Goal: Transaction & Acquisition: Purchase product/service

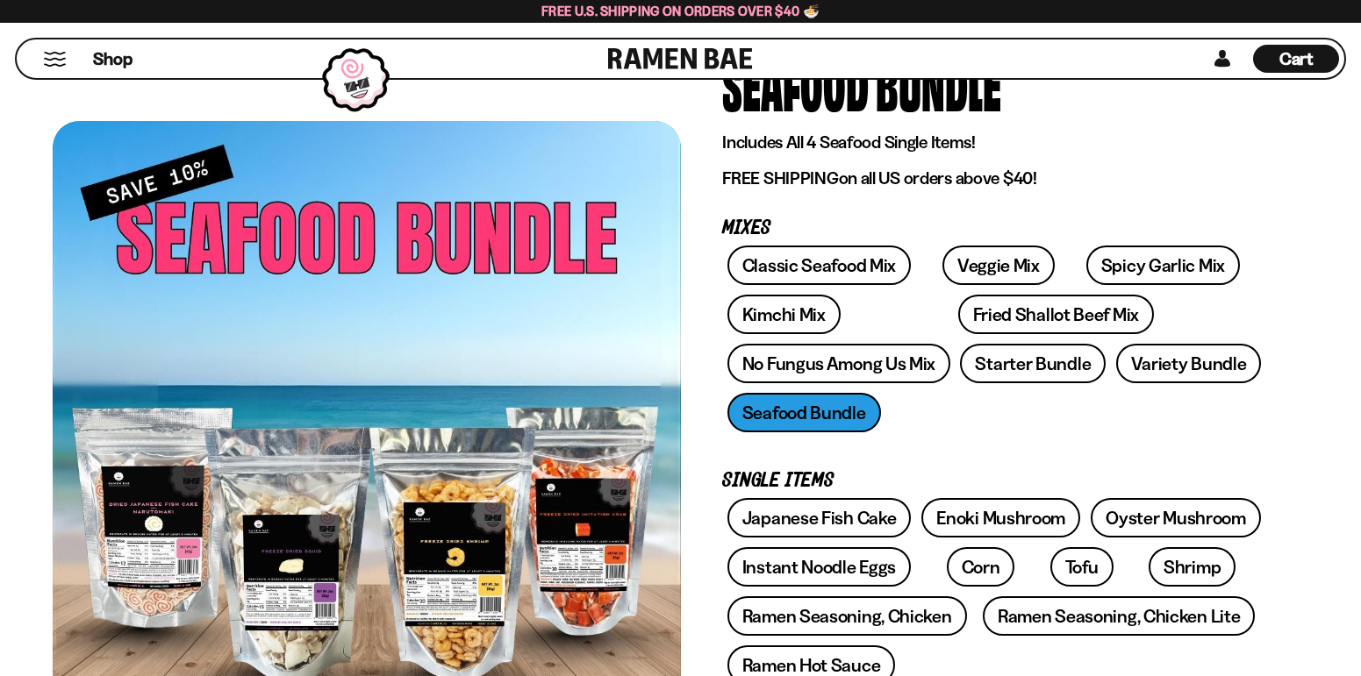
scroll to position [263, 0]
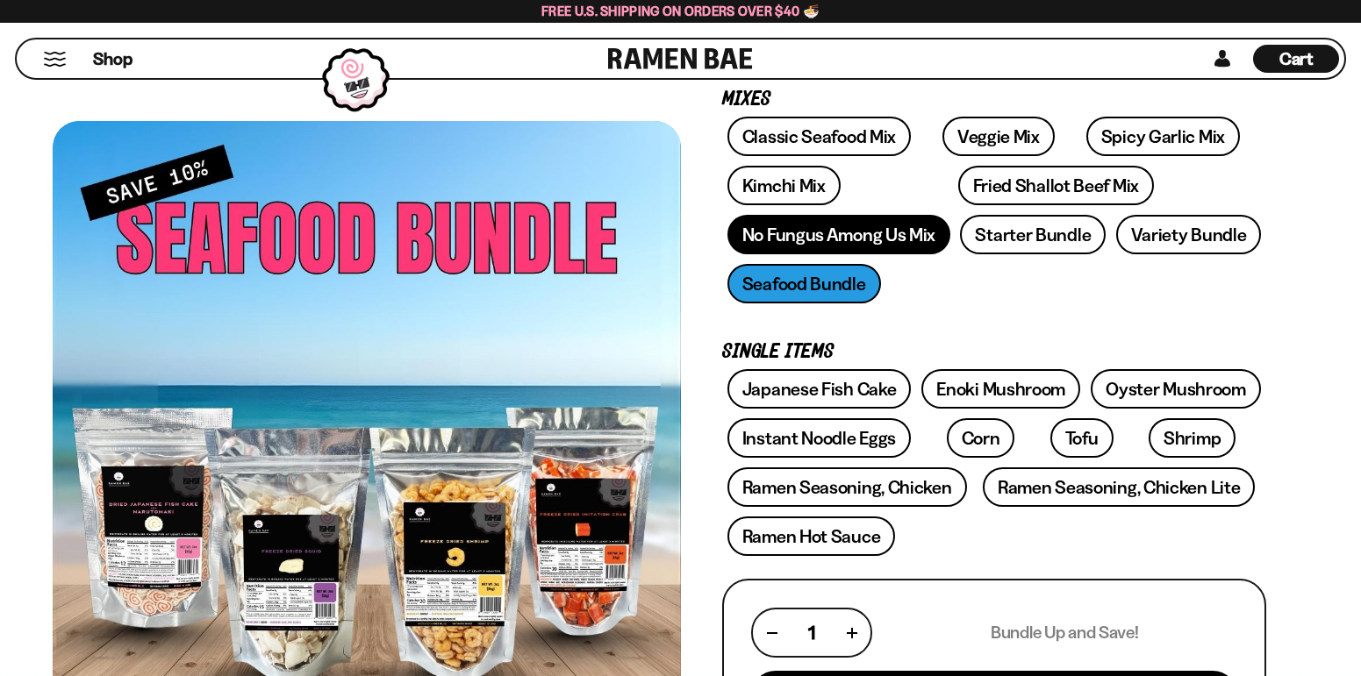
click at [816, 218] on link "No Fungus Among Us Mix" at bounding box center [838, 234] width 223 height 39
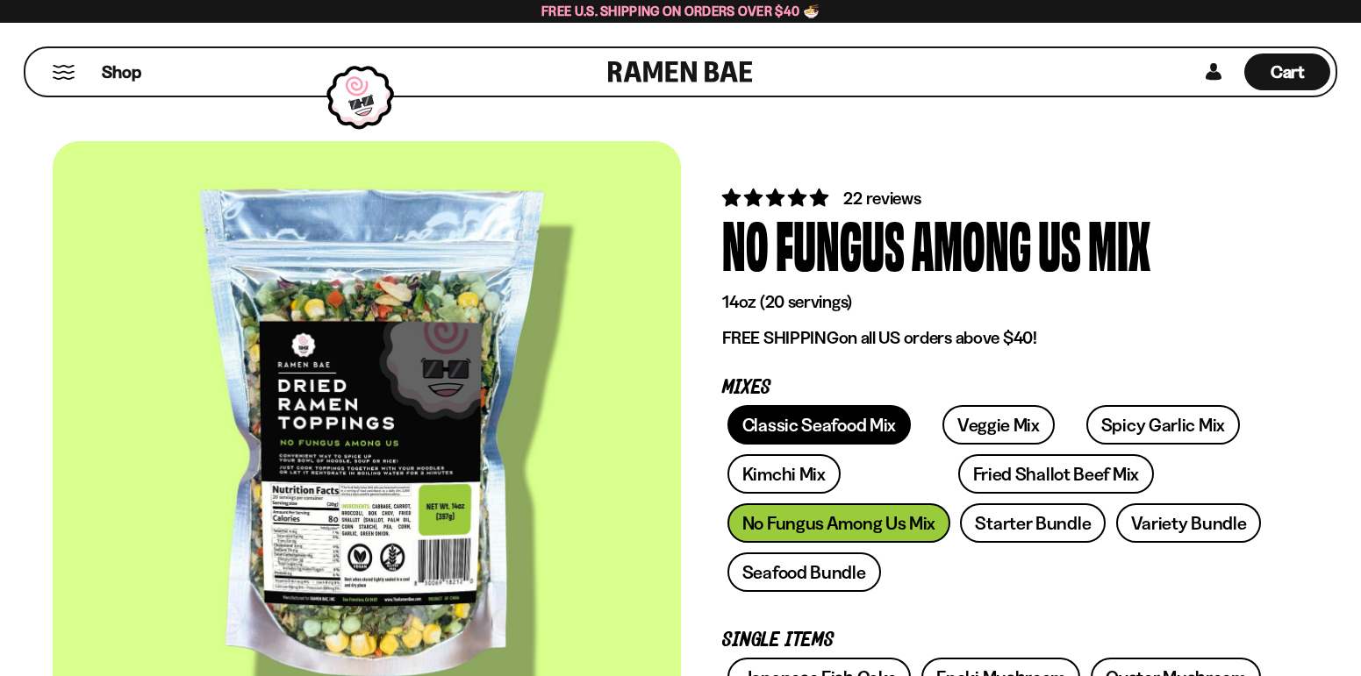
click at [847, 434] on link "Classic Seafood Mix" at bounding box center [818, 424] width 183 height 39
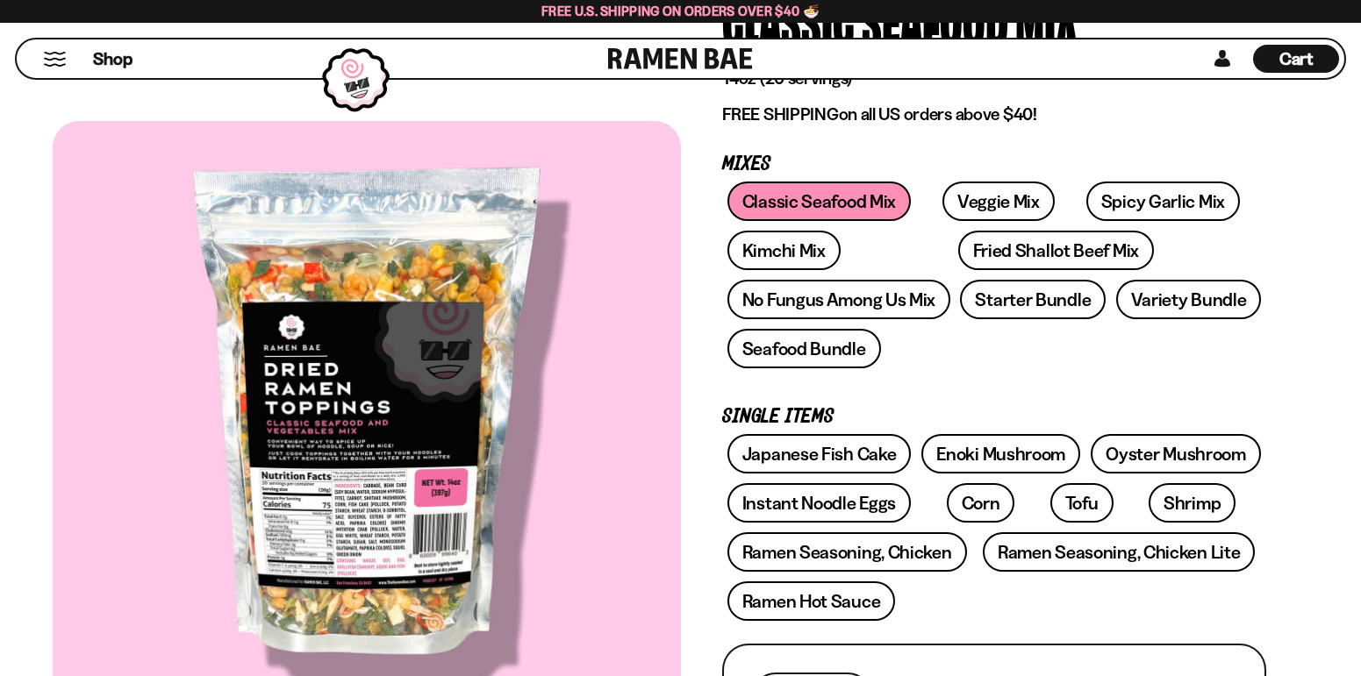
scroll to position [263, 0]
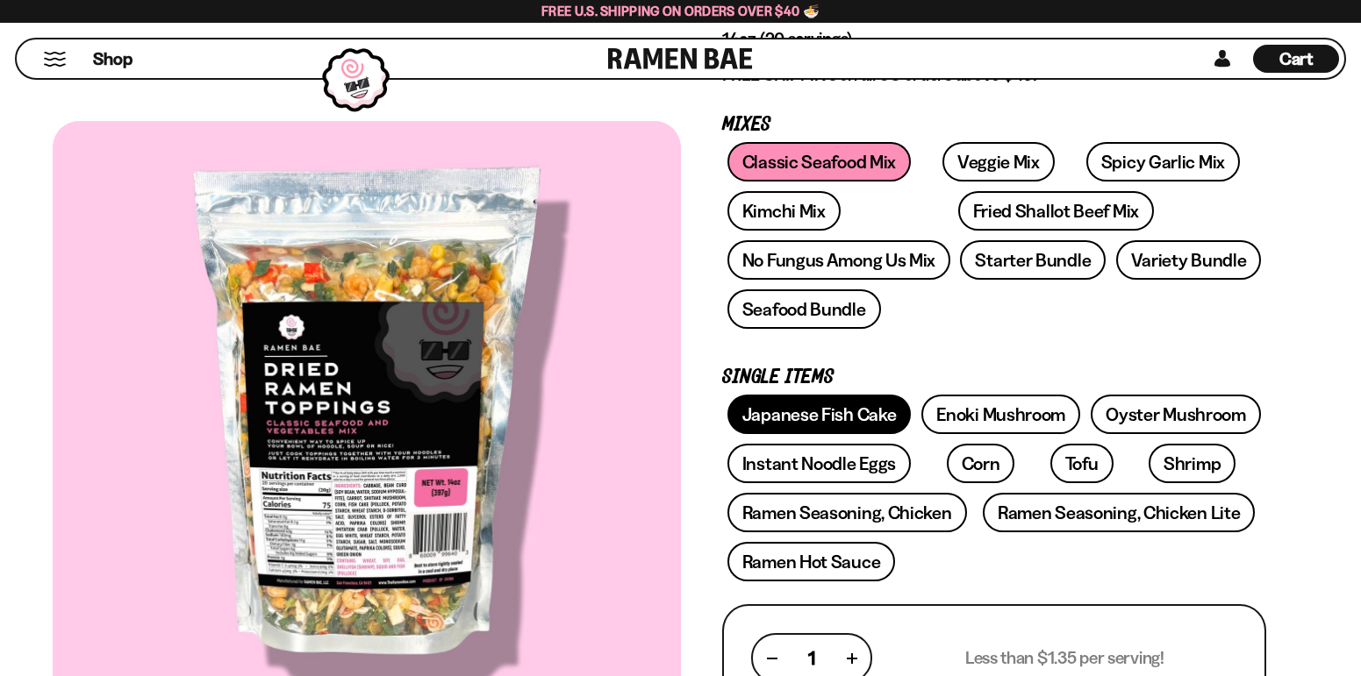
click at [855, 429] on link "Japanese Fish Cake" at bounding box center [819, 414] width 184 height 39
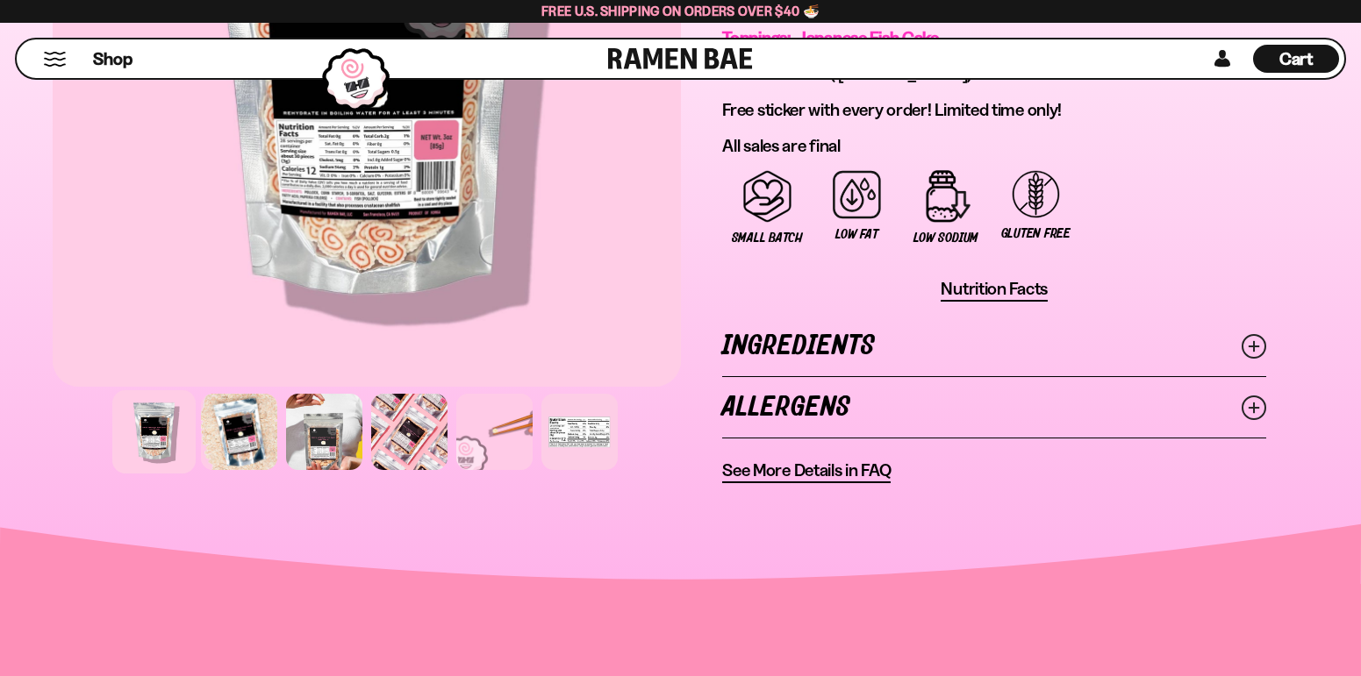
scroll to position [1228, 0]
click at [908, 362] on link "Ingredients" at bounding box center [994, 345] width 544 height 61
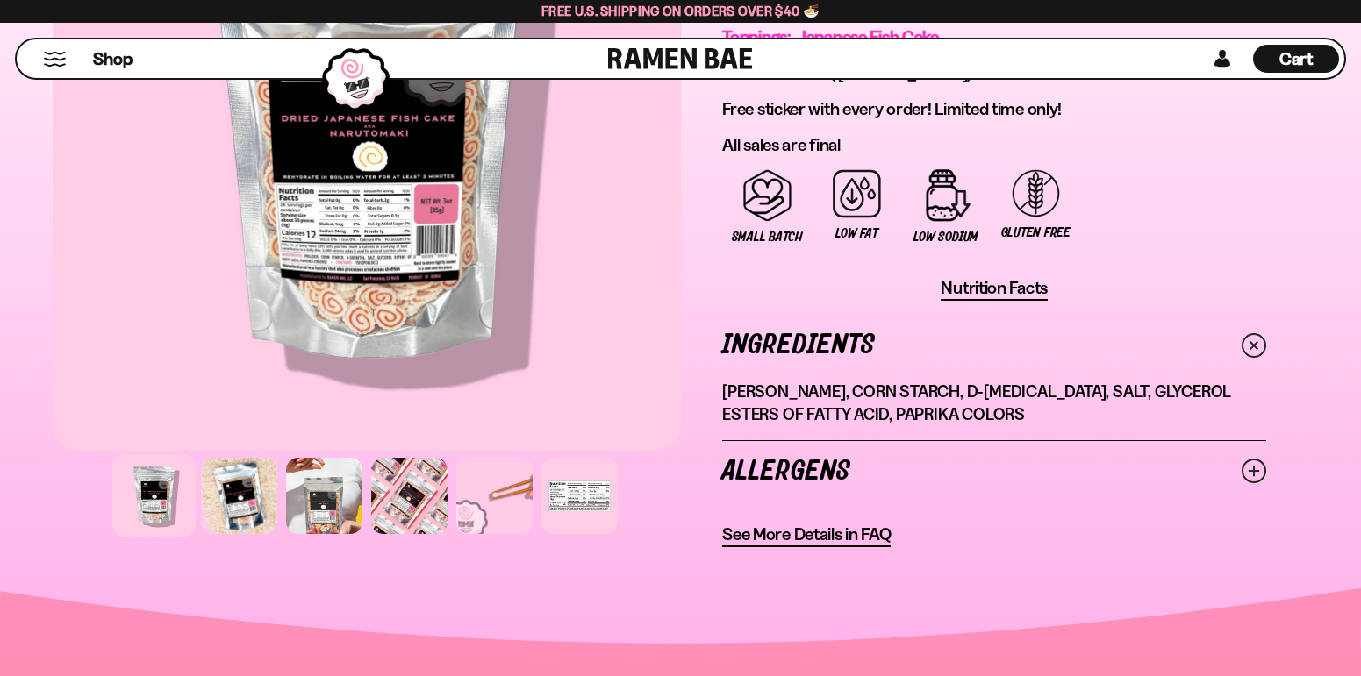
click at [859, 459] on link "Allergens" at bounding box center [994, 471] width 544 height 61
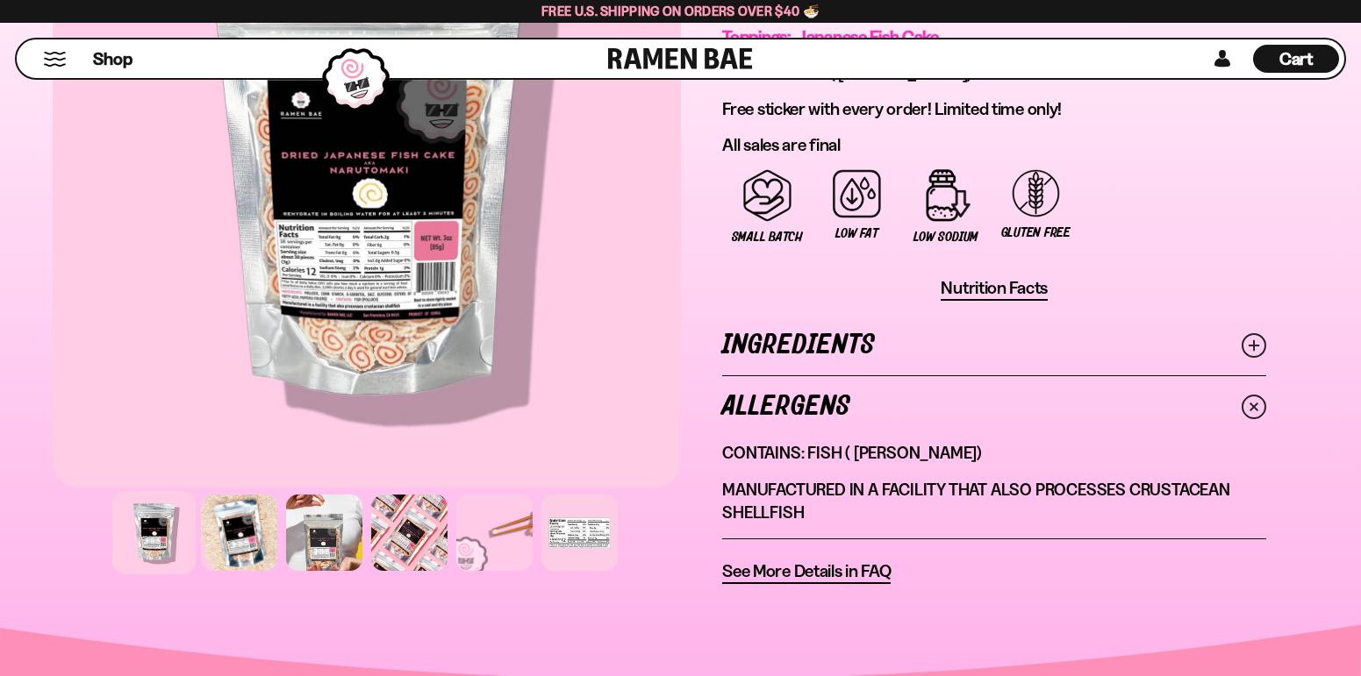
click at [943, 339] on link "Ingredients" at bounding box center [994, 345] width 544 height 61
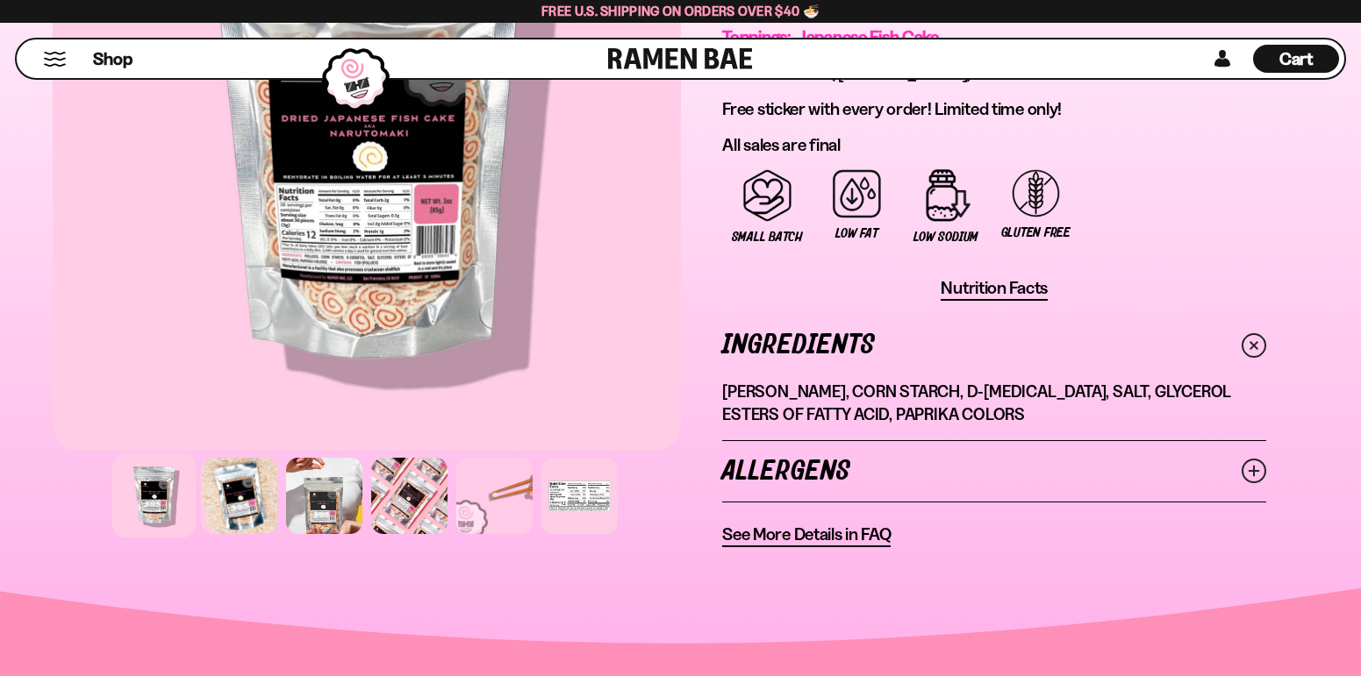
scroll to position [1141, 0]
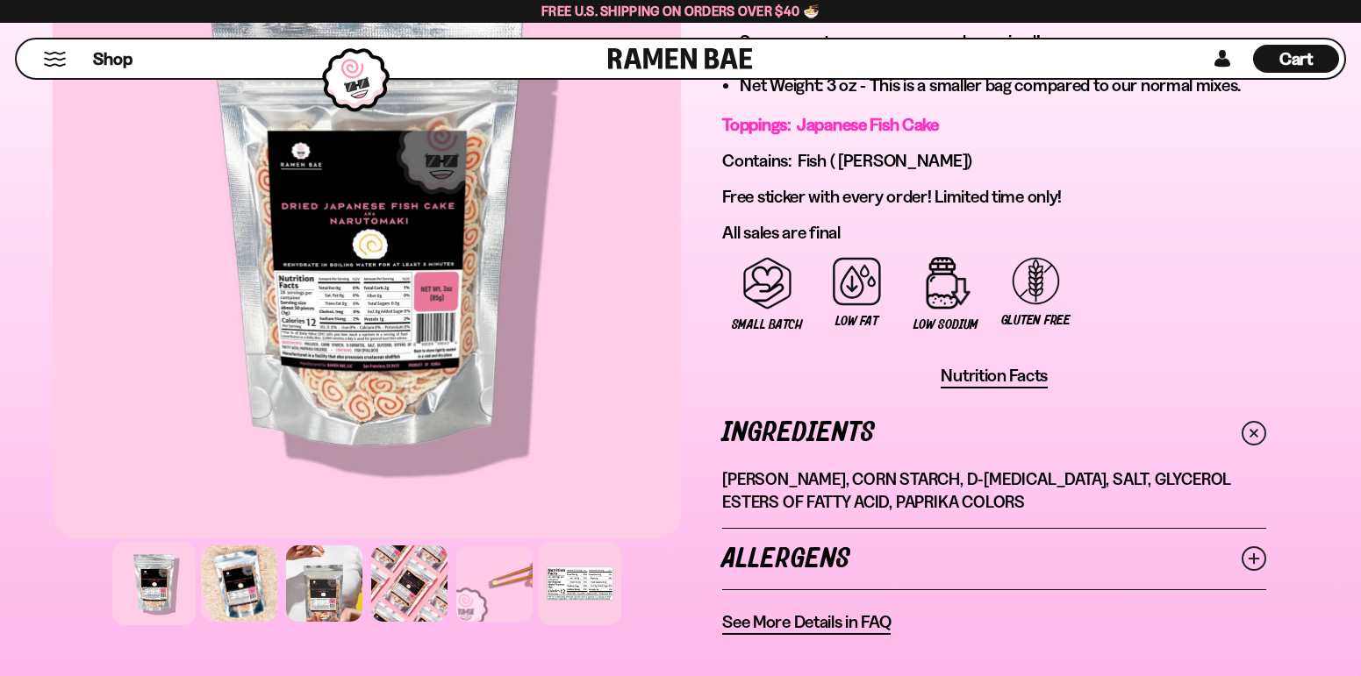
click at [601, 600] on div at bounding box center [579, 583] width 83 height 83
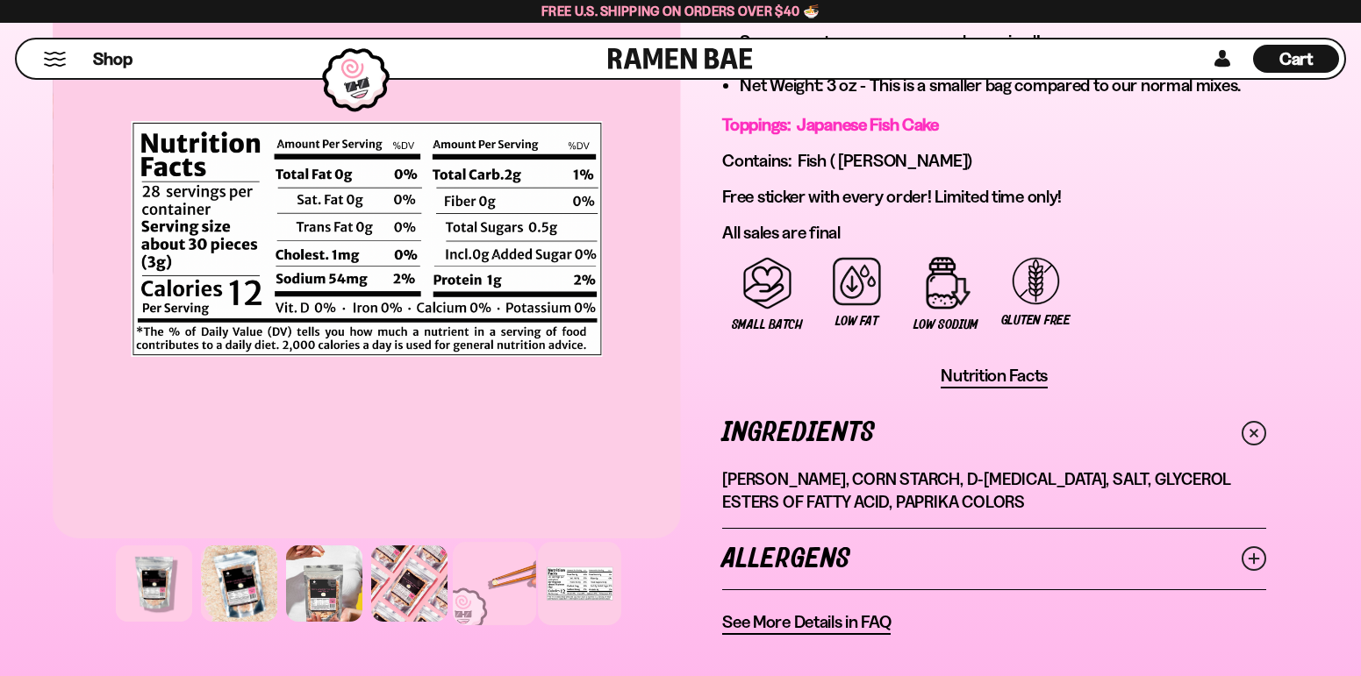
click at [478, 586] on div at bounding box center [494, 583] width 83 height 83
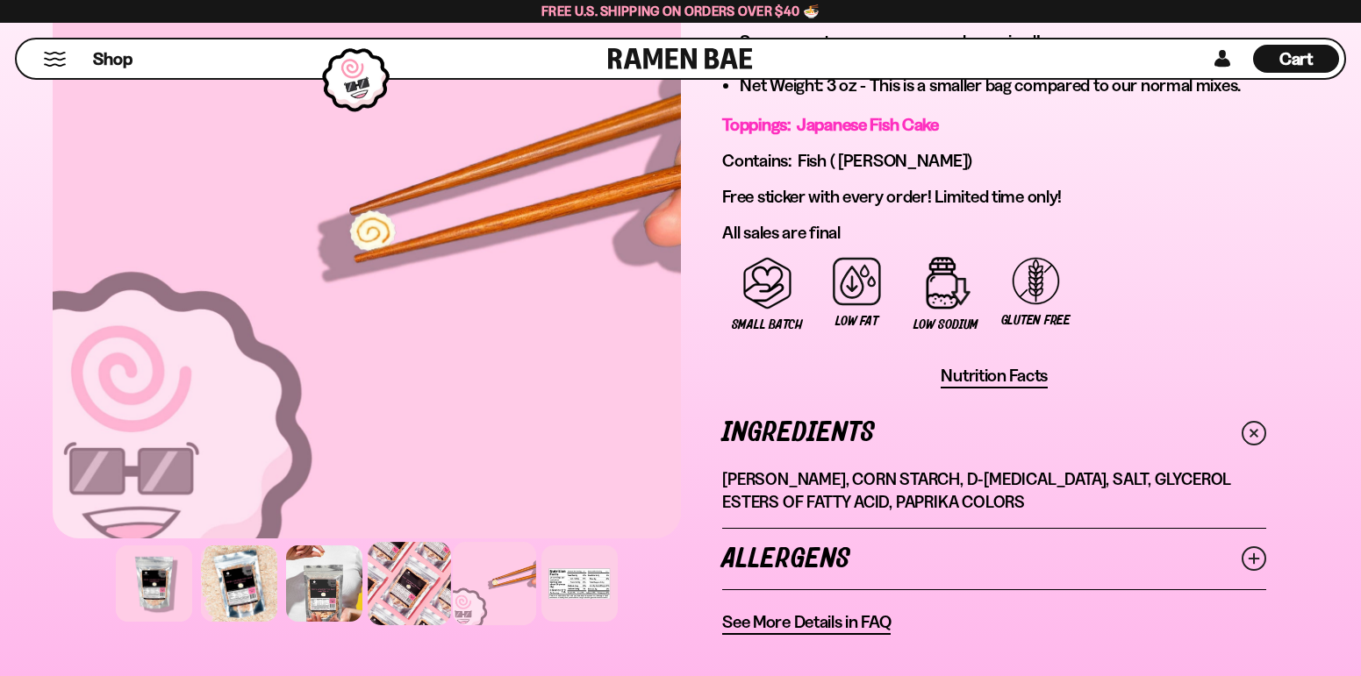
click at [397, 593] on div at bounding box center [409, 583] width 83 height 83
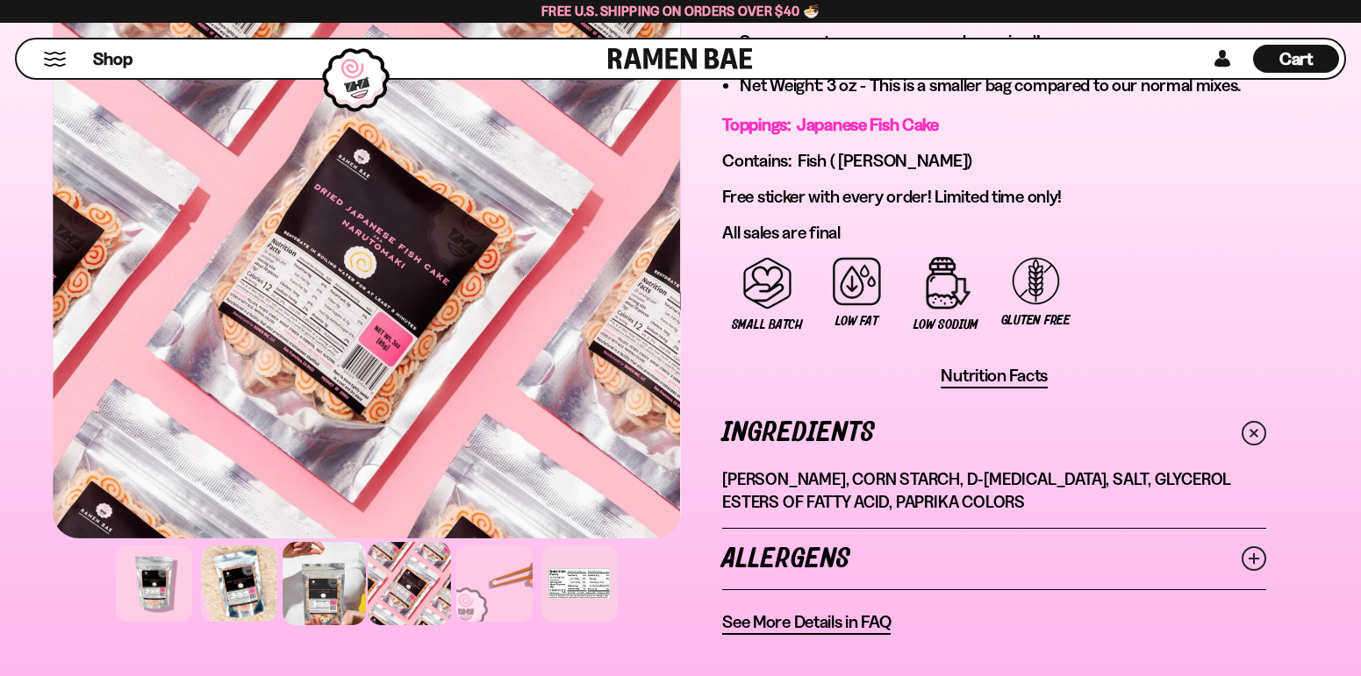
click at [342, 594] on div at bounding box center [324, 583] width 83 height 83
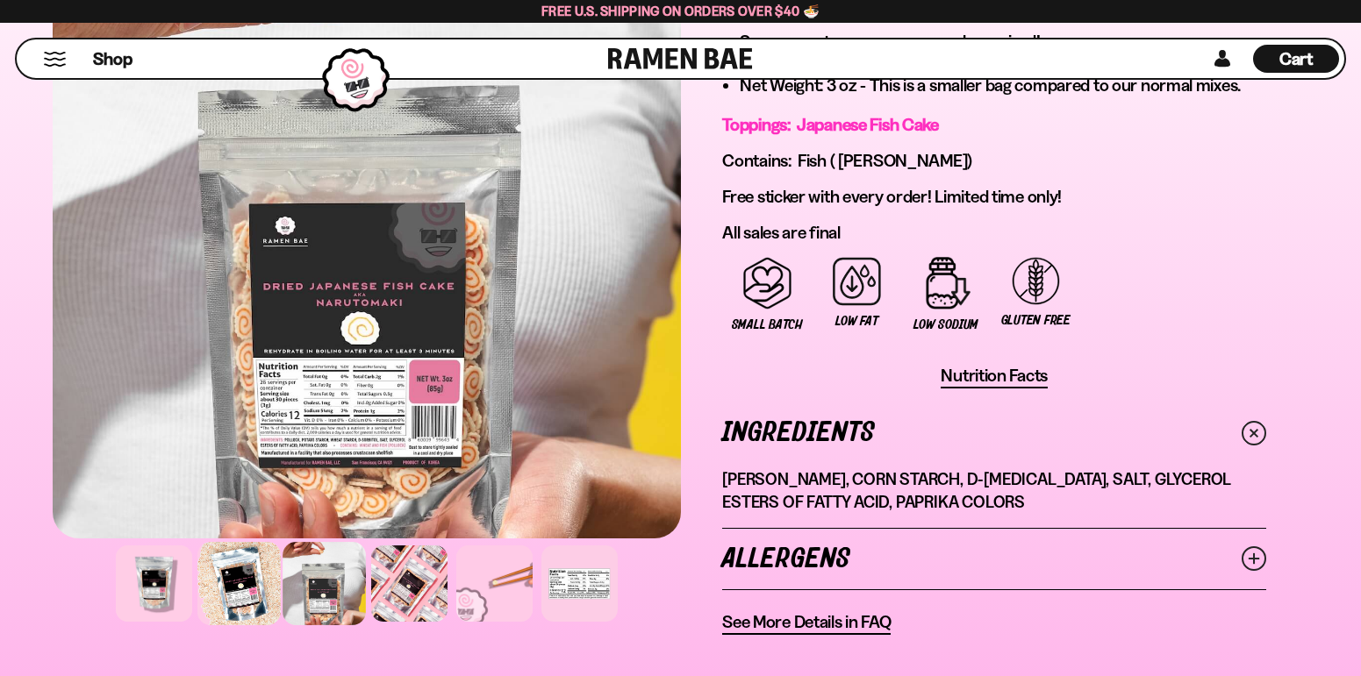
click at [250, 583] on div at bounding box center [238, 583] width 83 height 83
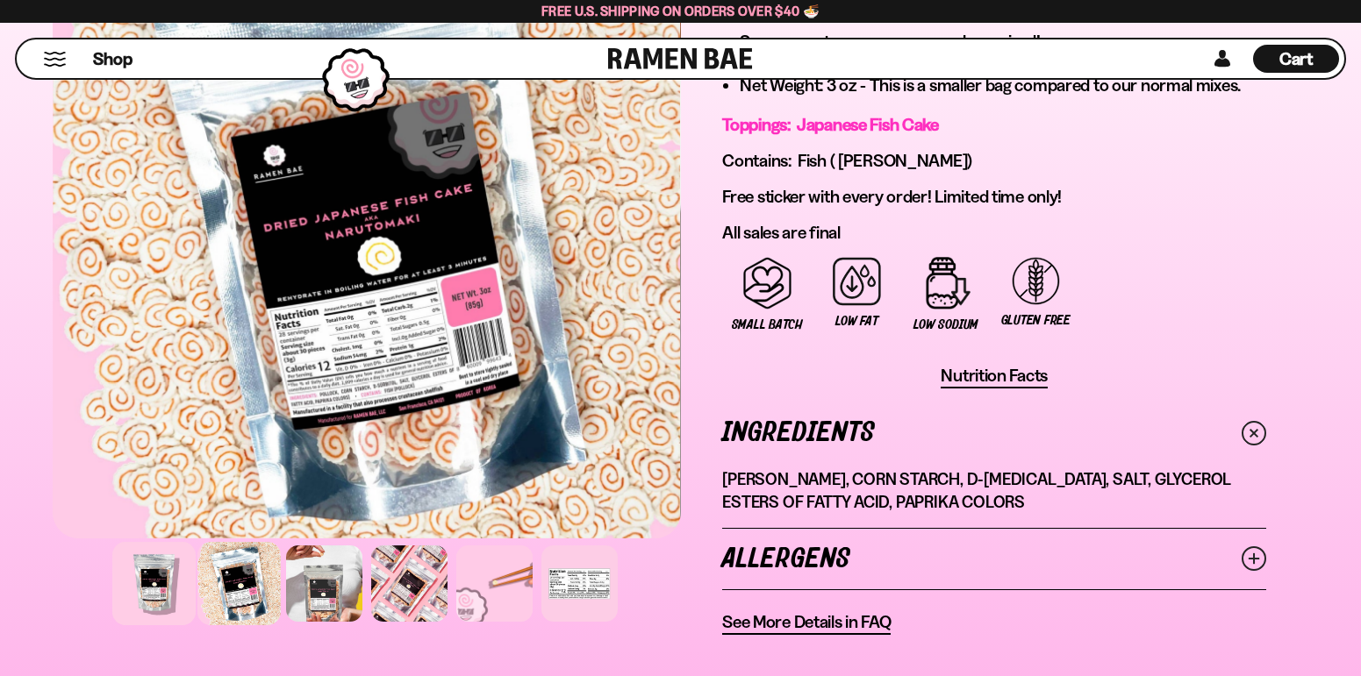
click at [171, 586] on div at bounding box center [153, 583] width 83 height 83
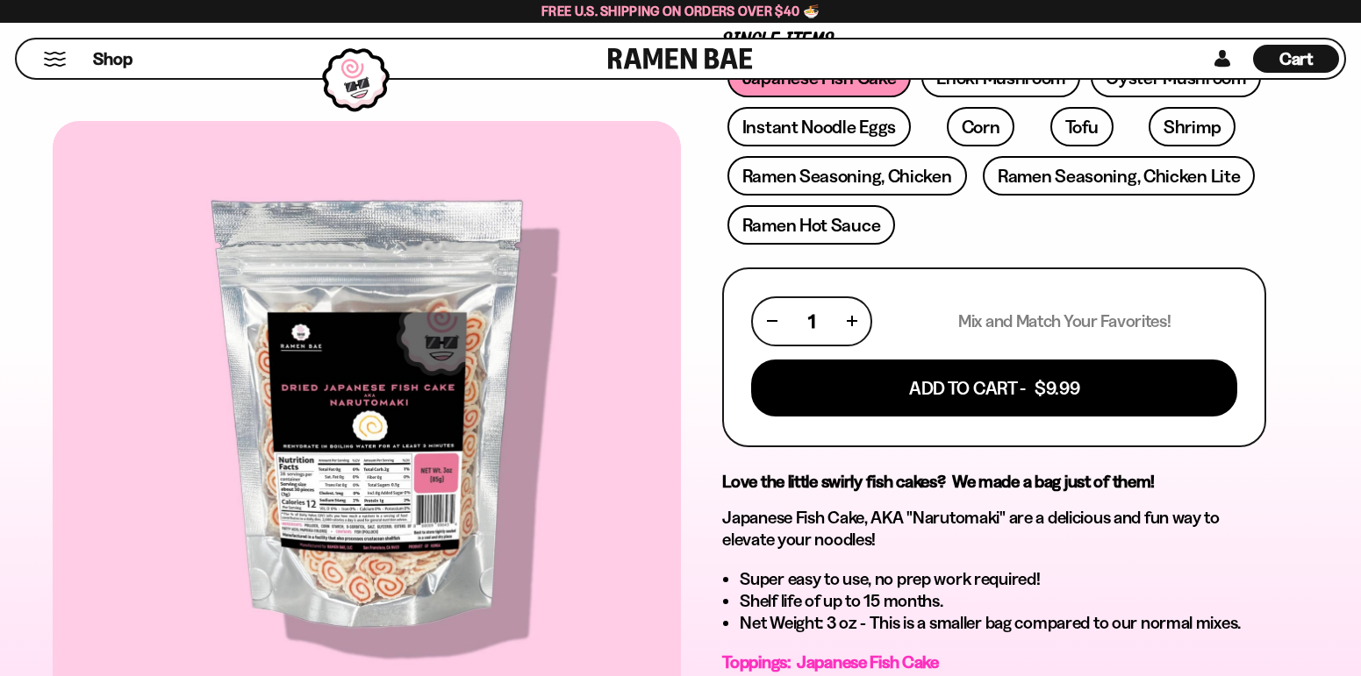
scroll to position [439, 0]
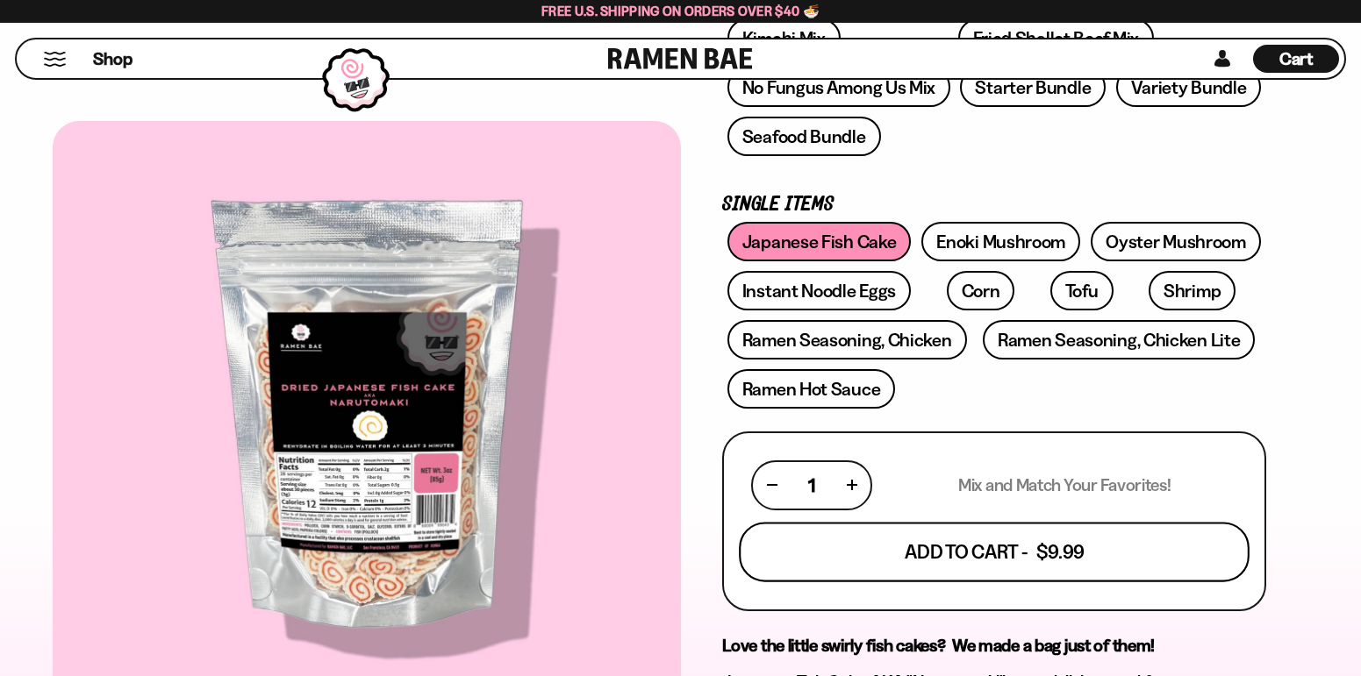
click at [934, 540] on button "Add To Cart - $9.99" at bounding box center [994, 552] width 511 height 60
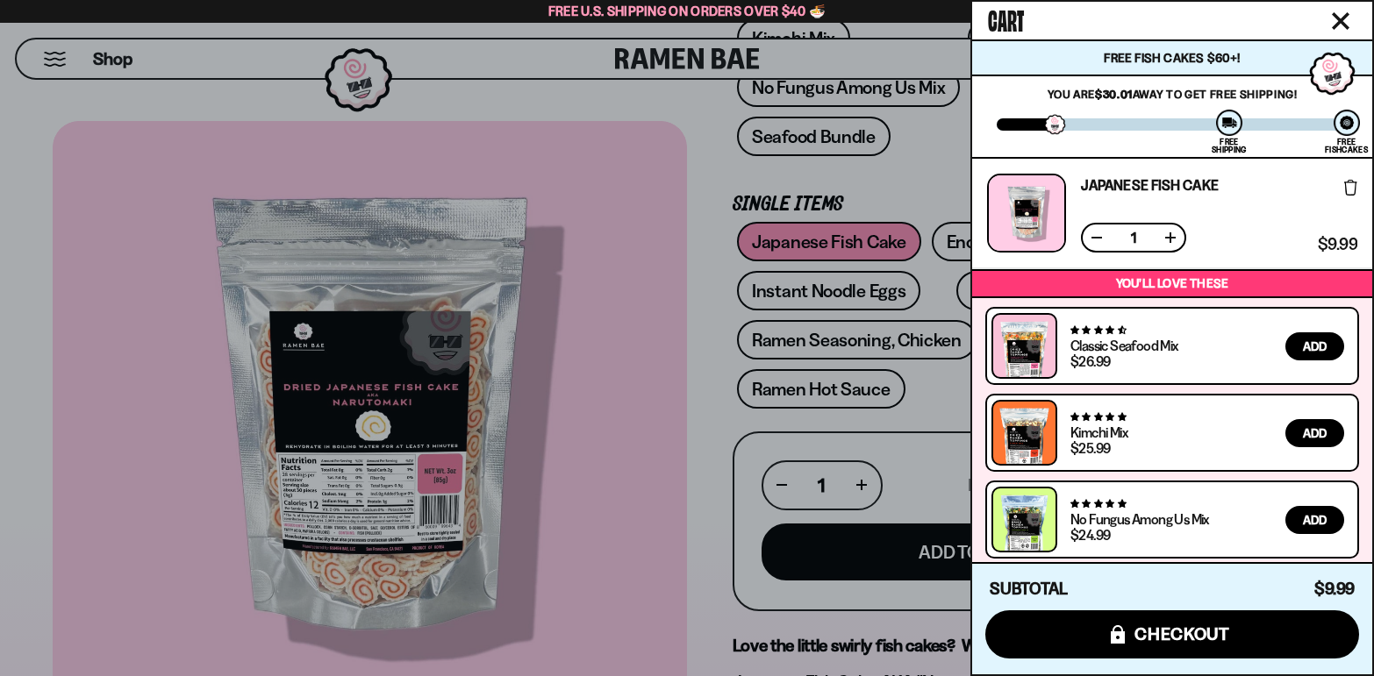
click at [852, 293] on div at bounding box center [687, 338] width 1374 height 676
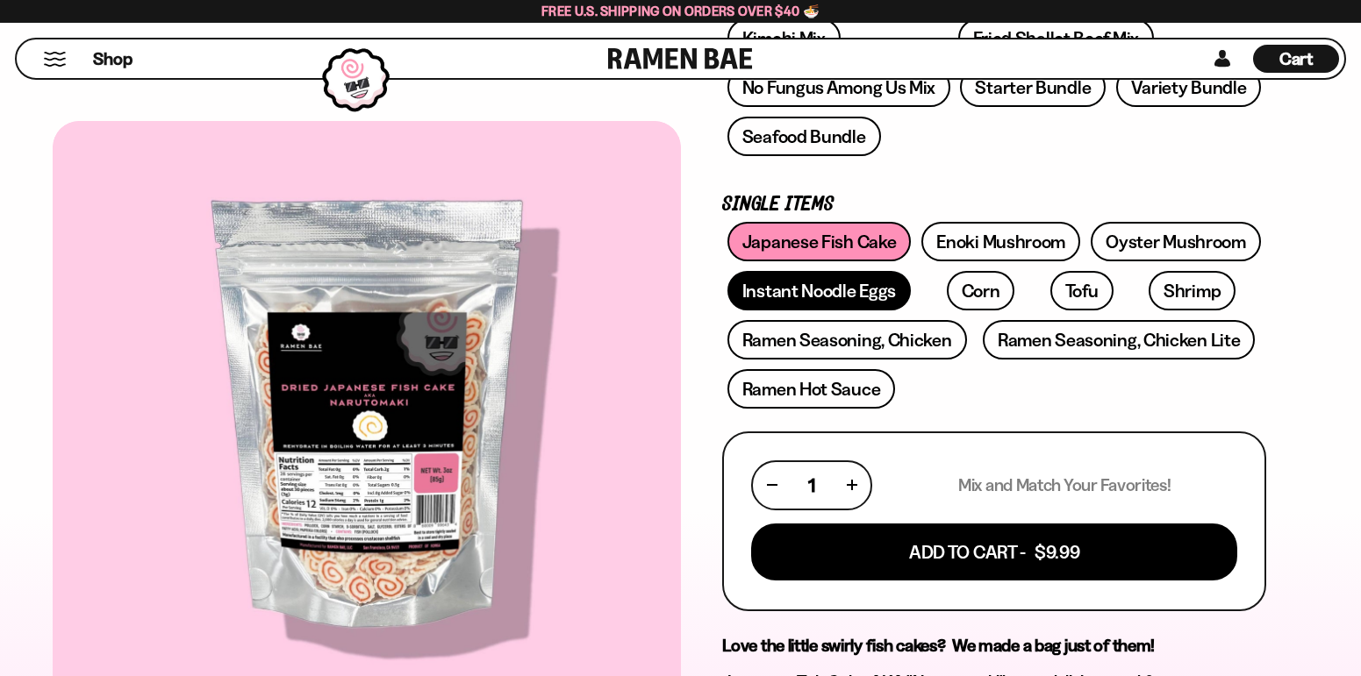
click at [852, 293] on link "Instant Noodle Eggs" at bounding box center [818, 290] width 183 height 39
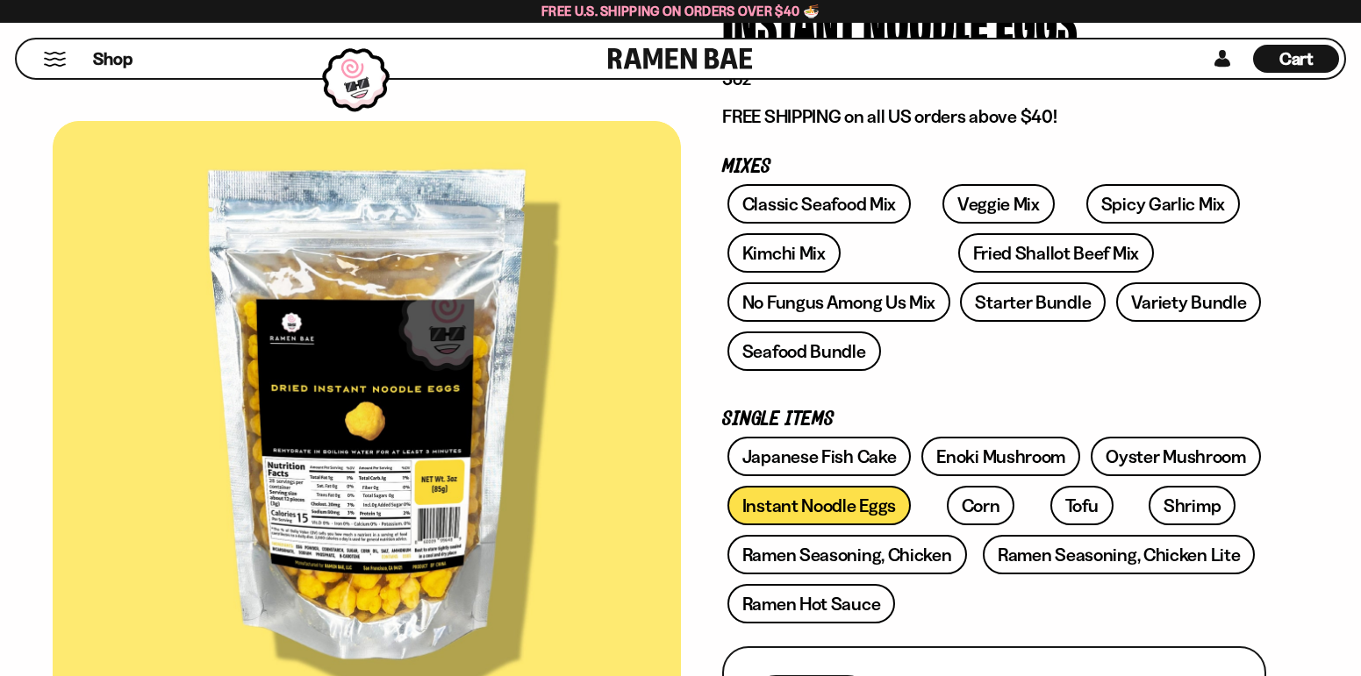
scroll to position [263, 0]
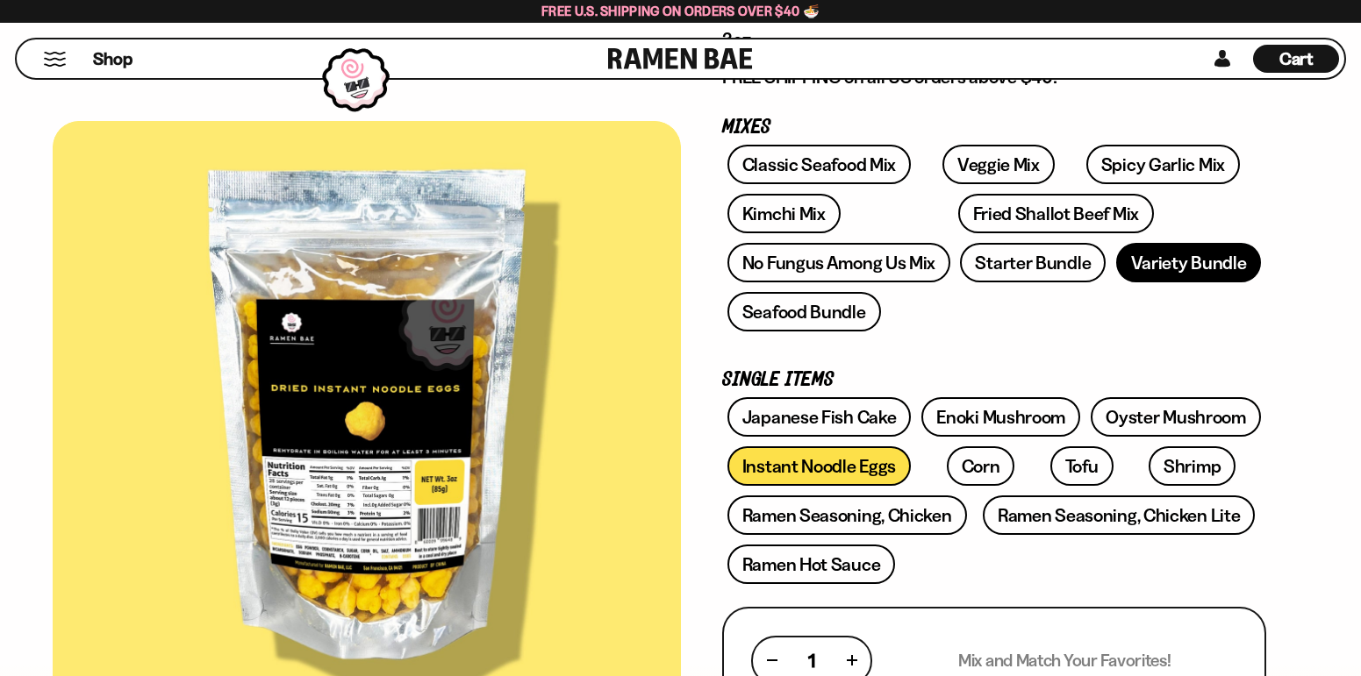
click at [1169, 272] on link "Variety Bundle" at bounding box center [1189, 262] width 146 height 39
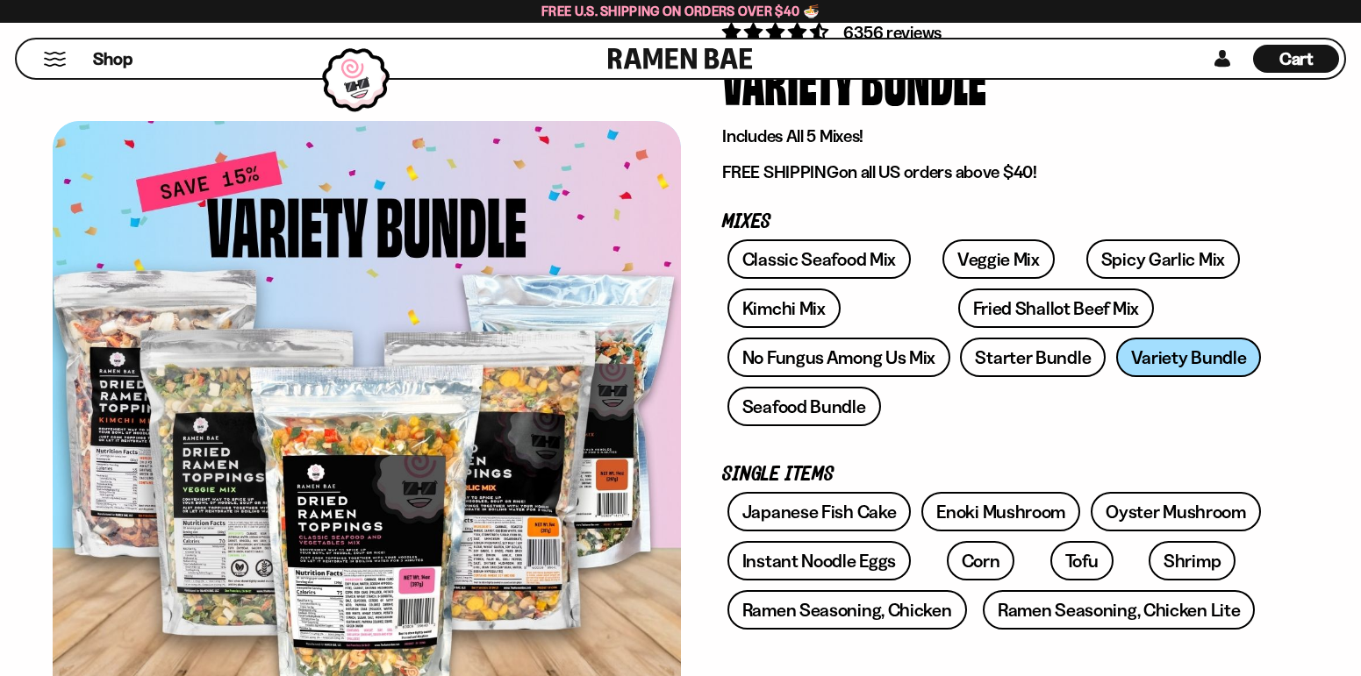
scroll to position [175, 0]
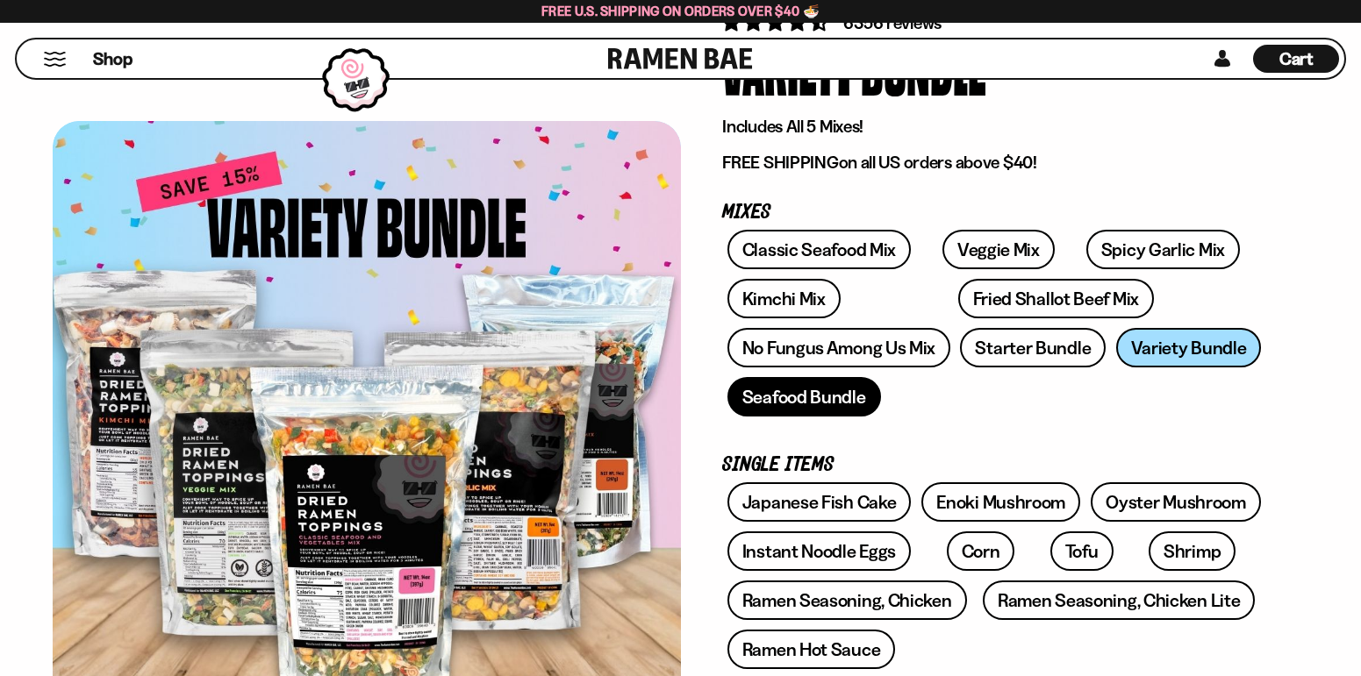
click at [841, 404] on link "Seafood Bundle" at bounding box center [804, 396] width 154 height 39
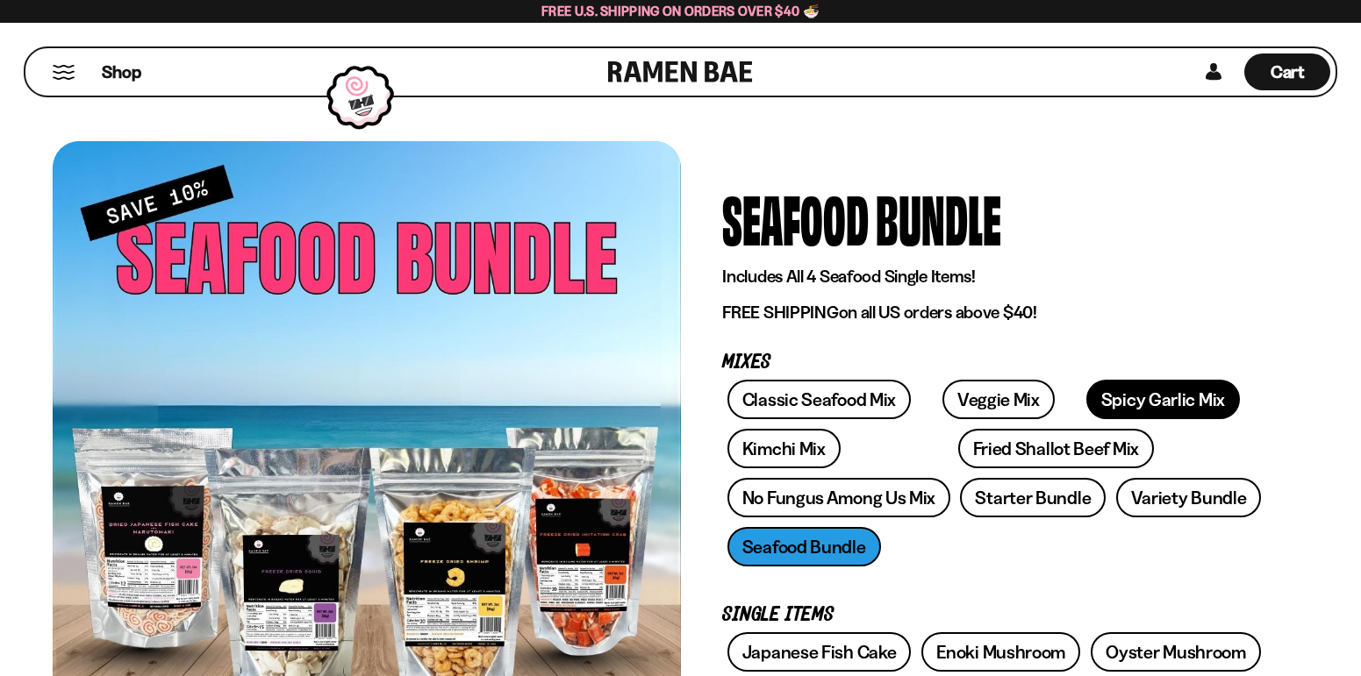
click at [1119, 395] on link "Spicy Garlic Mix" at bounding box center [1163, 399] width 154 height 39
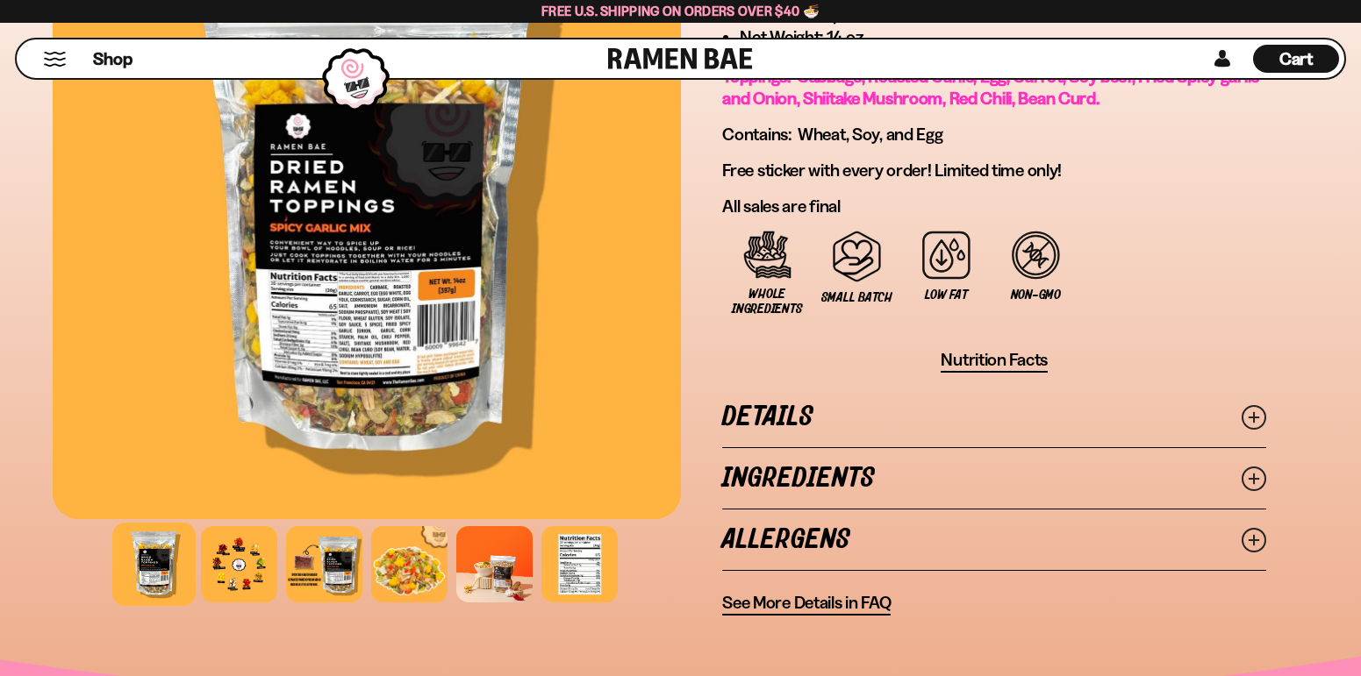
scroll to position [1316, 0]
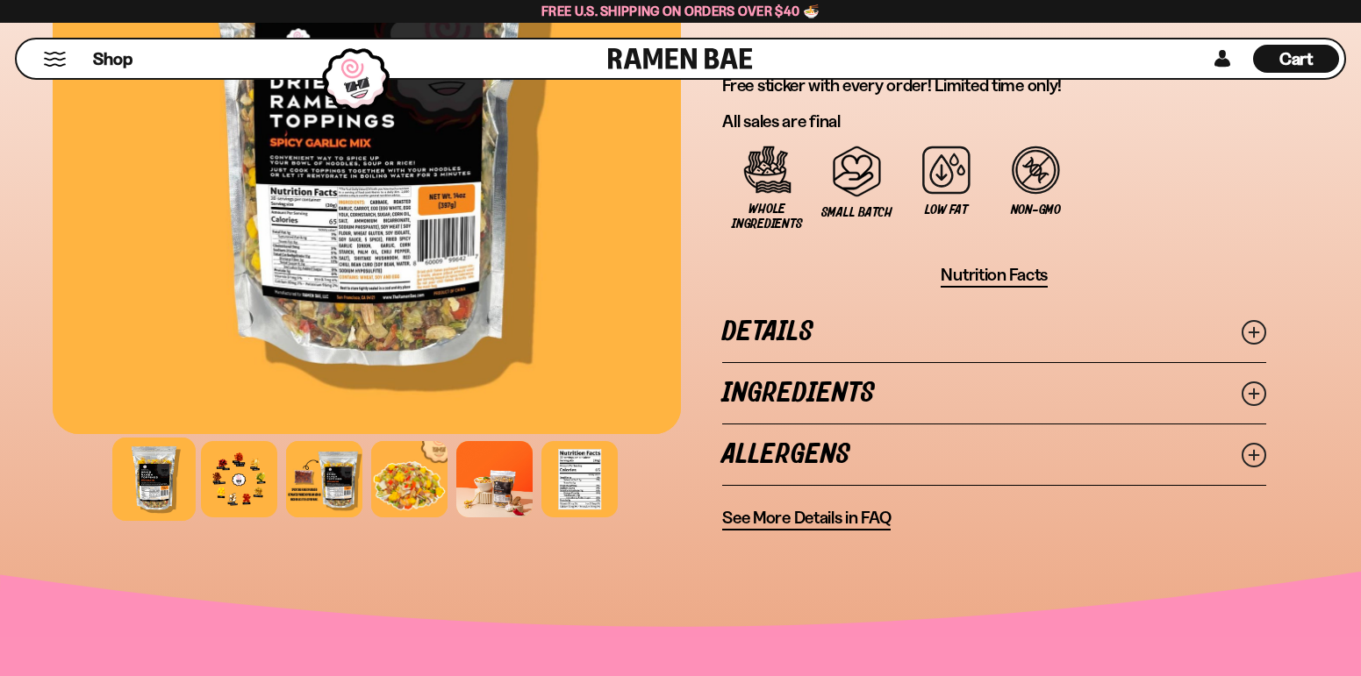
click at [1042, 404] on link "Ingredients" at bounding box center [994, 393] width 544 height 61
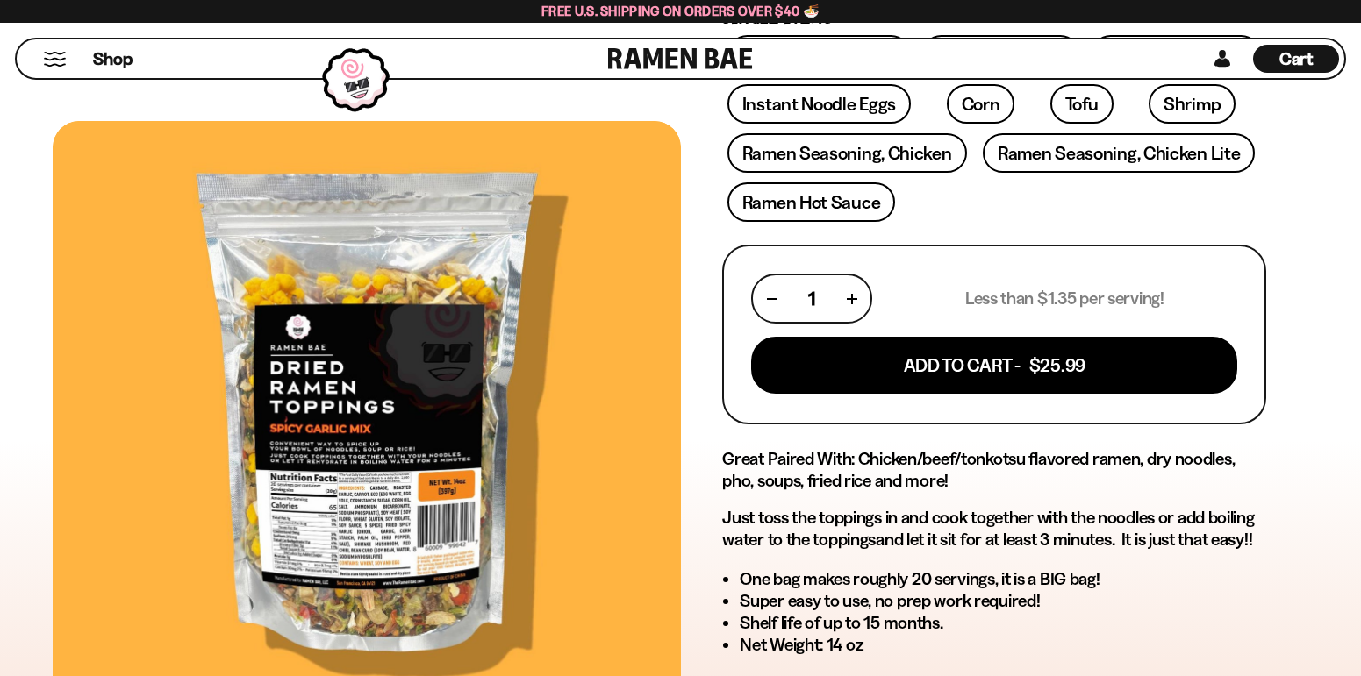
scroll to position [526, 0]
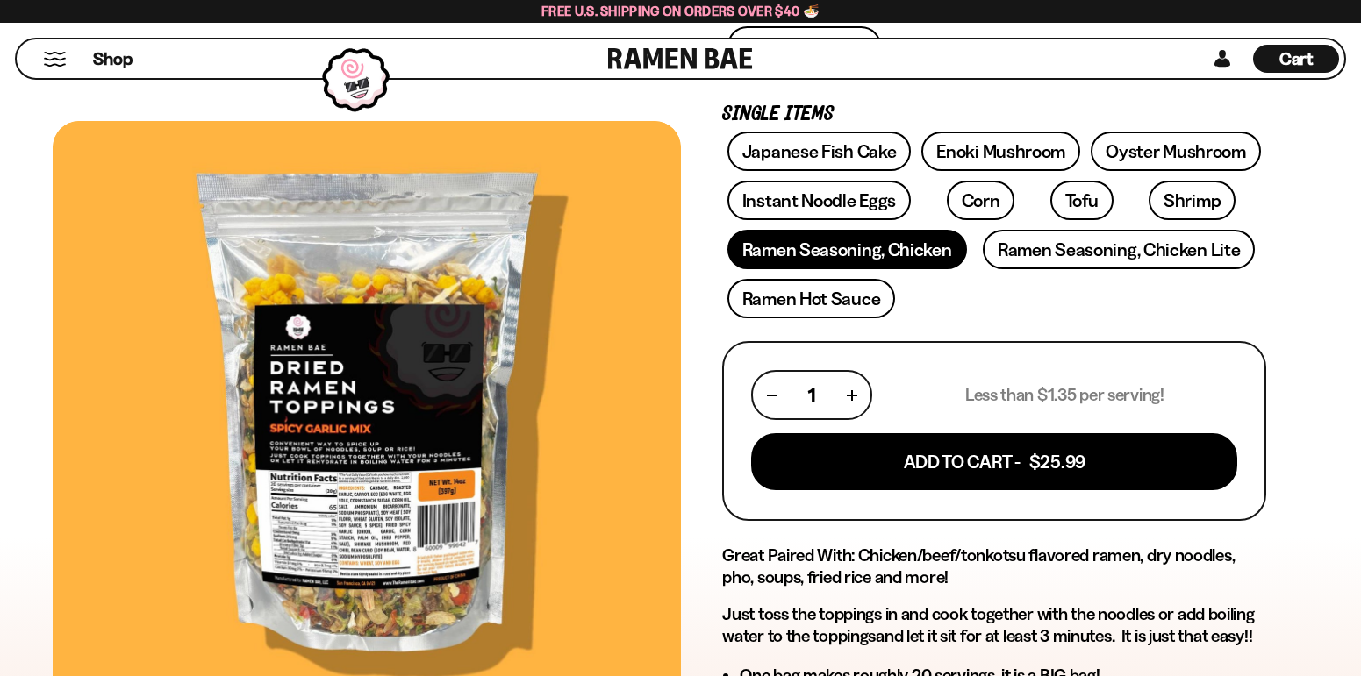
click at [869, 262] on link "Ramen Seasoning, Chicken" at bounding box center [847, 249] width 240 height 39
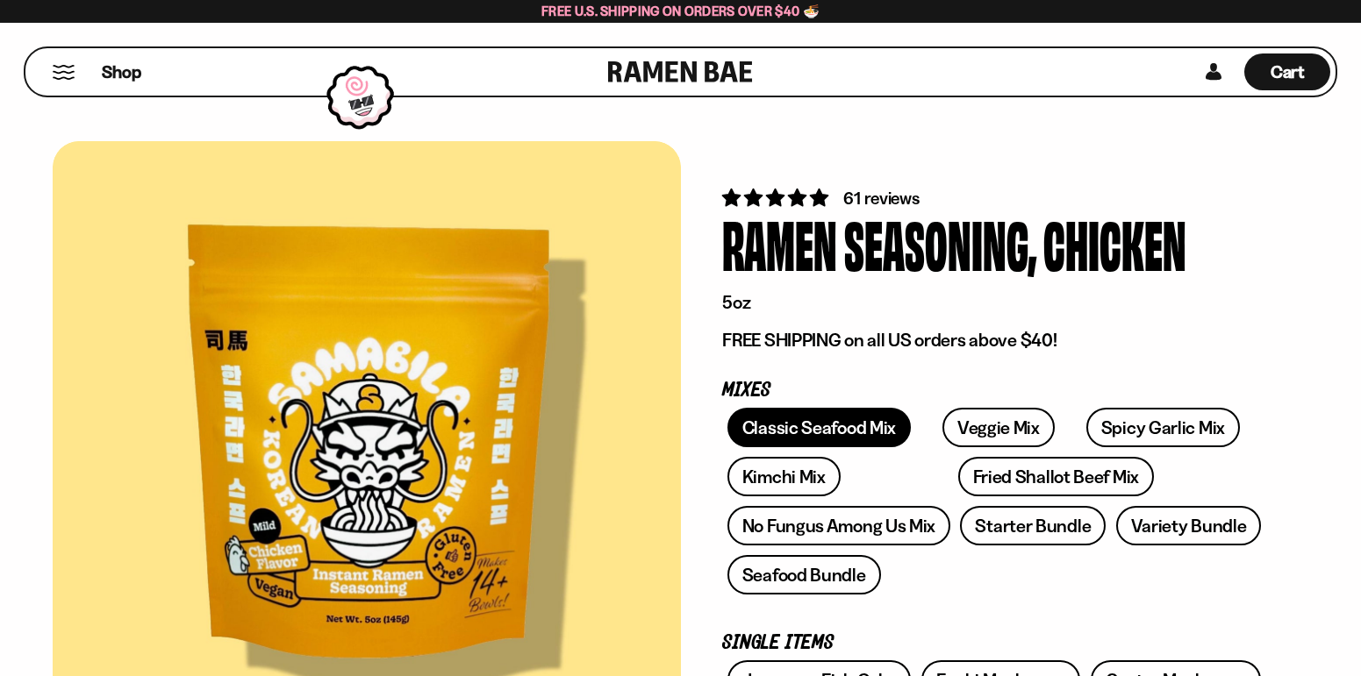
click at [877, 434] on link "Classic Seafood Mix" at bounding box center [818, 427] width 183 height 39
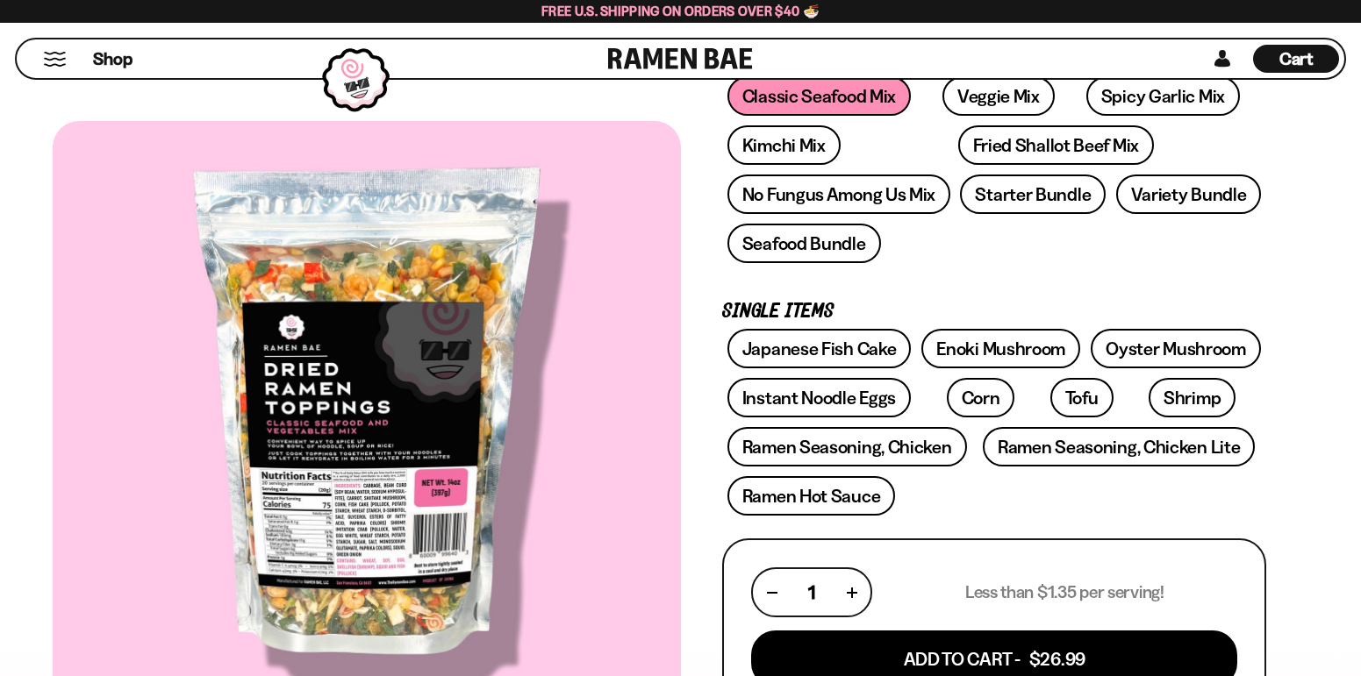
scroll to position [263, 0]
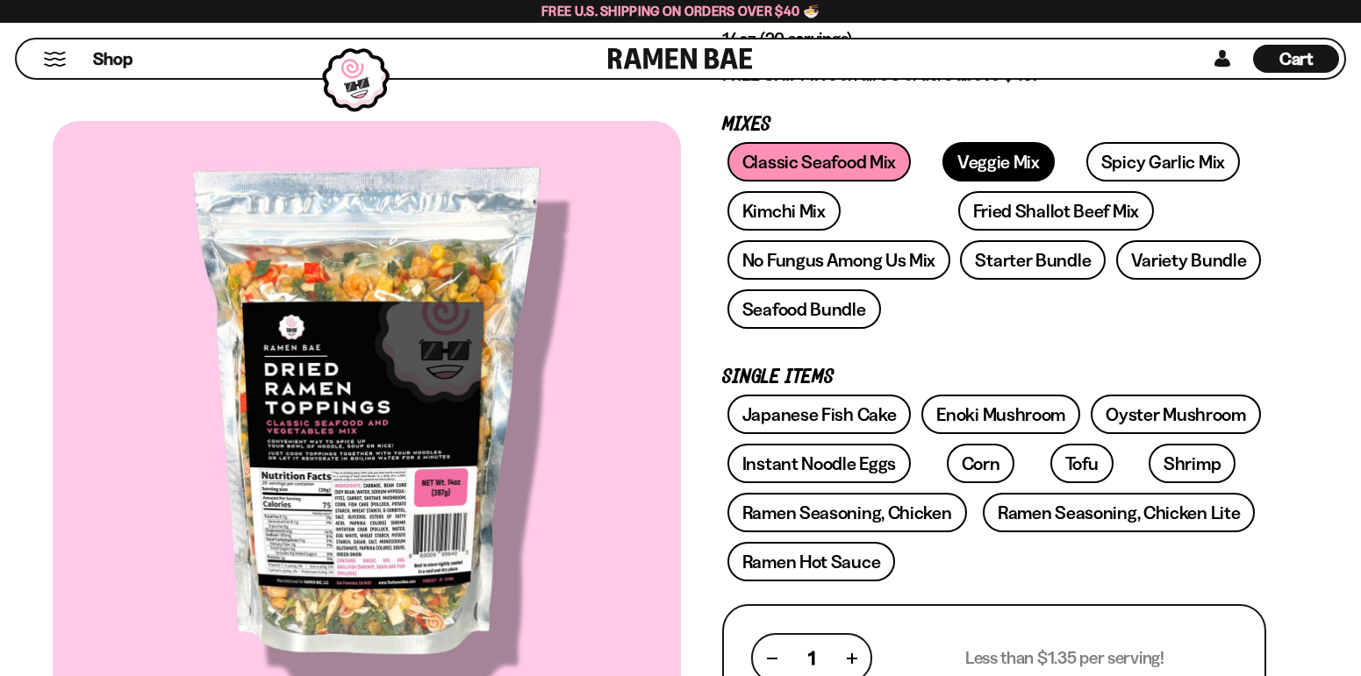
click at [972, 161] on link "Veggie Mix" at bounding box center [998, 161] width 112 height 39
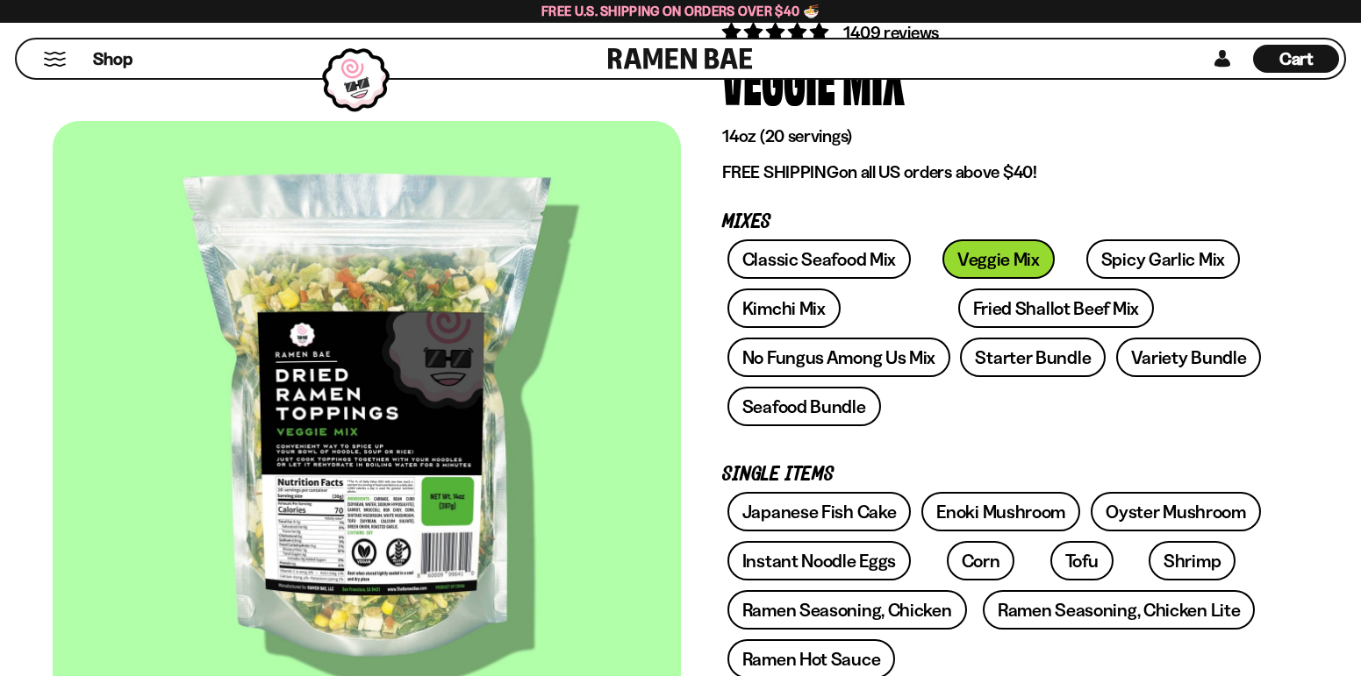
scroll to position [175, 0]
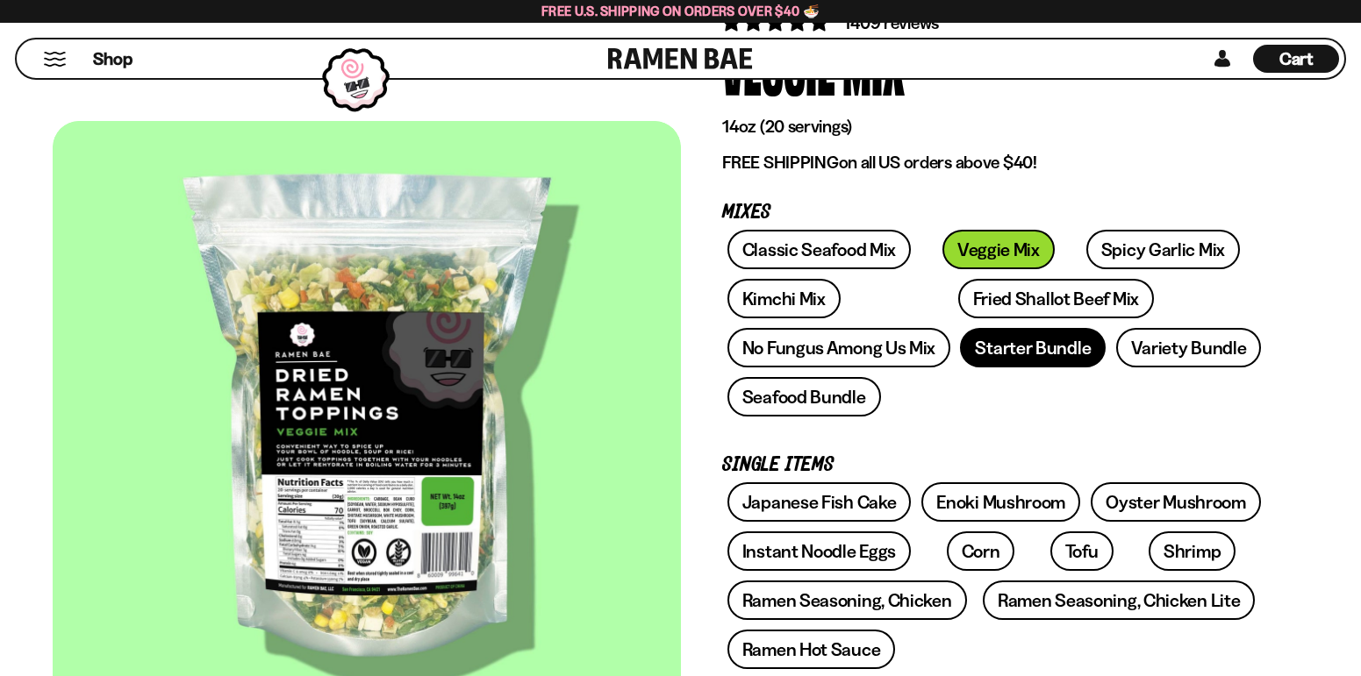
click at [995, 352] on link "Starter Bundle" at bounding box center [1033, 347] width 146 height 39
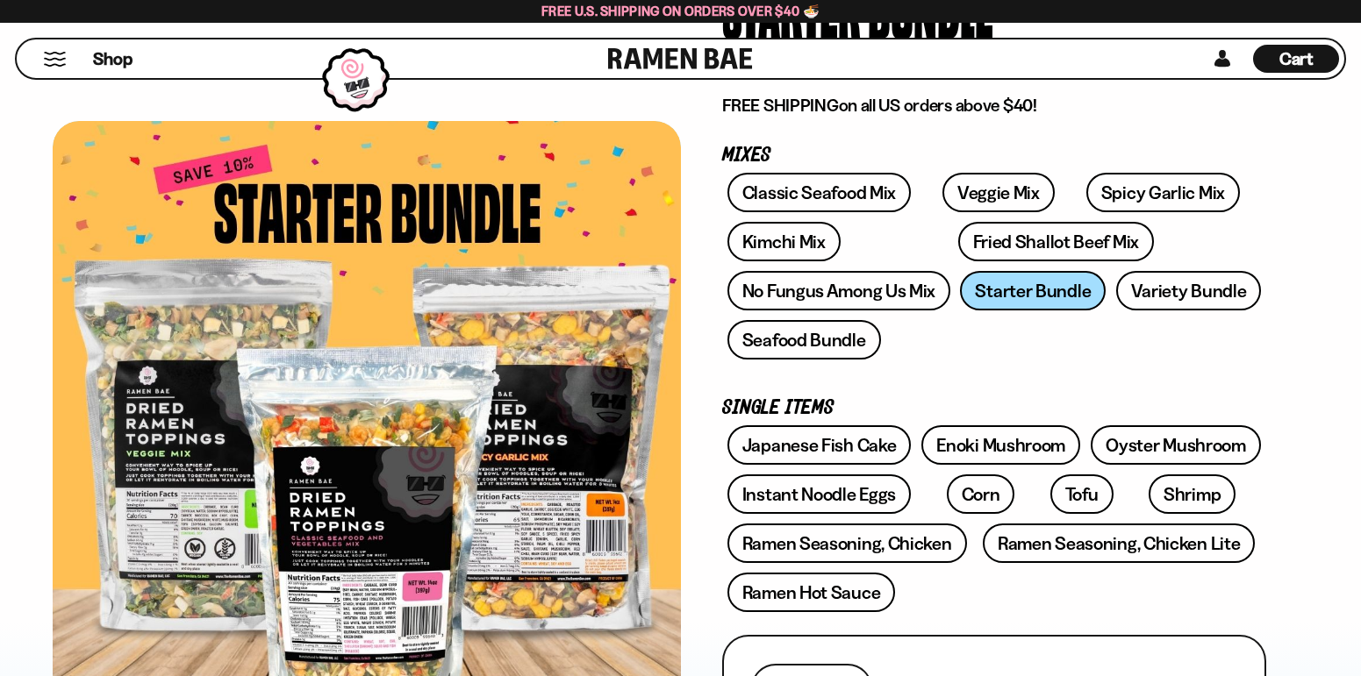
scroll to position [263, 0]
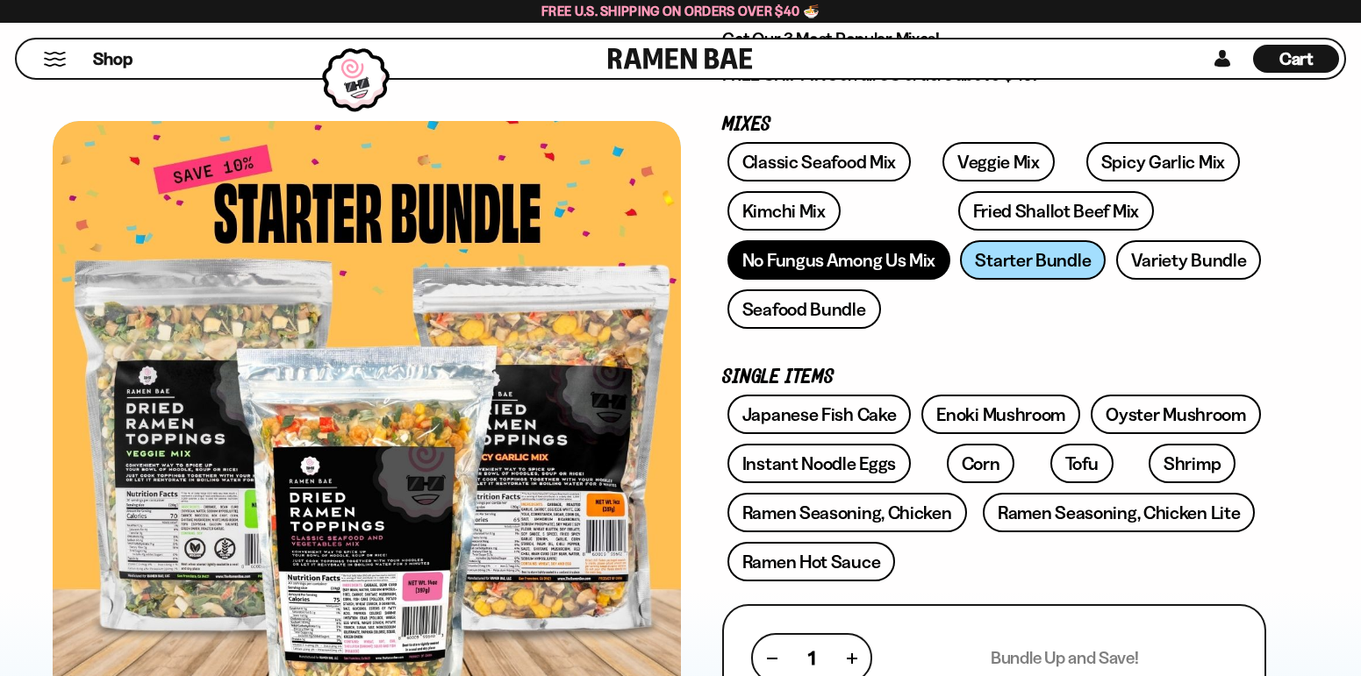
click at [825, 267] on link "No Fungus Among Us Mix" at bounding box center [838, 259] width 223 height 39
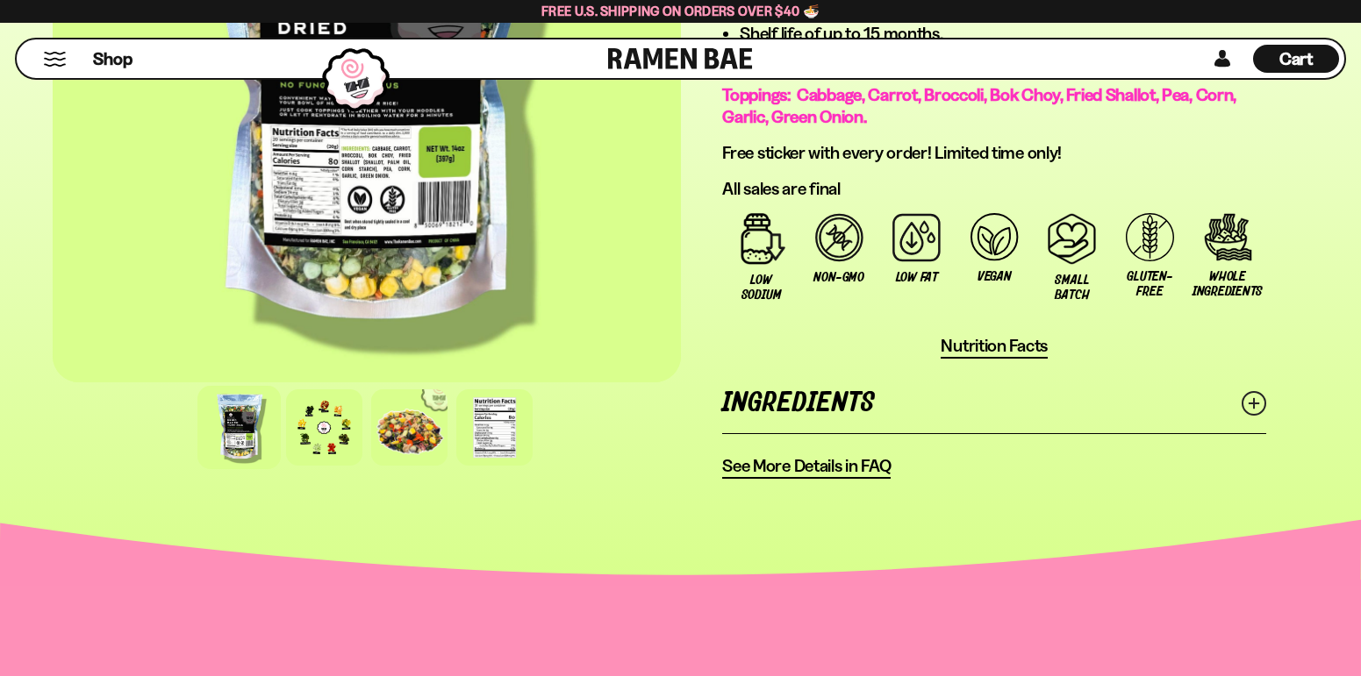
scroll to position [1316, 0]
click at [927, 414] on link "Ingredients" at bounding box center [994, 402] width 544 height 61
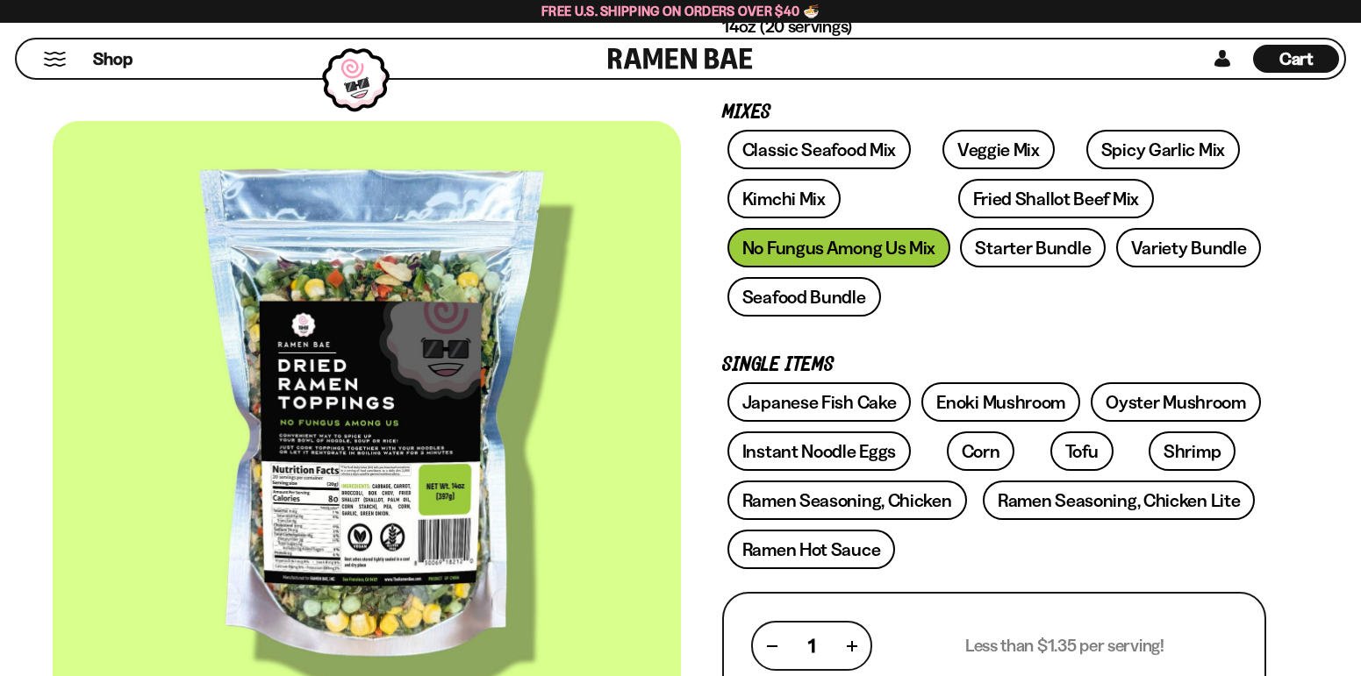
scroll to position [263, 0]
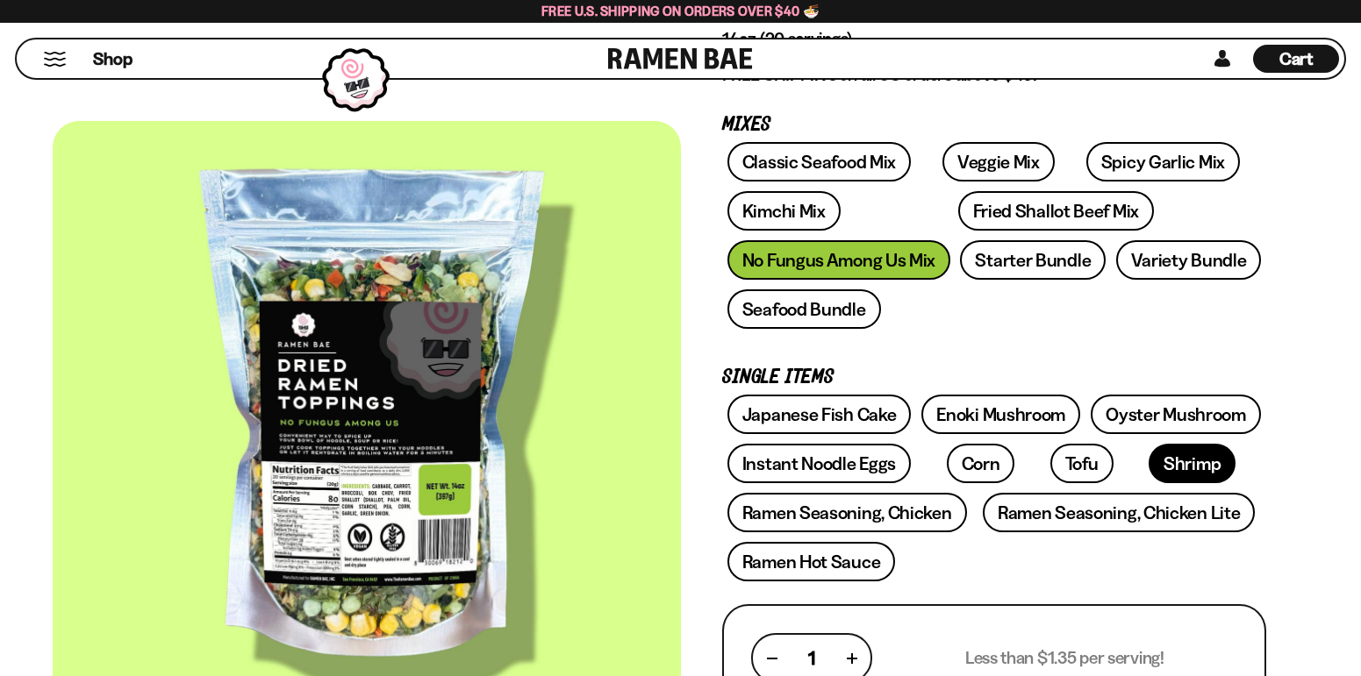
click at [1149, 478] on link "Shrimp" at bounding box center [1192, 463] width 87 height 39
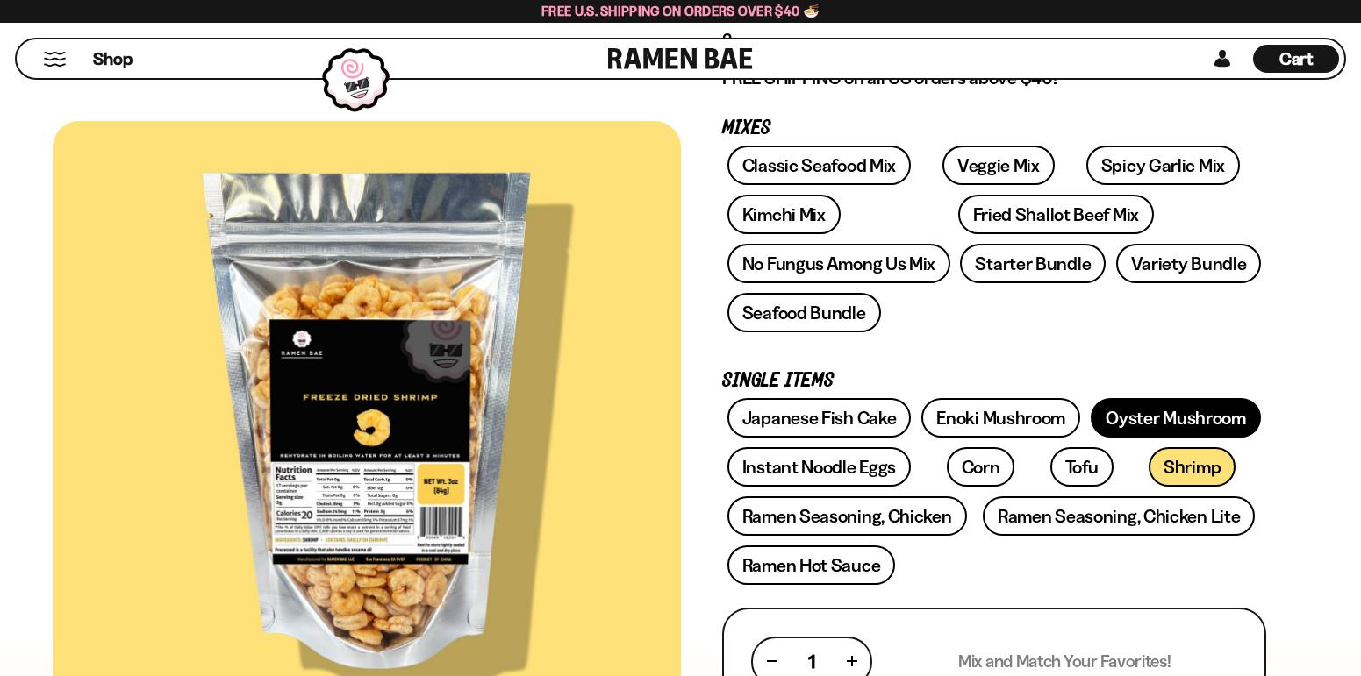
scroll to position [263, 0]
click at [1152, 399] on link "Oyster Mushroom" at bounding box center [1176, 416] width 170 height 39
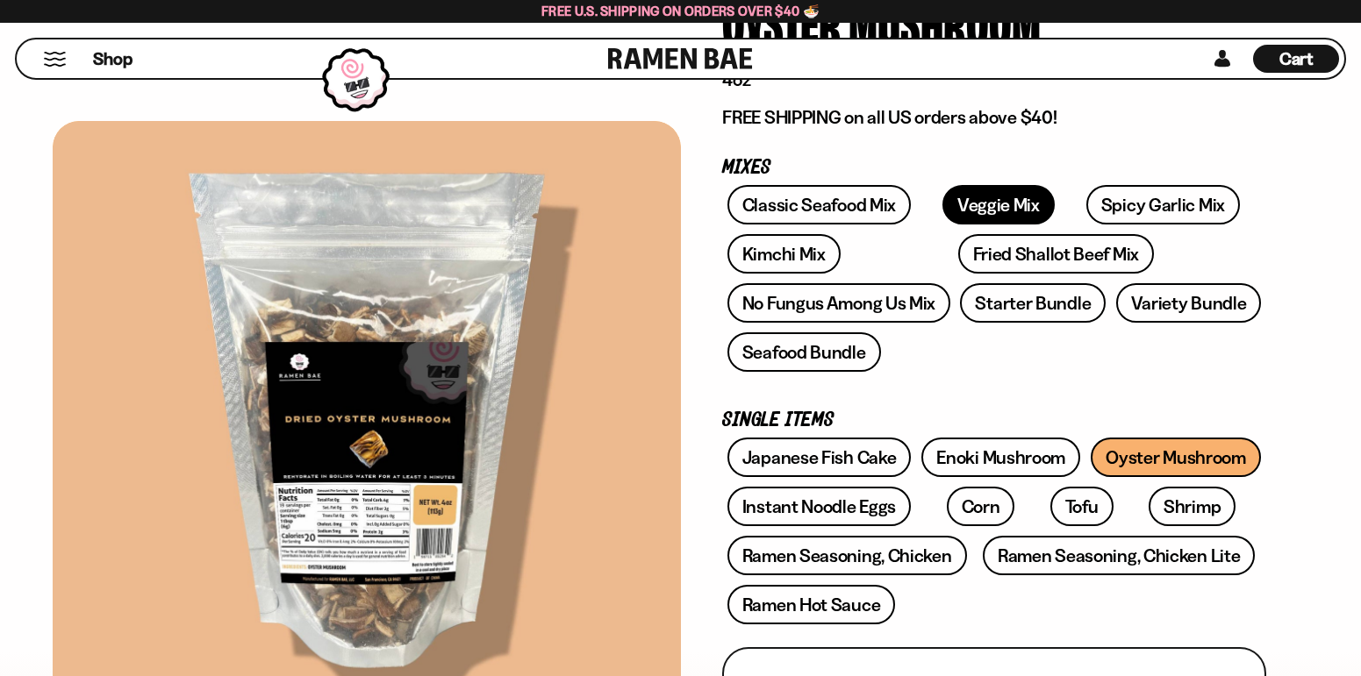
scroll to position [263, 0]
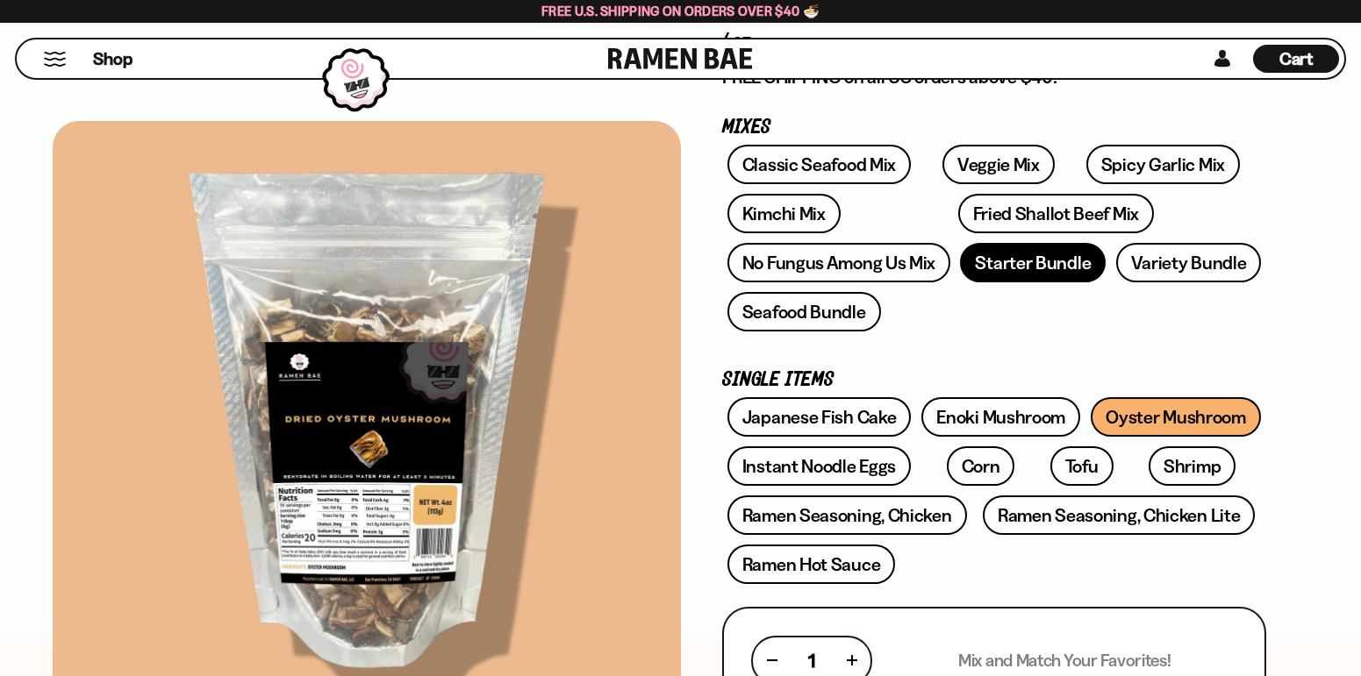
click at [999, 268] on link "Starter Bundle" at bounding box center [1033, 262] width 146 height 39
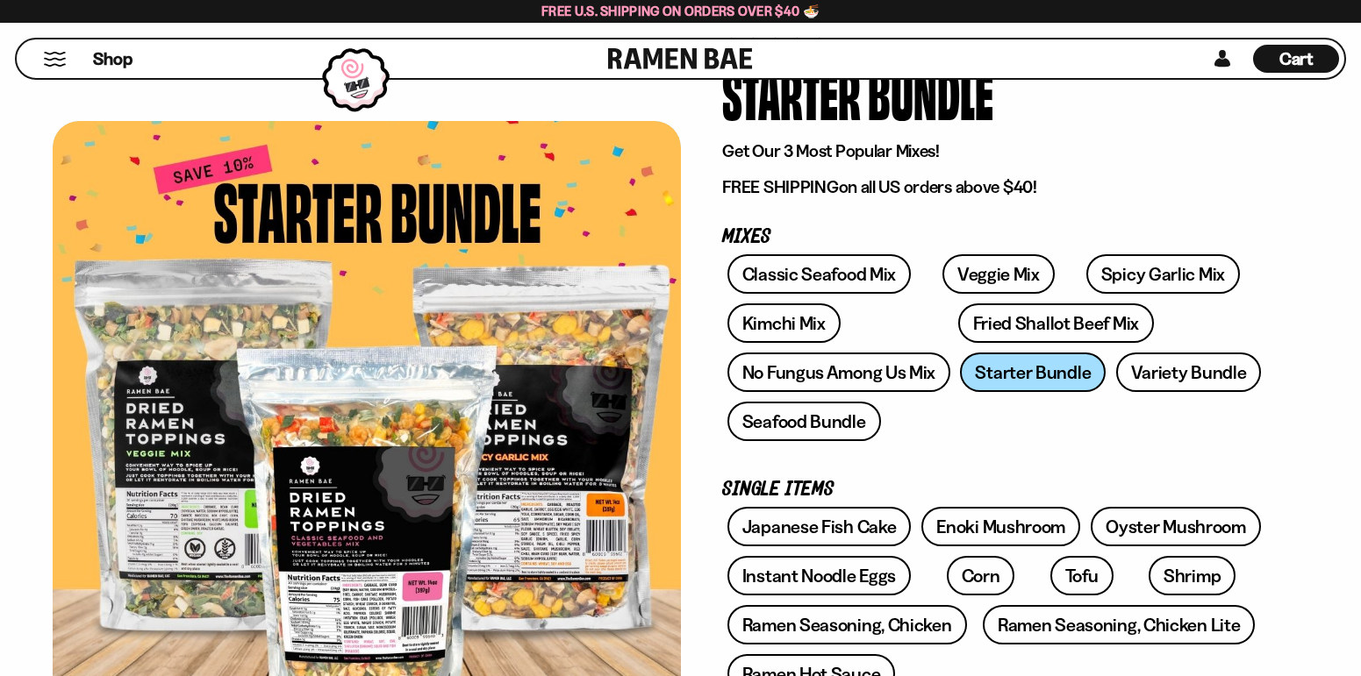
scroll to position [175, 0]
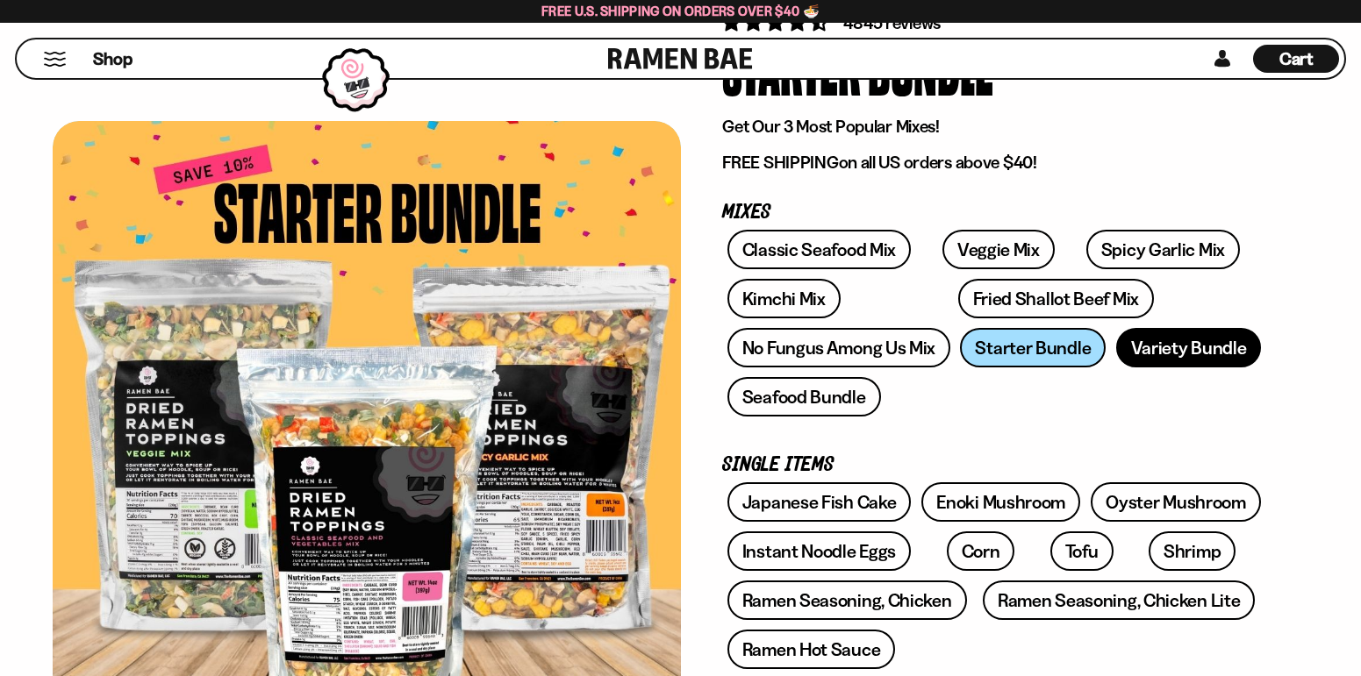
click at [1137, 358] on link "Variety Bundle" at bounding box center [1189, 347] width 146 height 39
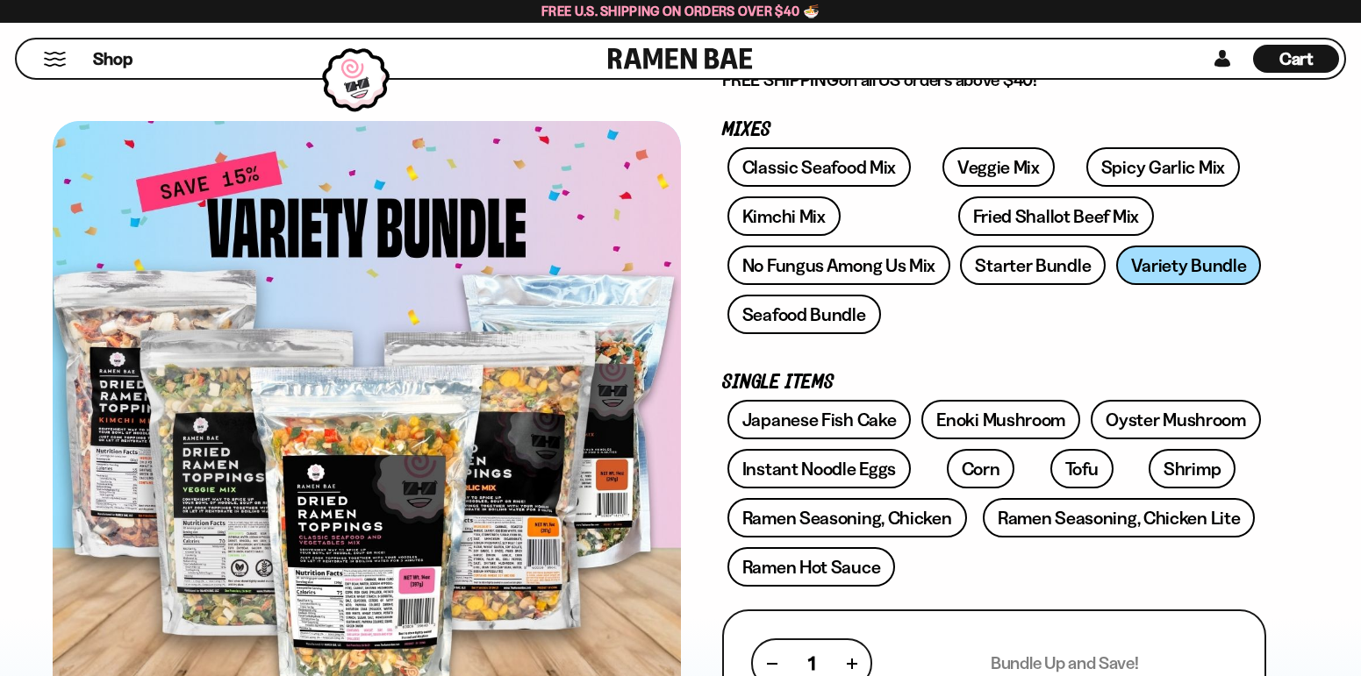
scroll to position [263, 0]
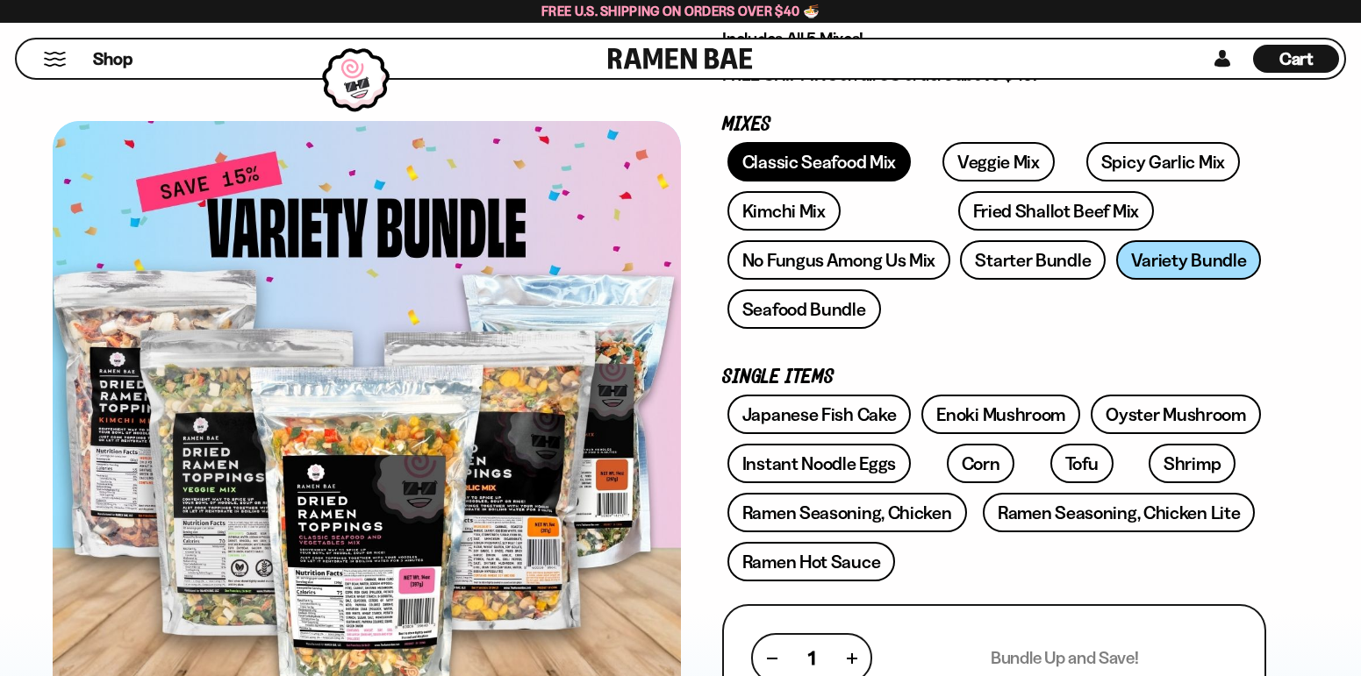
click at [810, 156] on link "Classic Seafood Mix" at bounding box center [818, 161] width 183 height 39
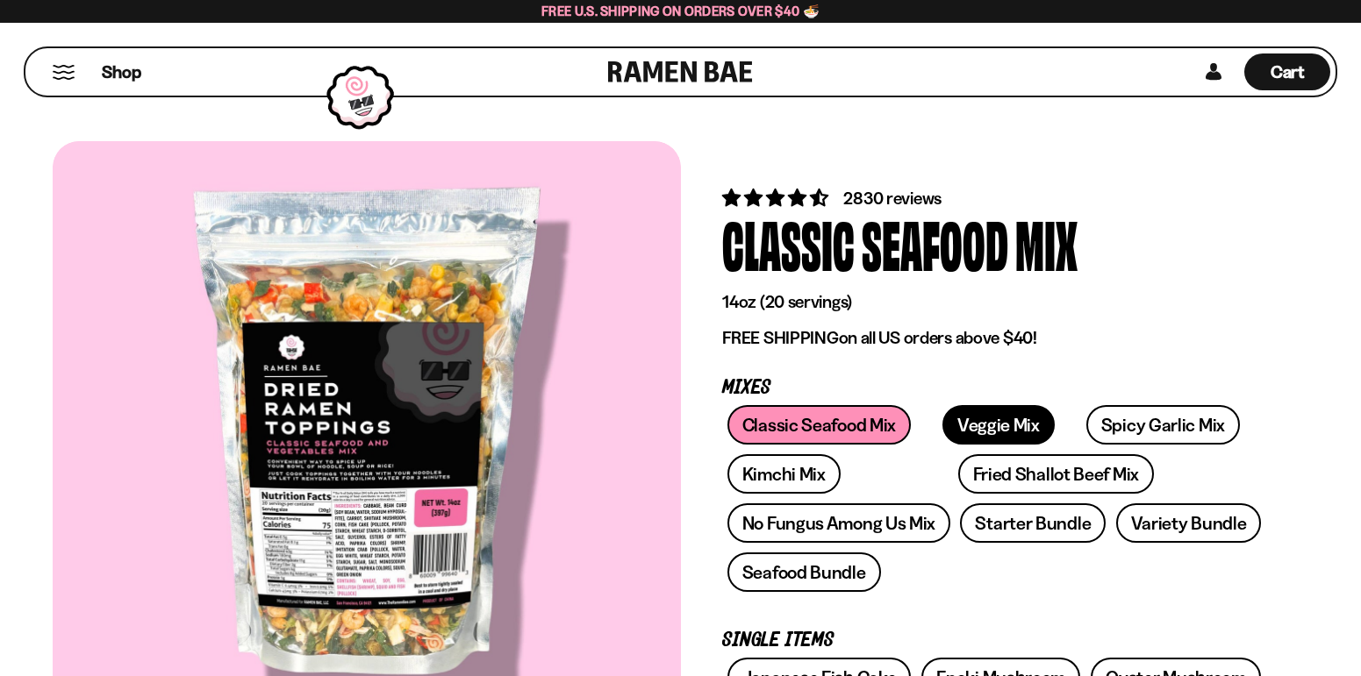
click at [965, 433] on link "Veggie Mix" at bounding box center [998, 424] width 112 height 39
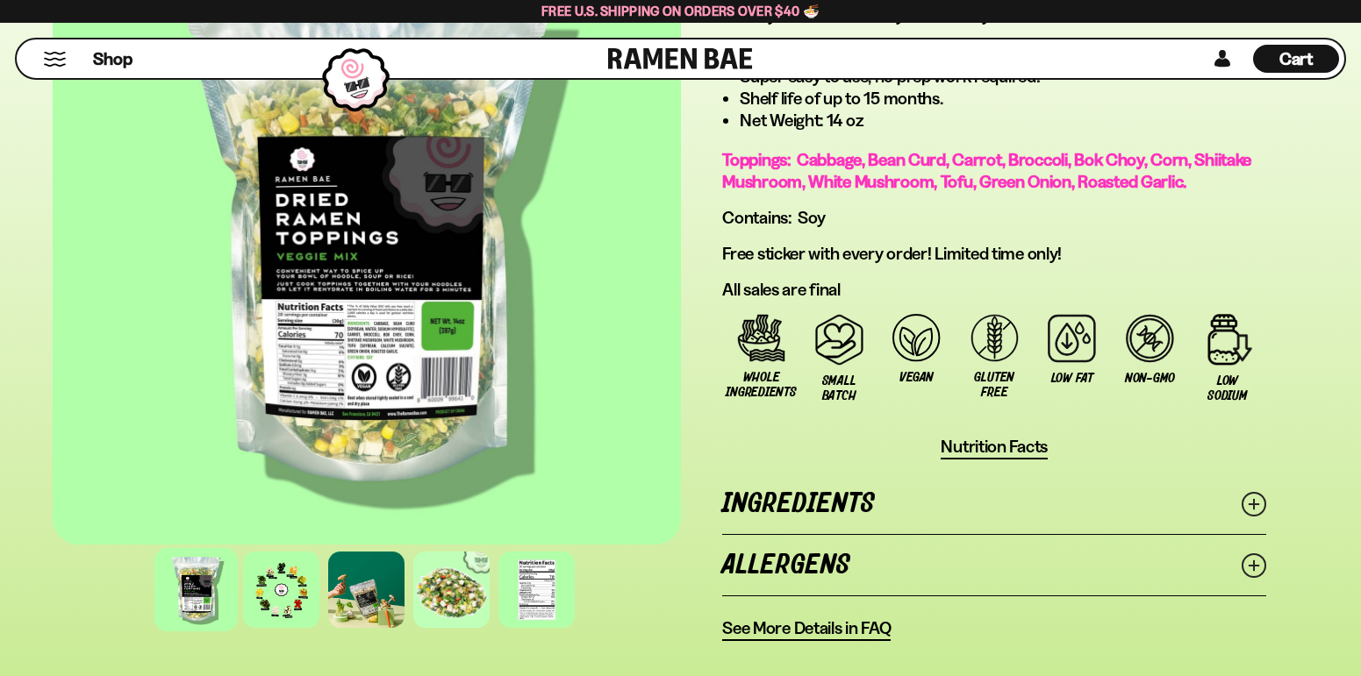
scroll to position [1316, 0]
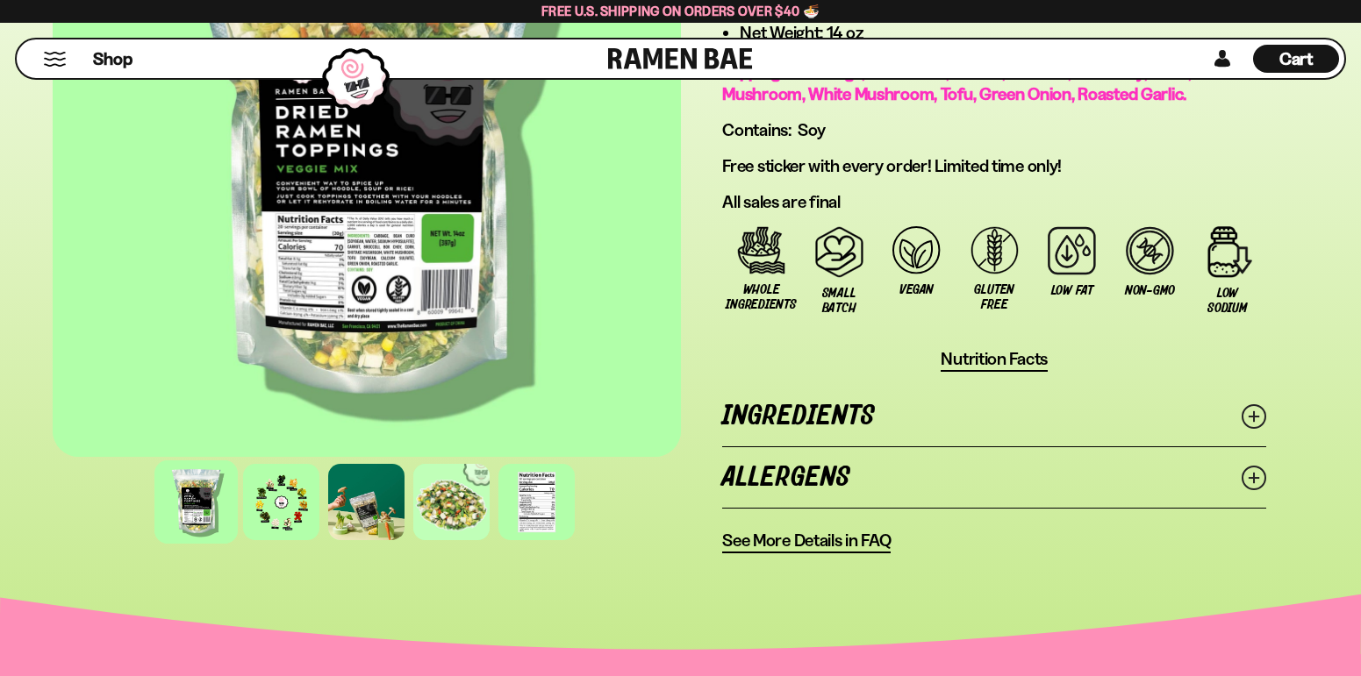
click at [973, 425] on link "Ingredients" at bounding box center [994, 416] width 544 height 61
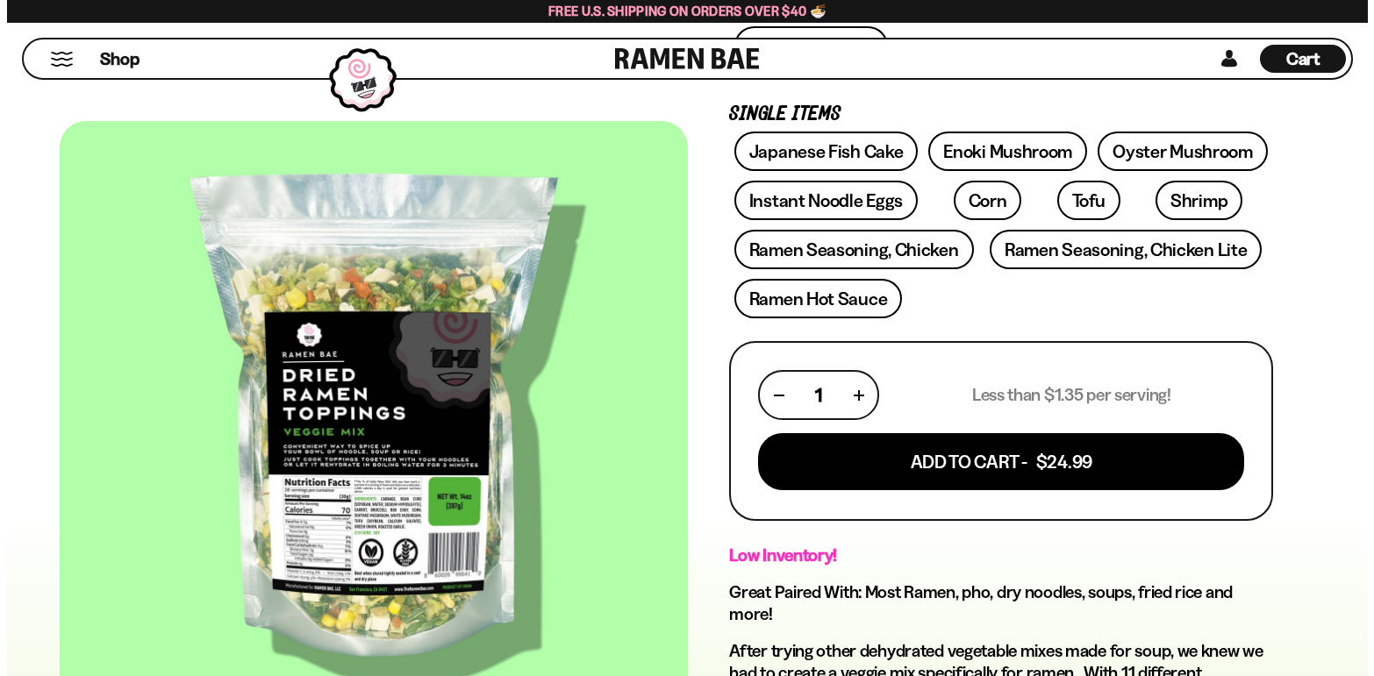
scroll to position [614, 0]
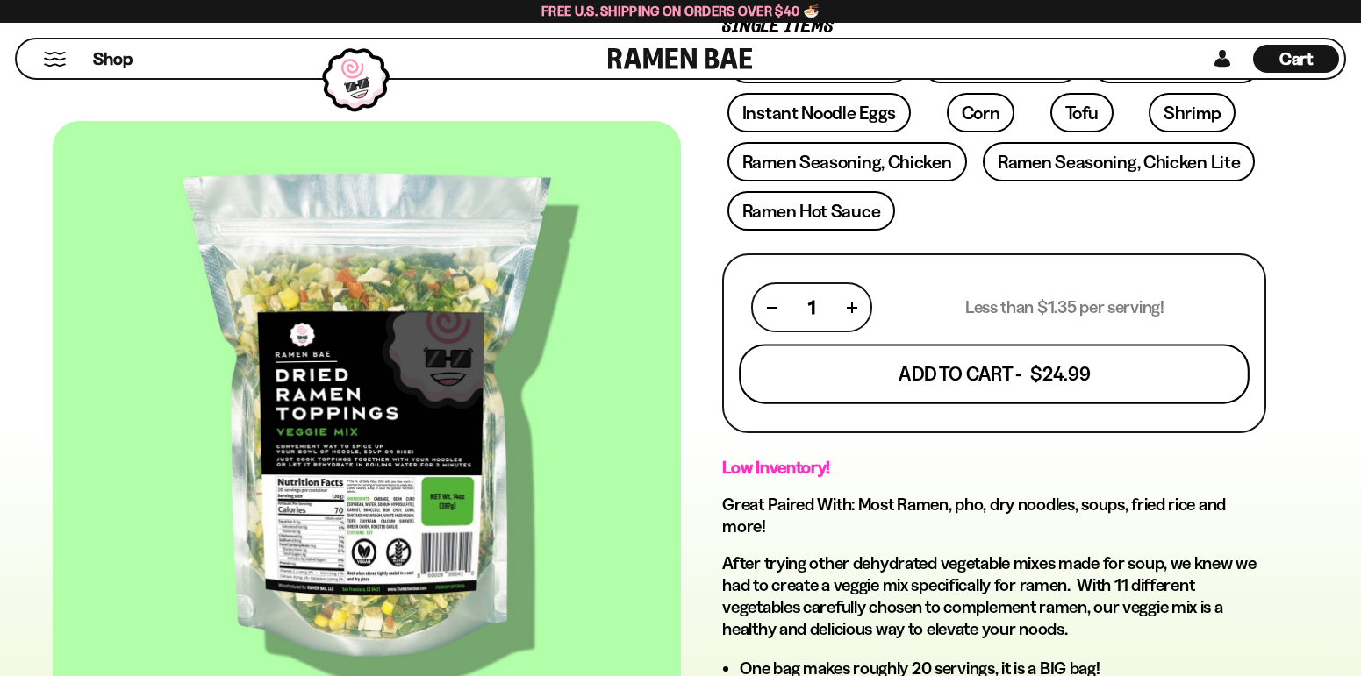
click at [998, 366] on button "Add To Cart - $24.99" at bounding box center [994, 375] width 511 height 60
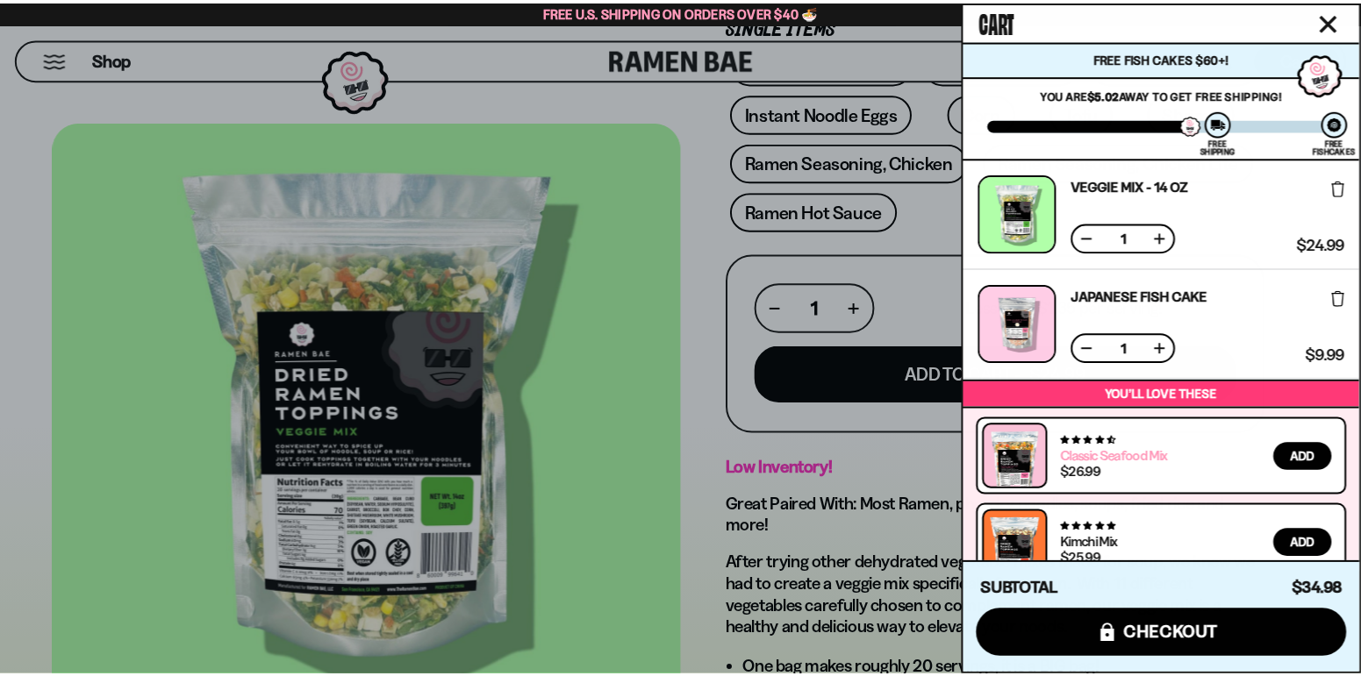
scroll to position [119, 0]
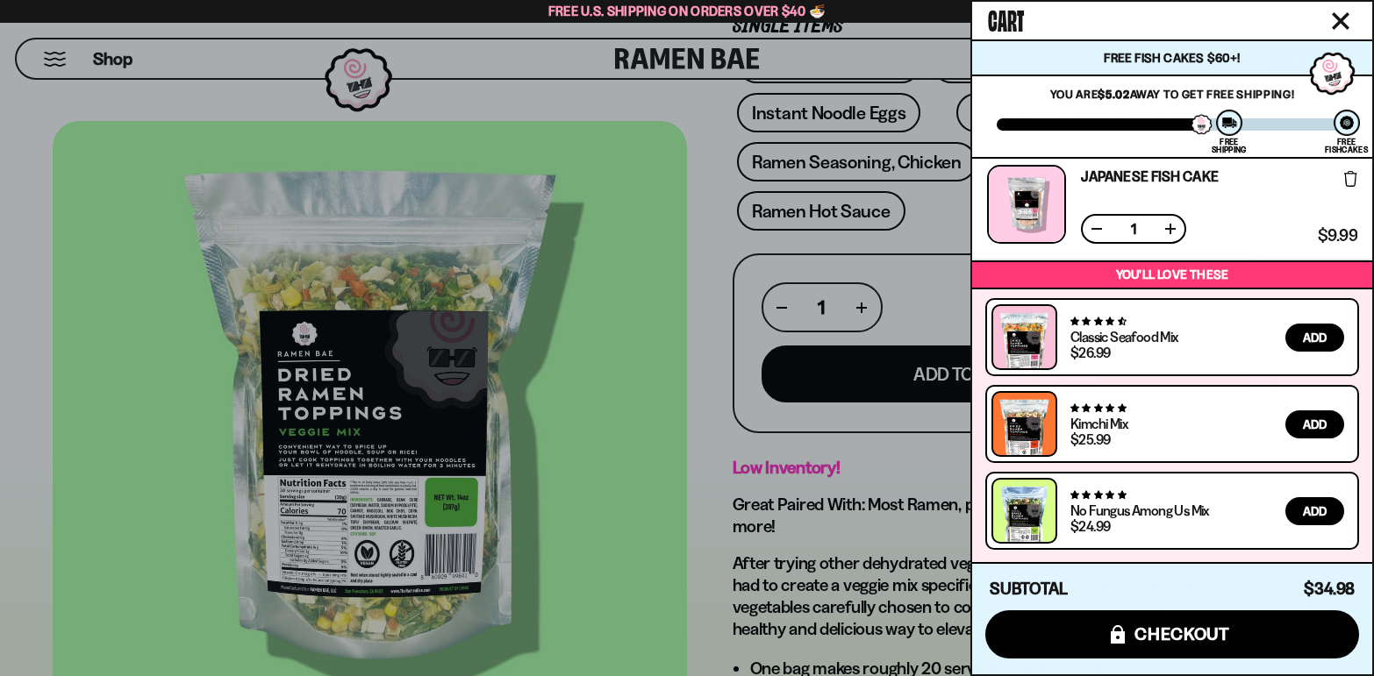
click at [935, 475] on div at bounding box center [687, 338] width 1374 height 676
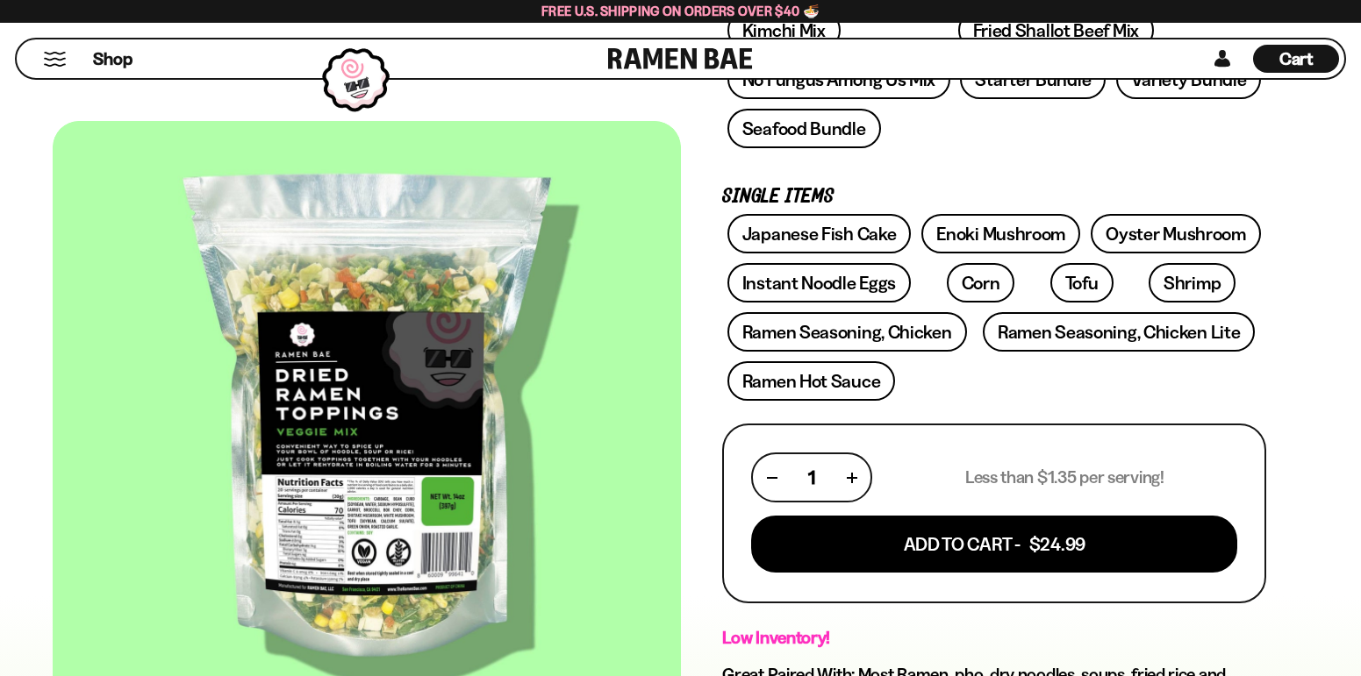
scroll to position [439, 0]
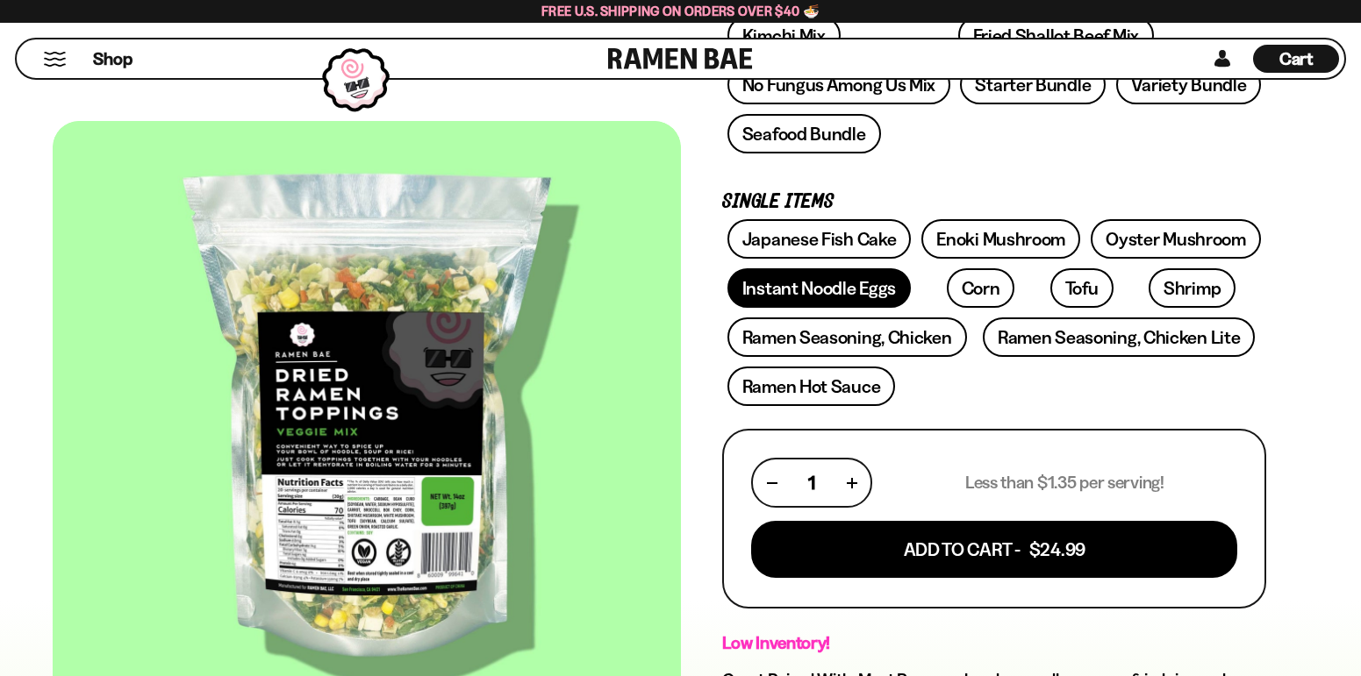
click at [821, 285] on link "Instant Noodle Eggs" at bounding box center [818, 287] width 183 height 39
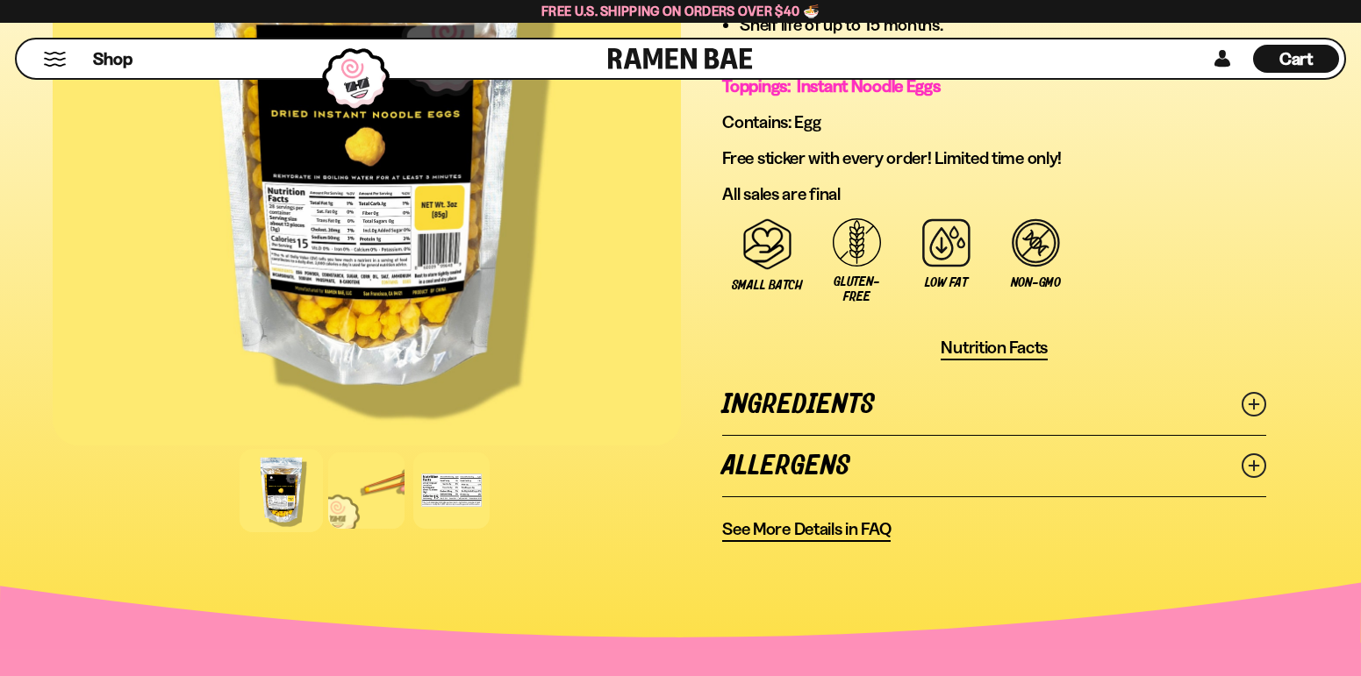
scroll to position [1228, 0]
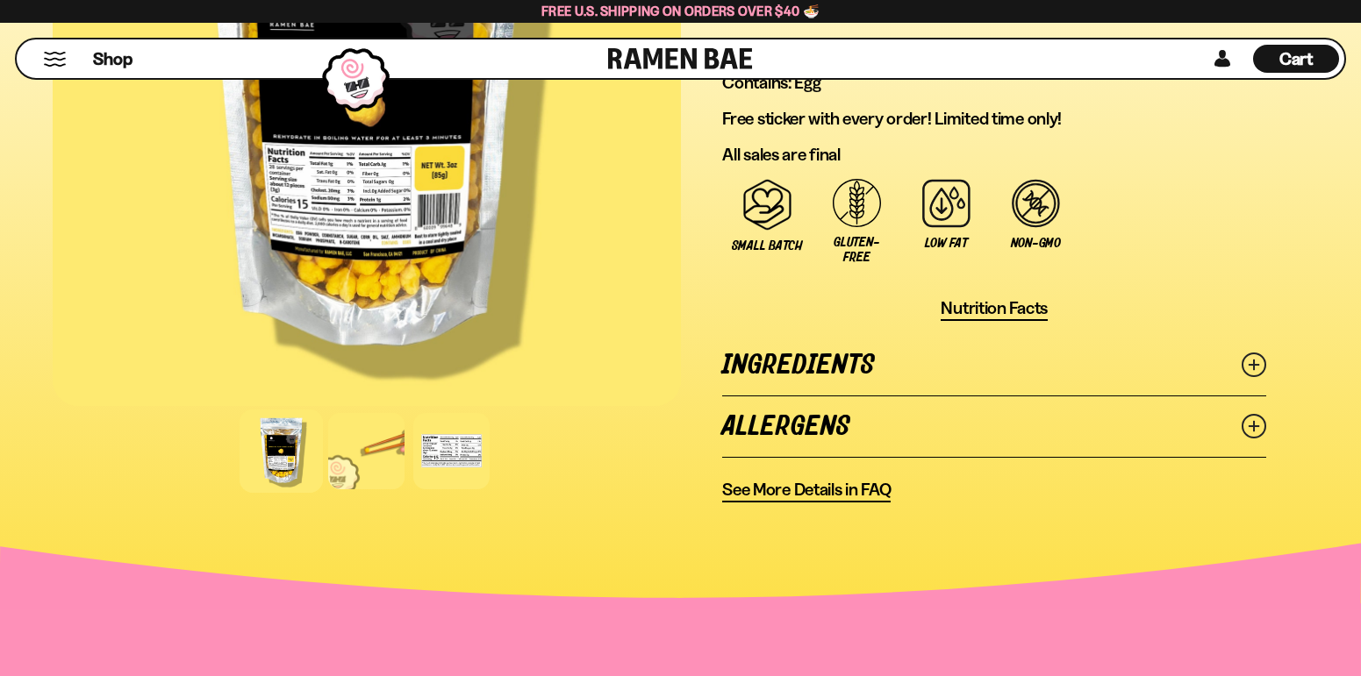
click at [939, 364] on link "Ingredients" at bounding box center [994, 365] width 544 height 61
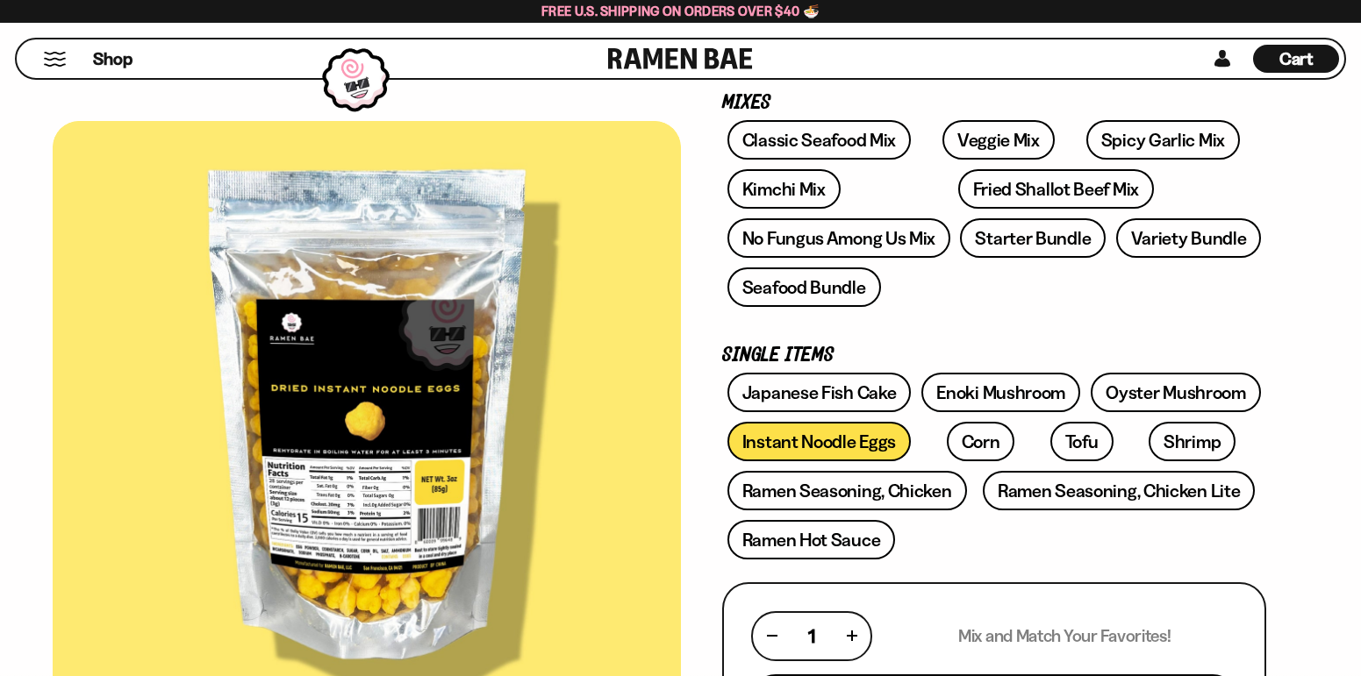
scroll to position [263, 0]
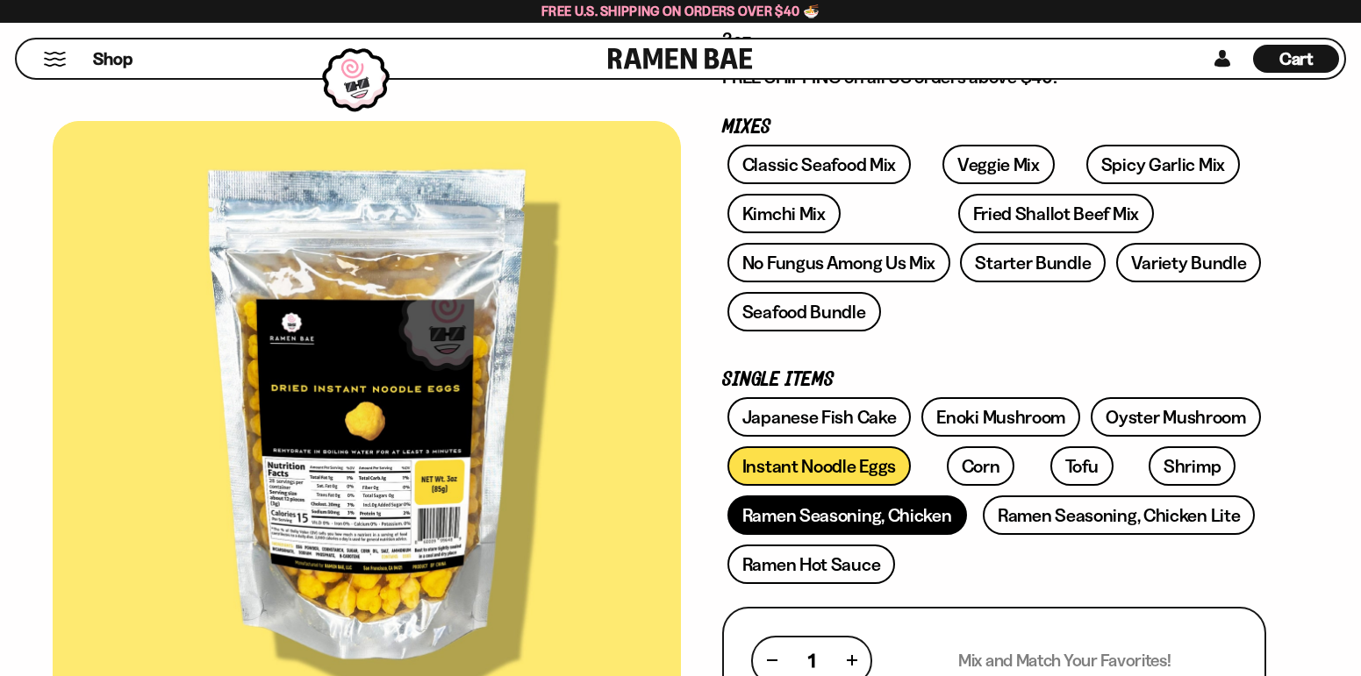
click at [836, 514] on link "Ramen Seasoning, Chicken" at bounding box center [847, 515] width 240 height 39
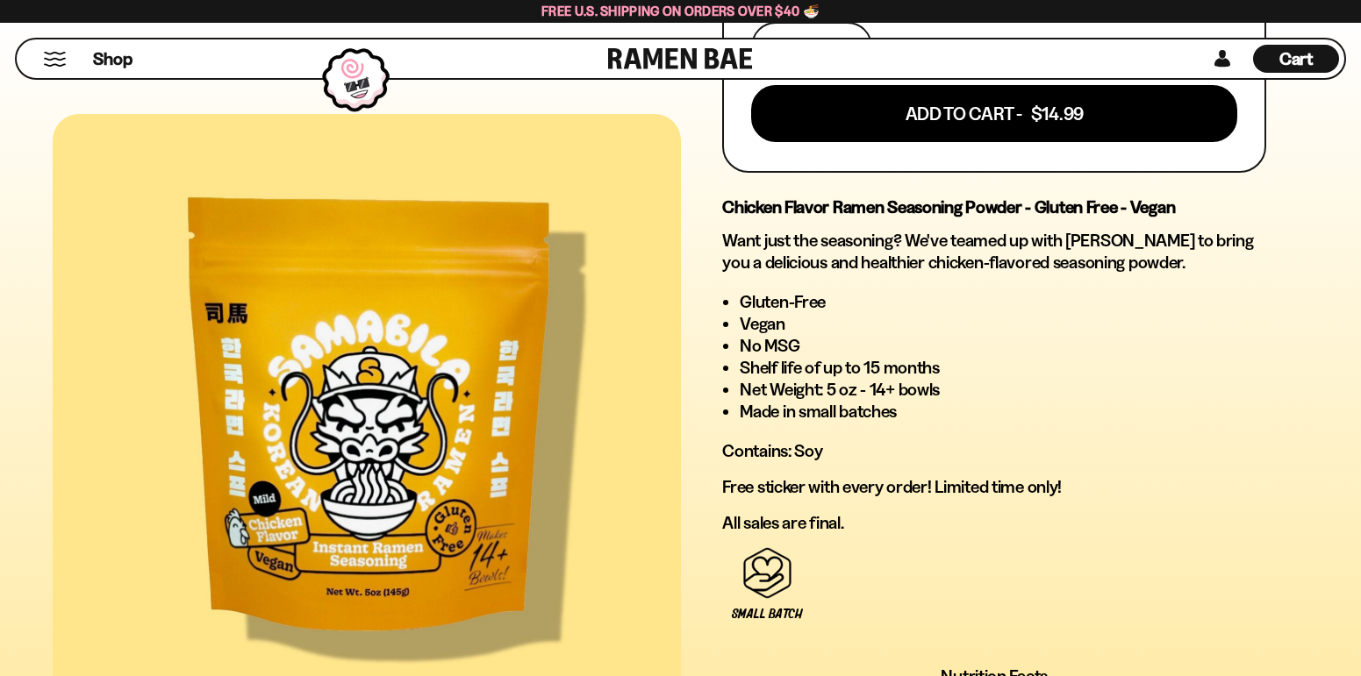
scroll to position [1141, 0]
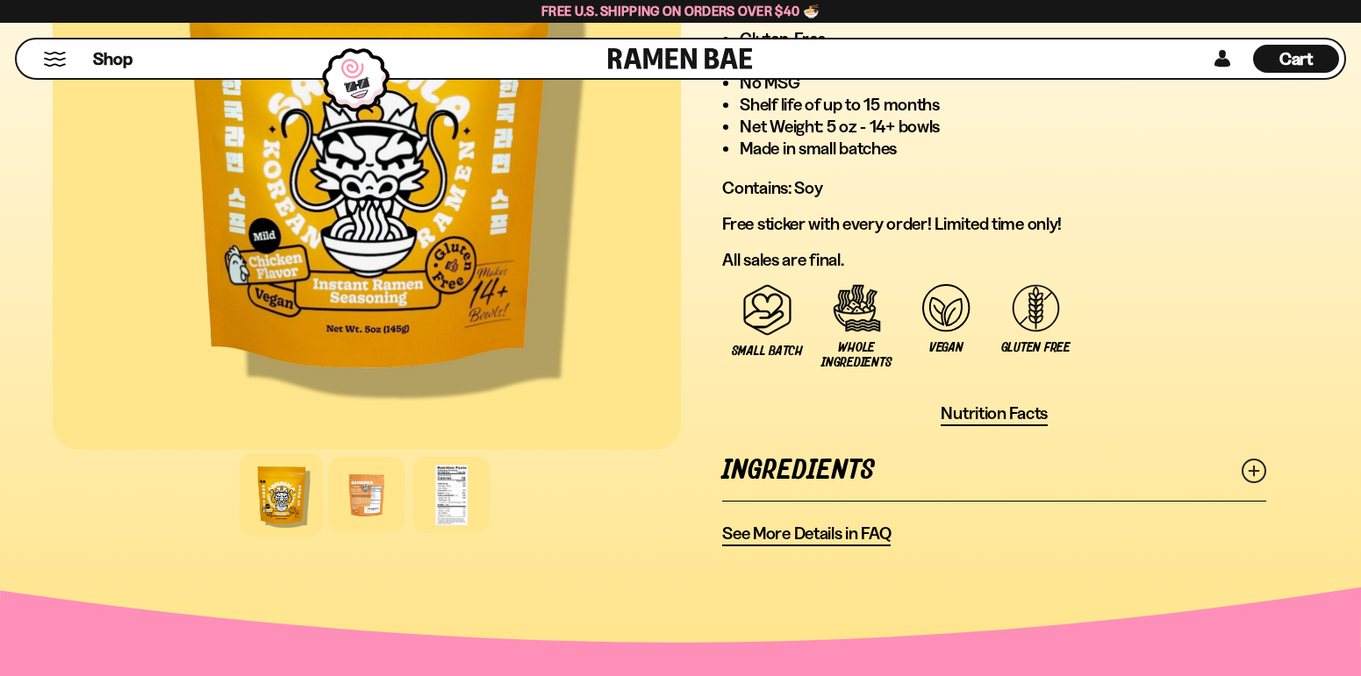
click at [863, 480] on link "Ingredients" at bounding box center [994, 470] width 544 height 61
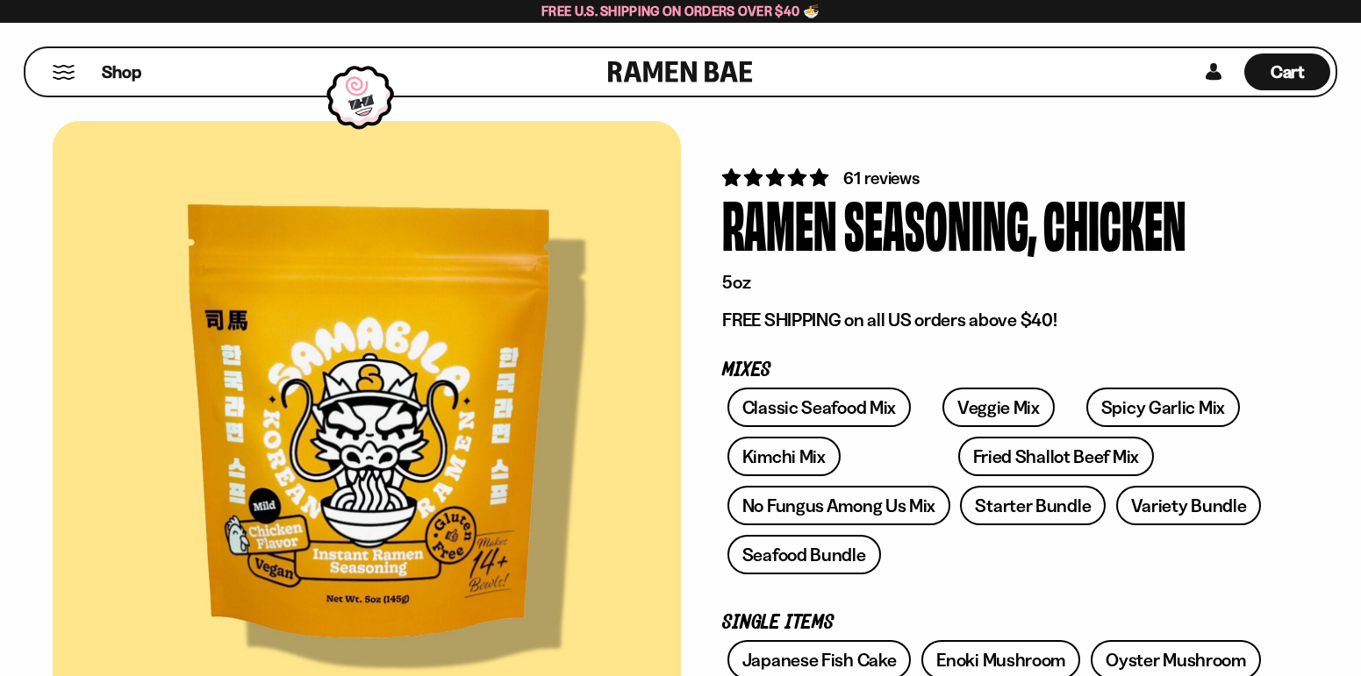
scroll to position [0, 0]
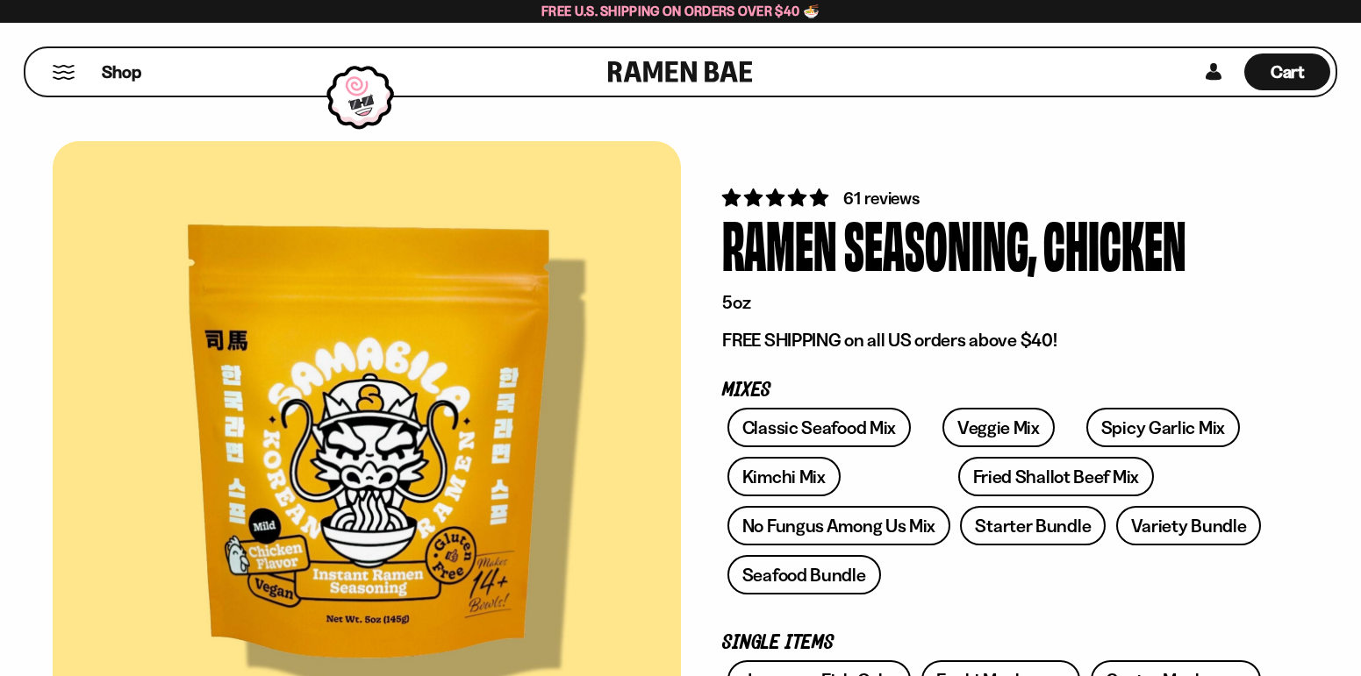
click at [58, 78] on button "Mobile Menu Trigger" at bounding box center [64, 72] width 24 height 15
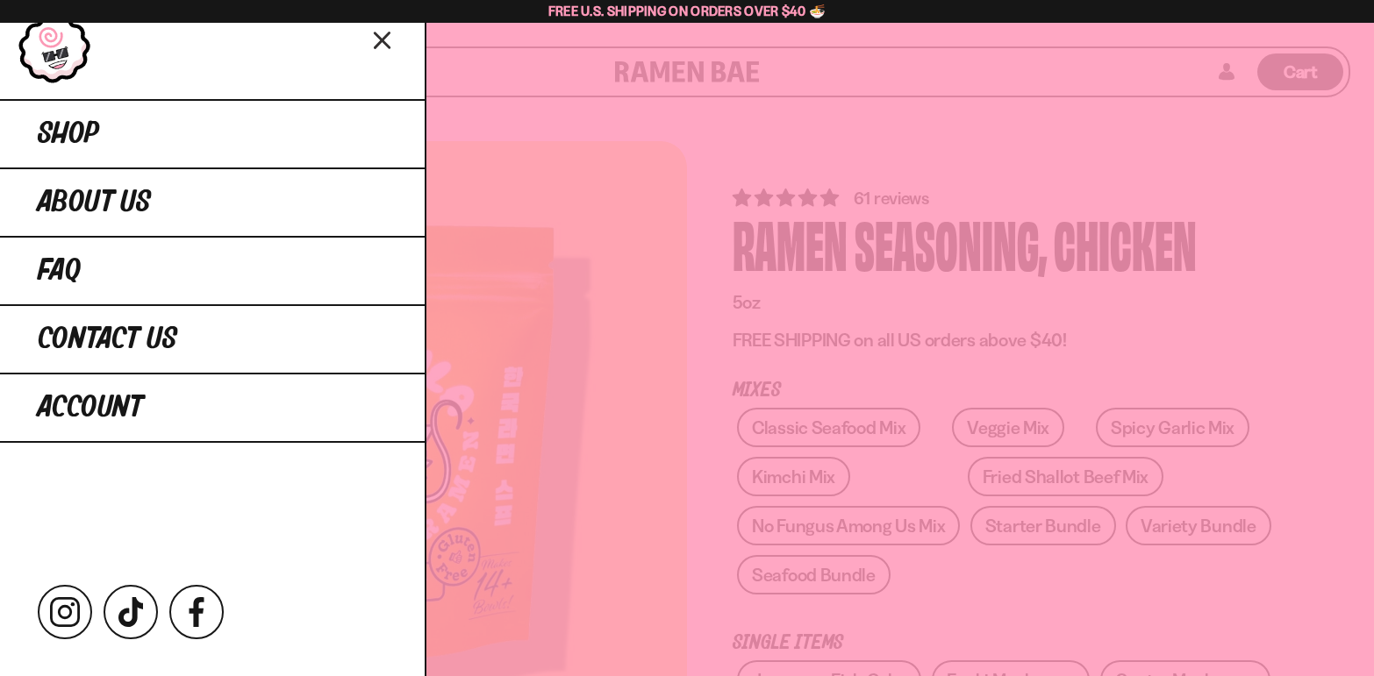
click at [1023, 163] on div at bounding box center [687, 338] width 1374 height 676
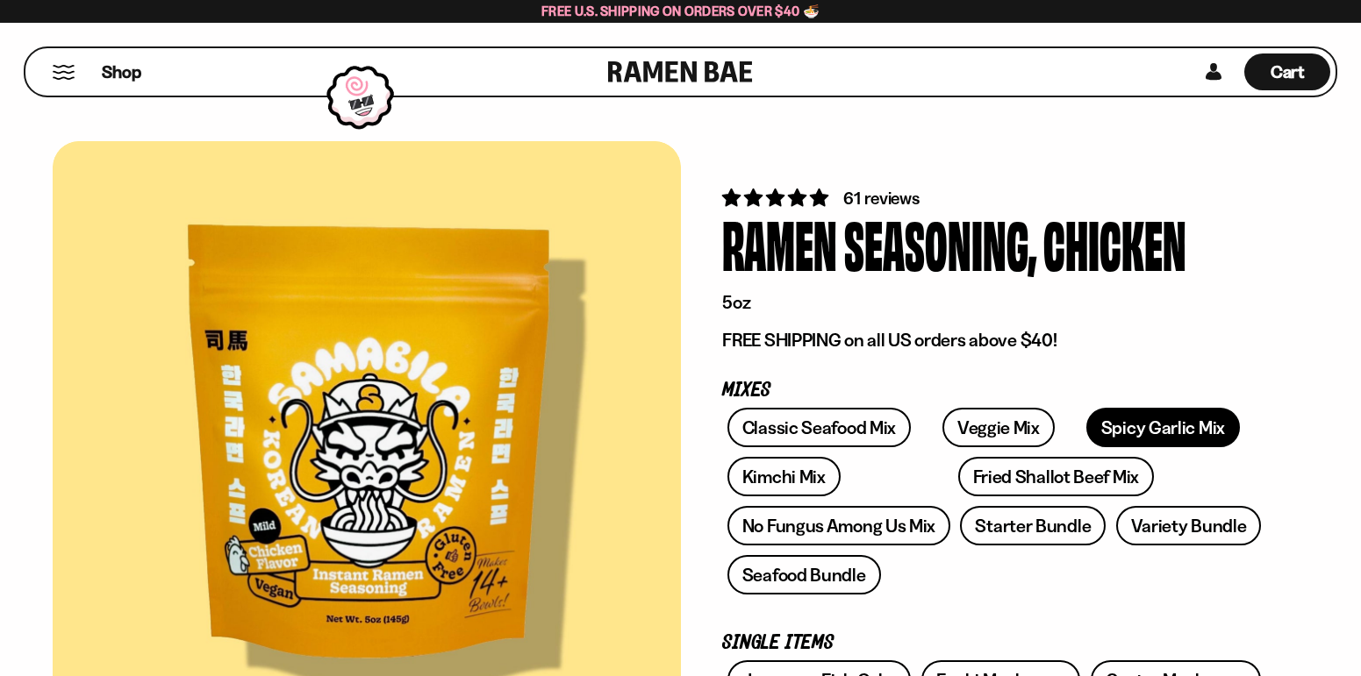
click at [1113, 429] on link "Spicy Garlic Mix" at bounding box center [1163, 427] width 154 height 39
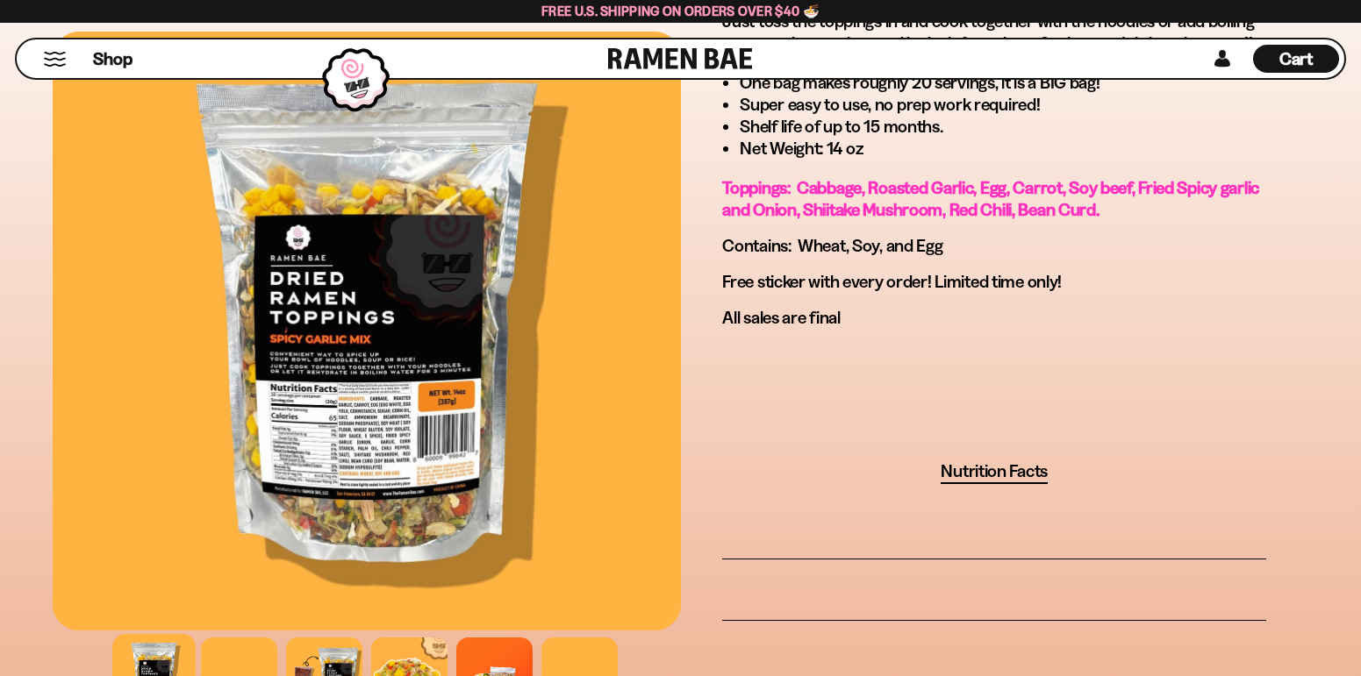
scroll to position [1141, 0]
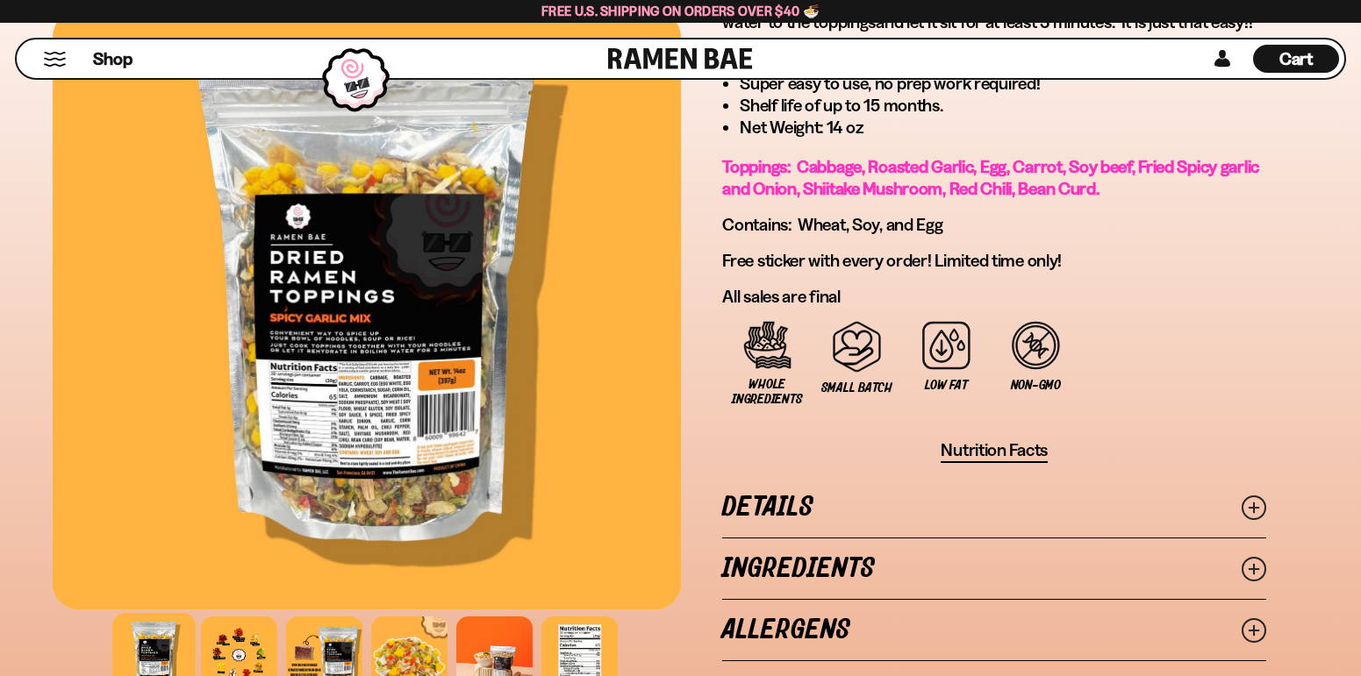
click at [1001, 565] on link "Ingredients" at bounding box center [994, 569] width 544 height 61
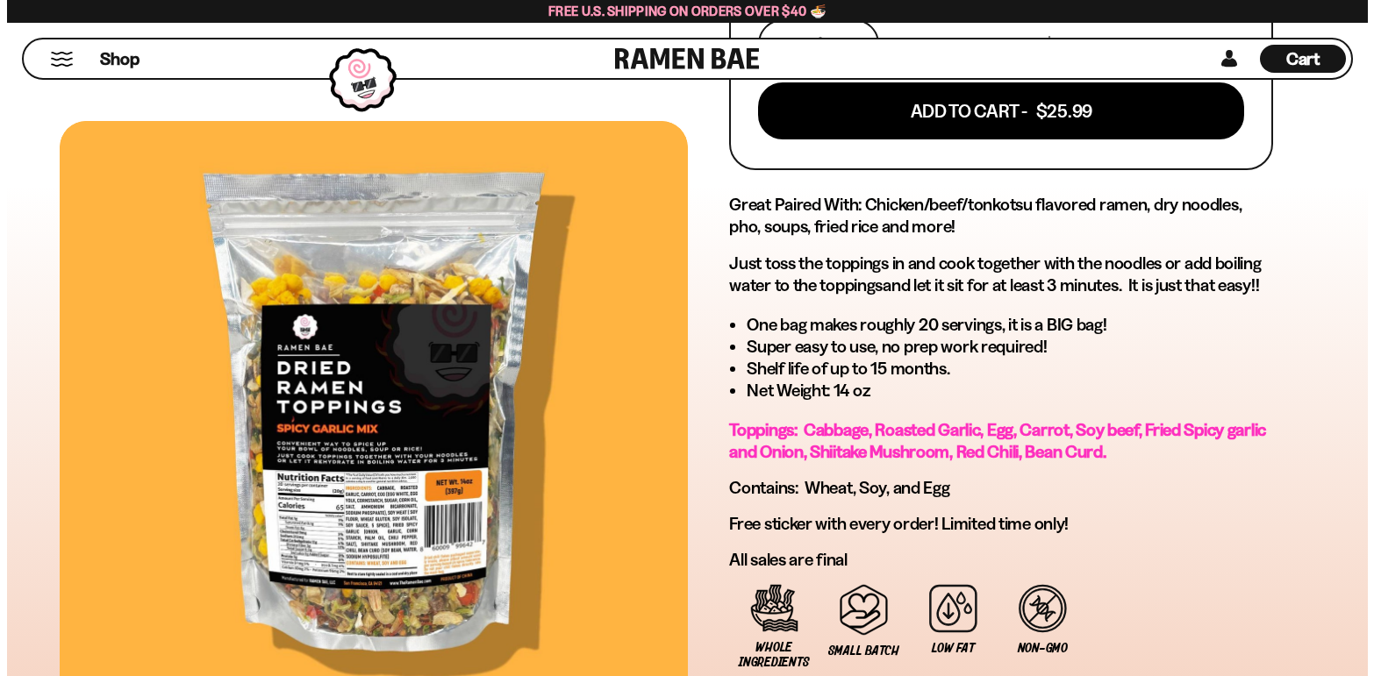
scroll to position [1228, 0]
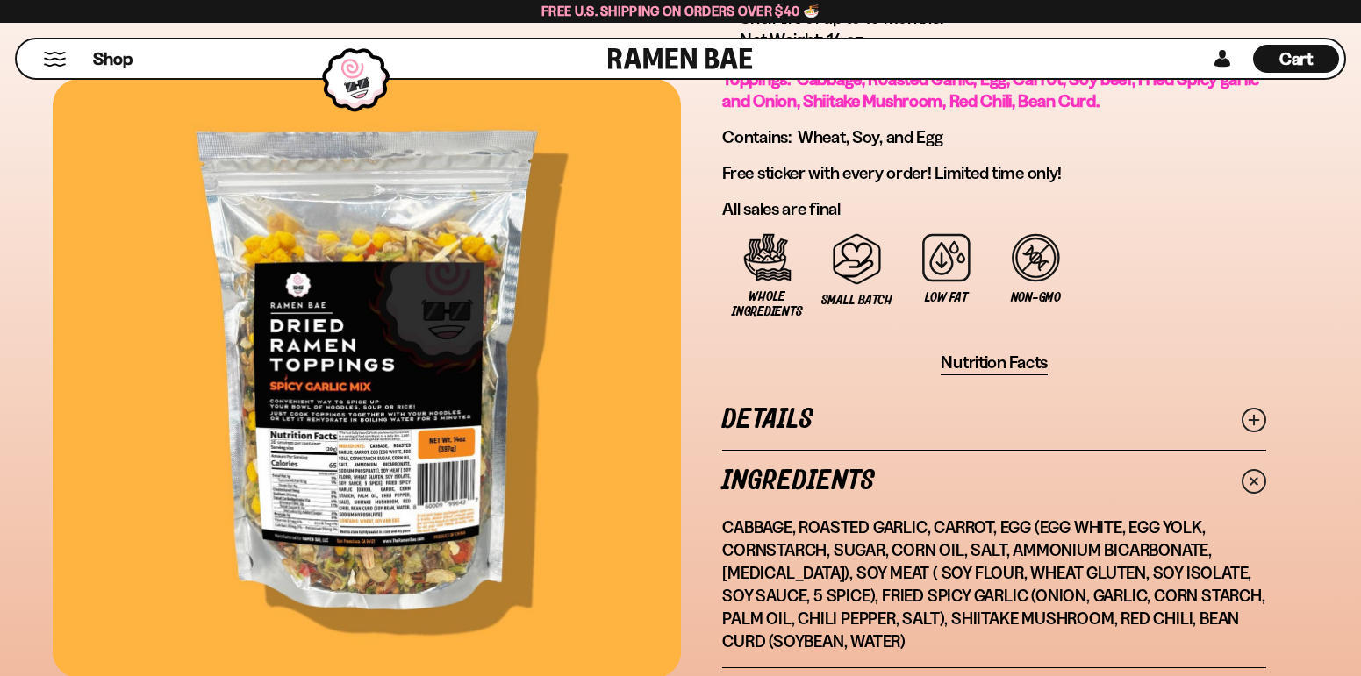
click at [1294, 67] on span "Cart" at bounding box center [1296, 58] width 34 height 21
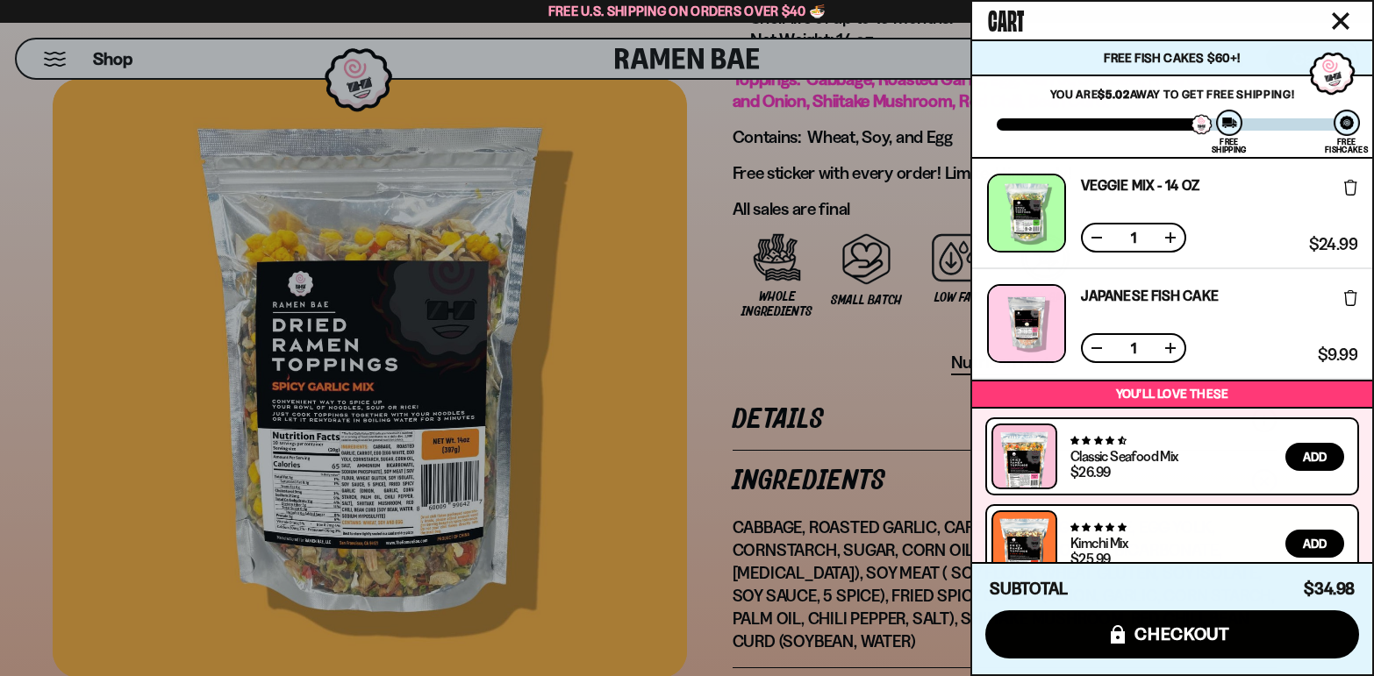
click at [1169, 347] on button at bounding box center [1171, 349] width 18 height 18
click at [1169, 236] on button at bounding box center [1171, 238] width 18 height 18
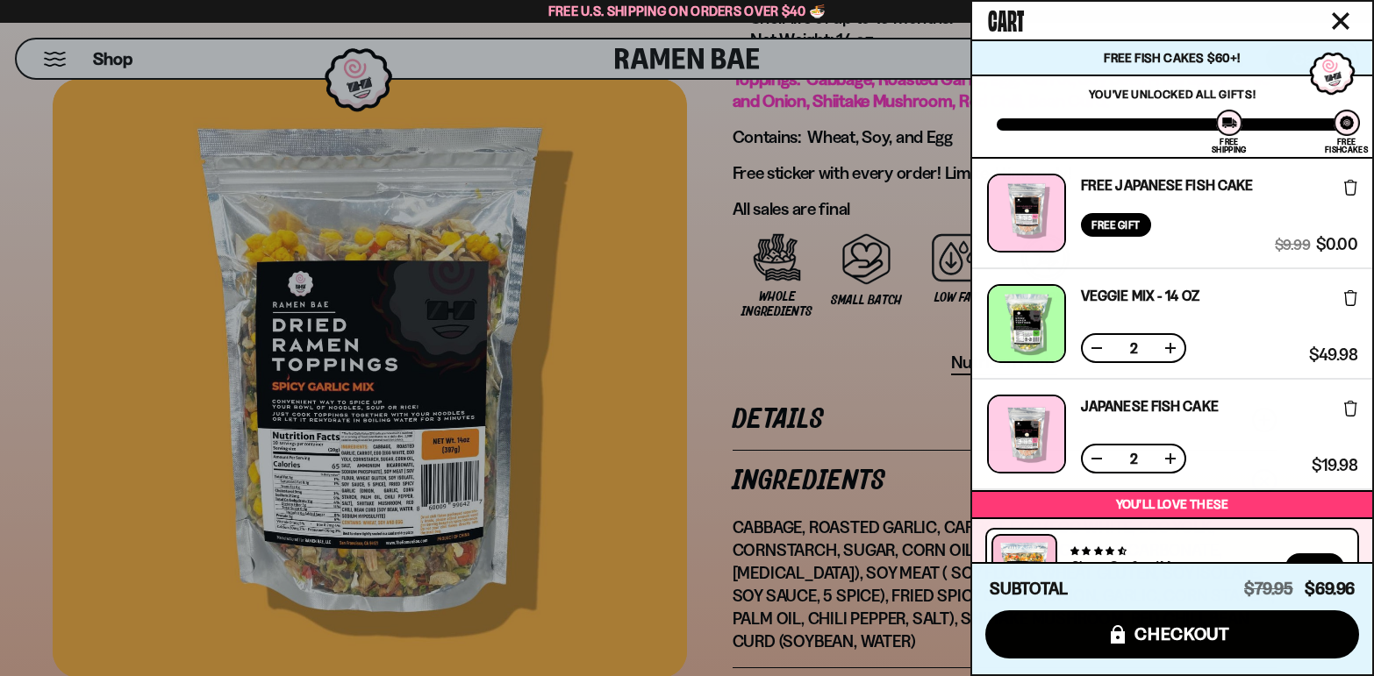
click at [1093, 462] on button at bounding box center [1097, 459] width 18 height 18
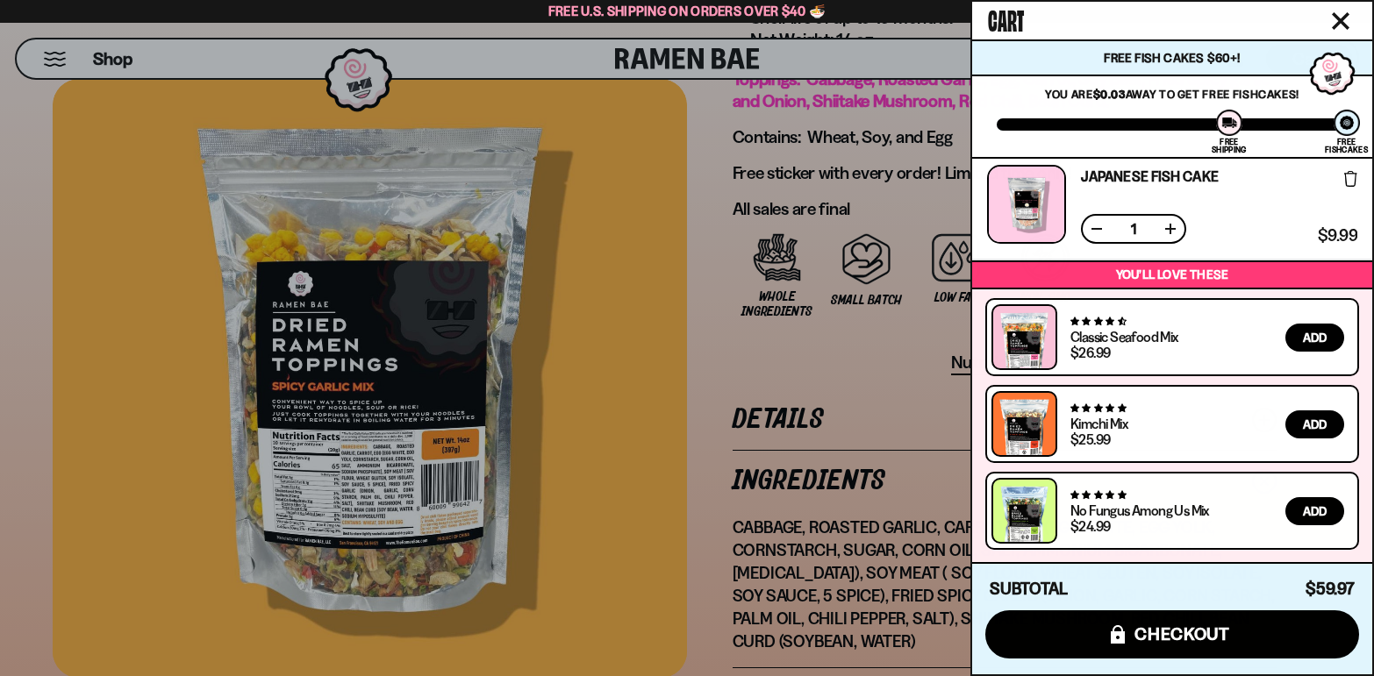
scroll to position [0, 0]
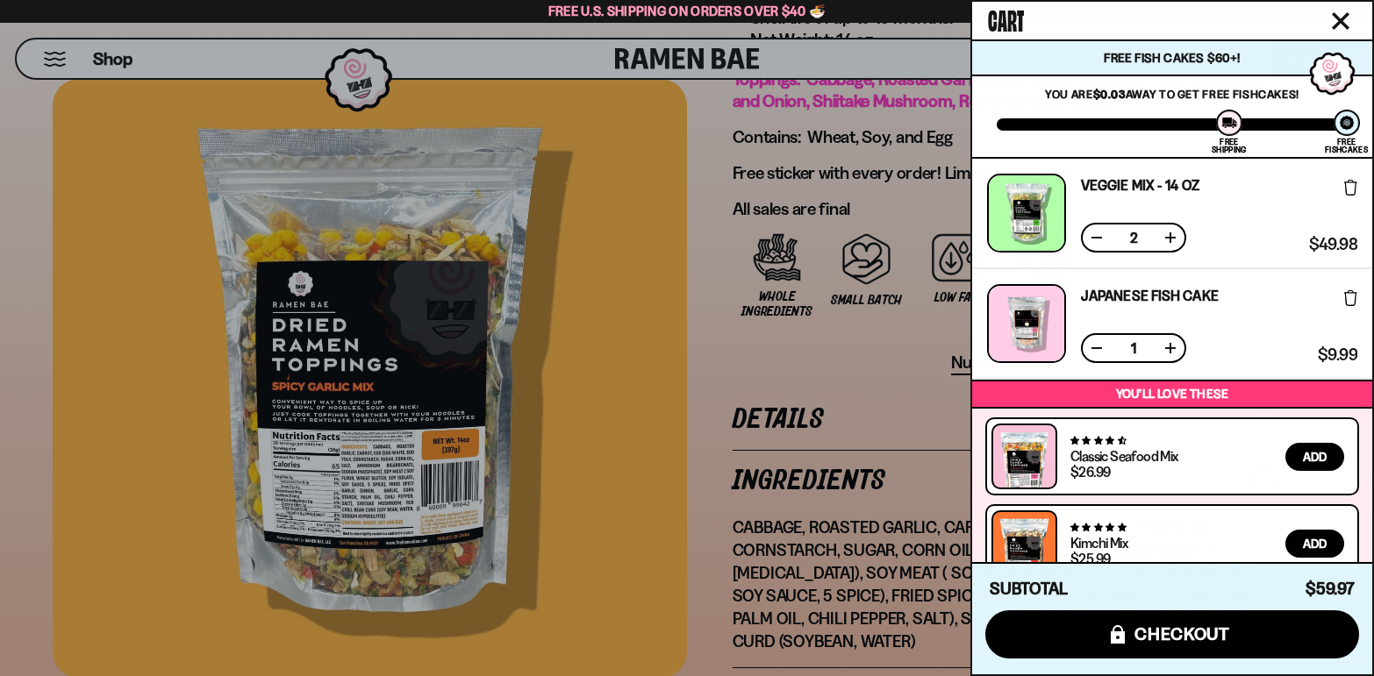
click at [1087, 235] on div "2" at bounding box center [1133, 238] width 105 height 30
click at [1095, 238] on button at bounding box center [1097, 238] width 18 height 18
click at [1176, 238] on button at bounding box center [1171, 238] width 18 height 18
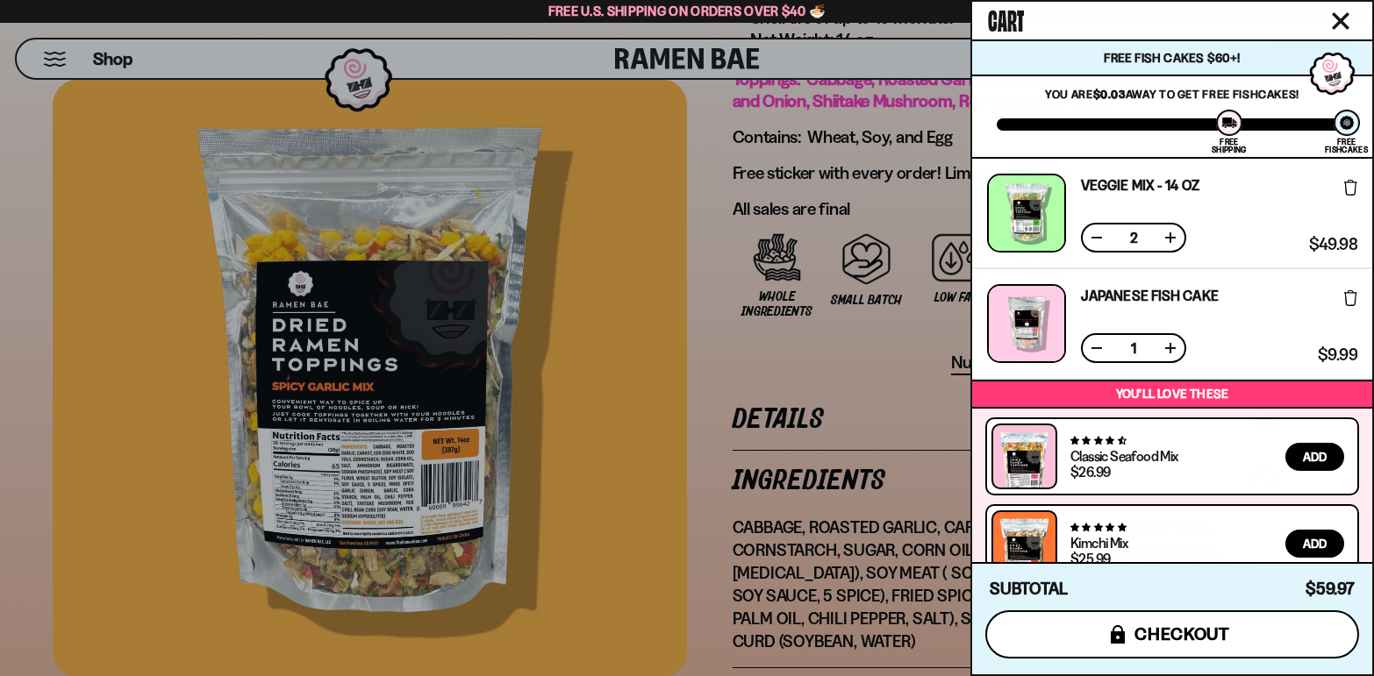
click at [1169, 638] on span "checkout" at bounding box center [1183, 634] width 96 height 19
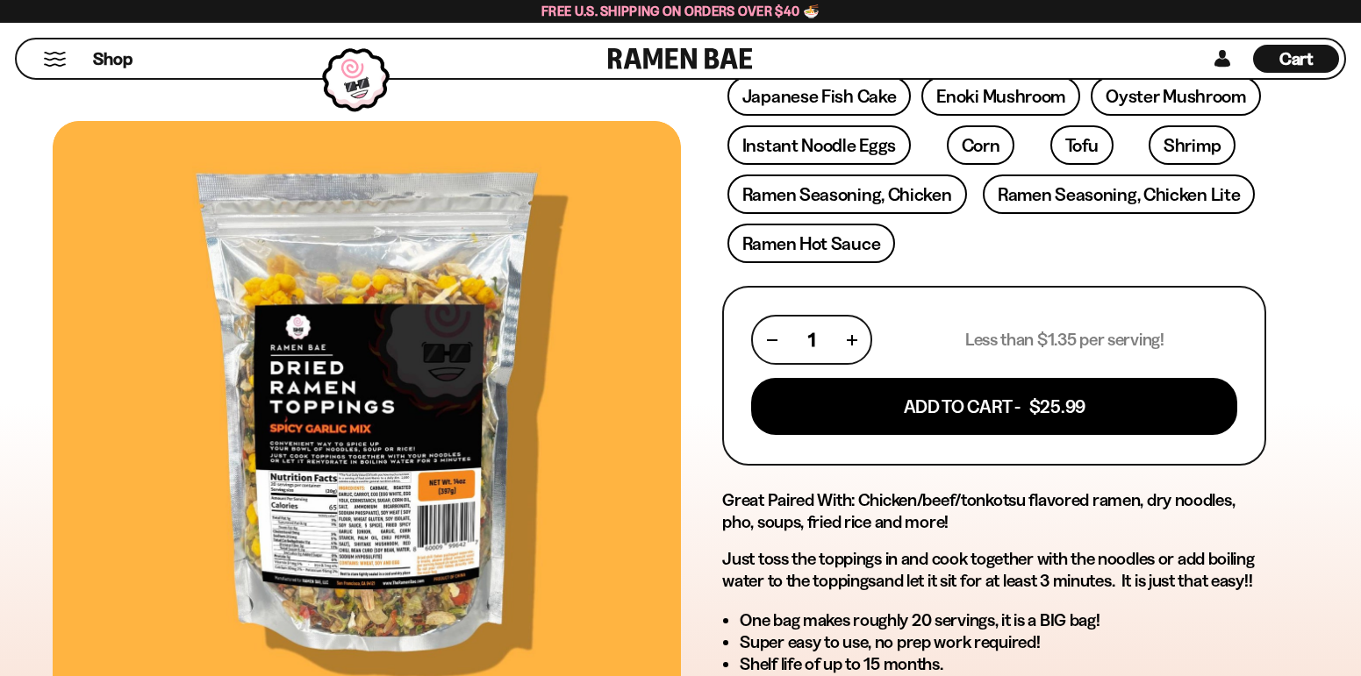
scroll to position [526, 0]
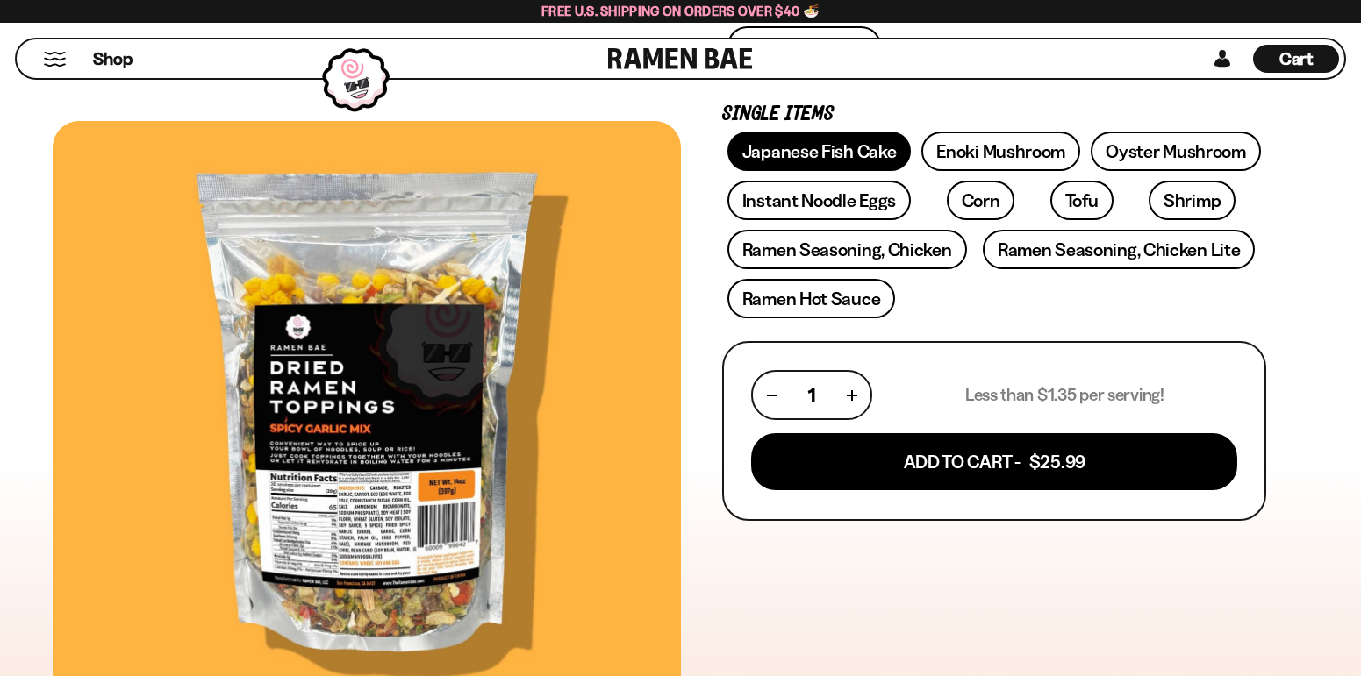
click at [832, 147] on link "Japanese Fish Cake" at bounding box center [819, 151] width 184 height 39
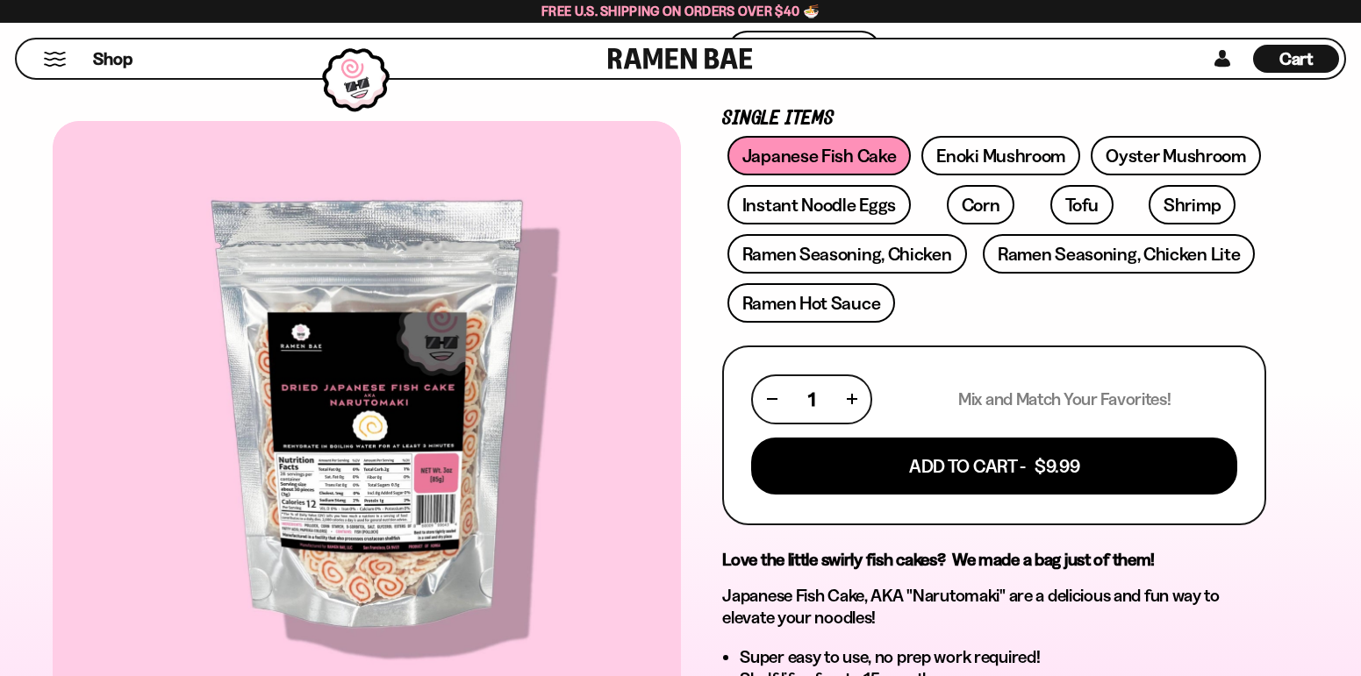
scroll to position [263, 0]
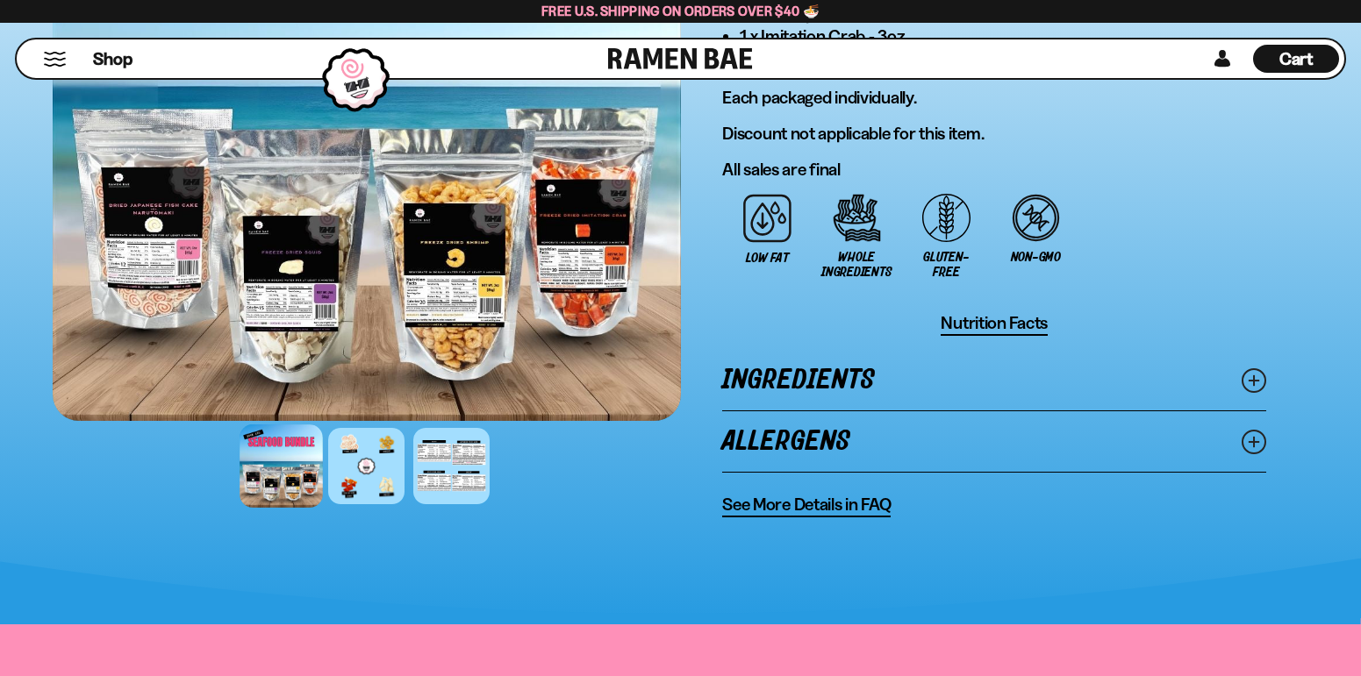
scroll to position [1228, 0]
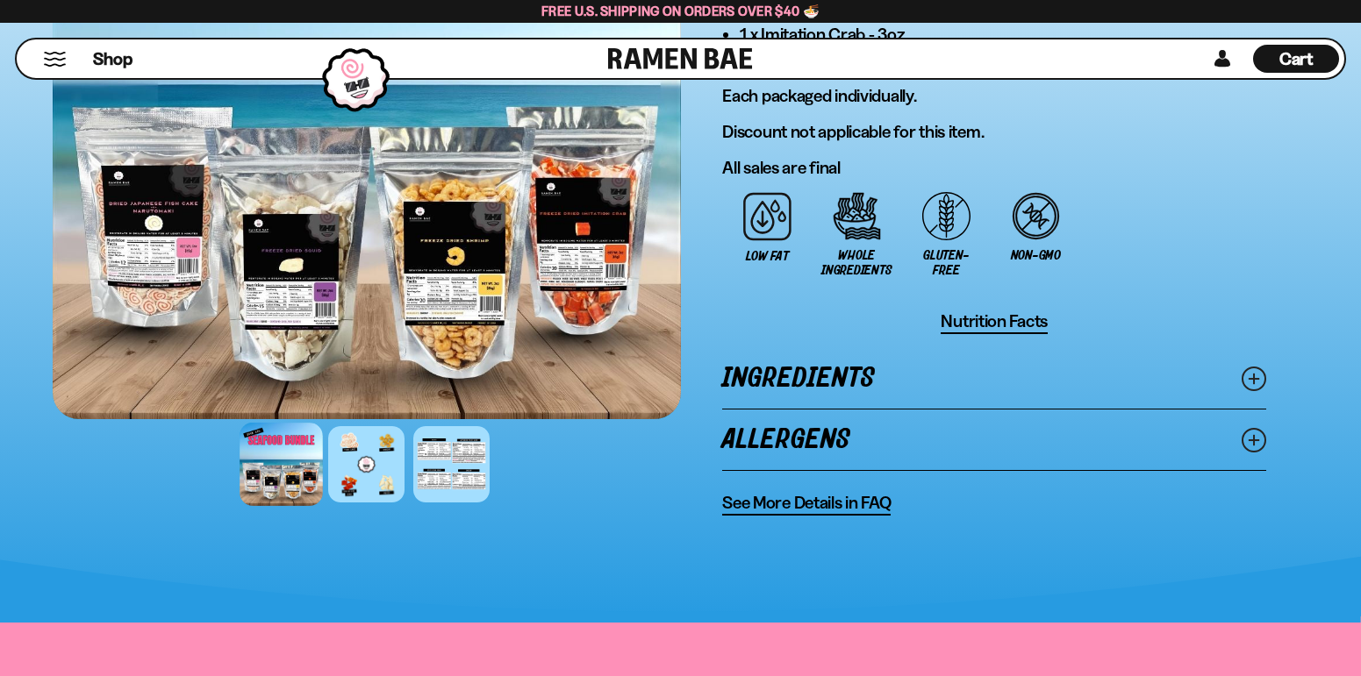
click at [884, 381] on link "Ingredients" at bounding box center [994, 378] width 544 height 61
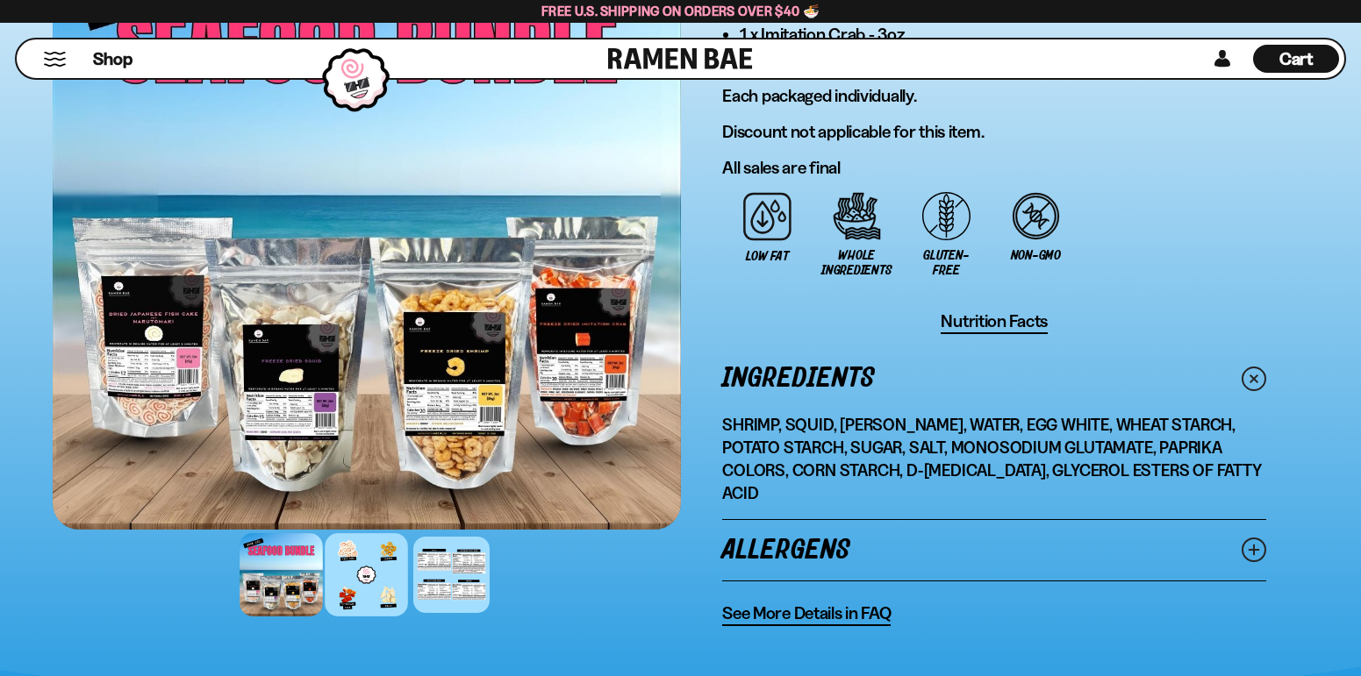
click at [387, 563] on div at bounding box center [366, 574] width 83 height 83
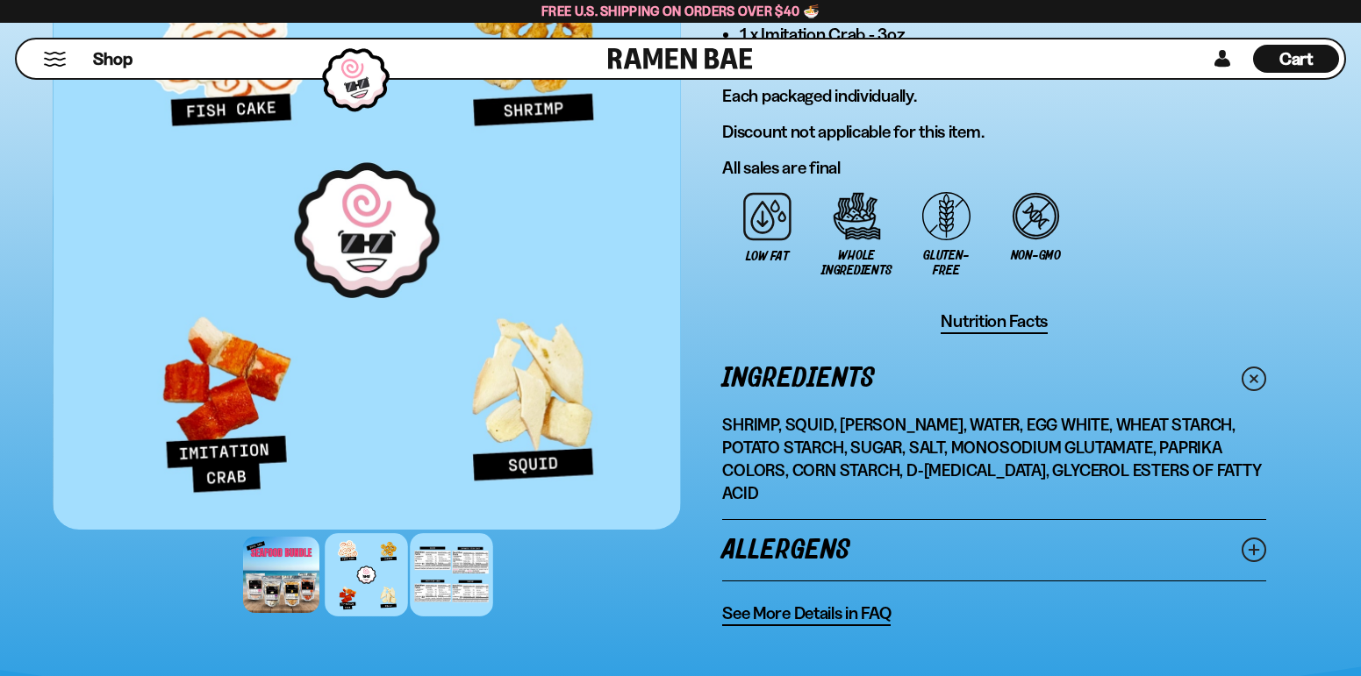
click at [442, 572] on div at bounding box center [451, 574] width 83 height 83
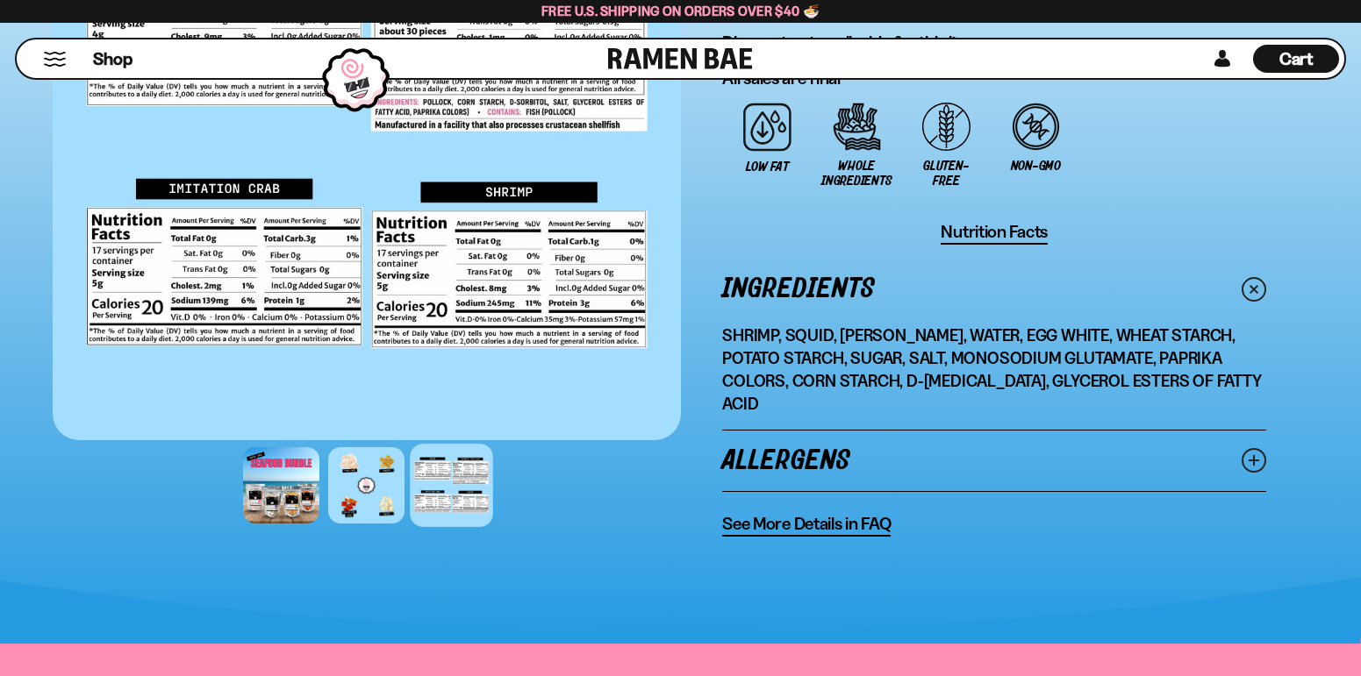
scroll to position [1404, 0]
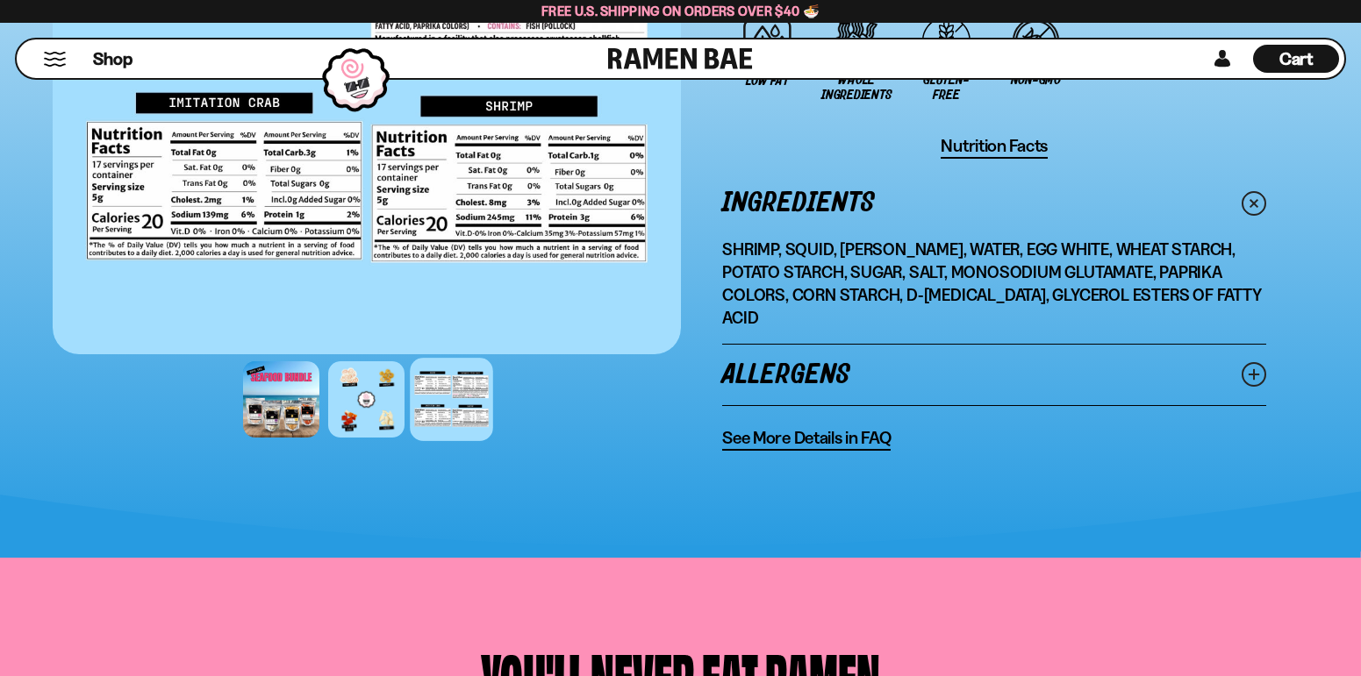
click at [994, 353] on link "Allergens" at bounding box center [994, 375] width 544 height 61
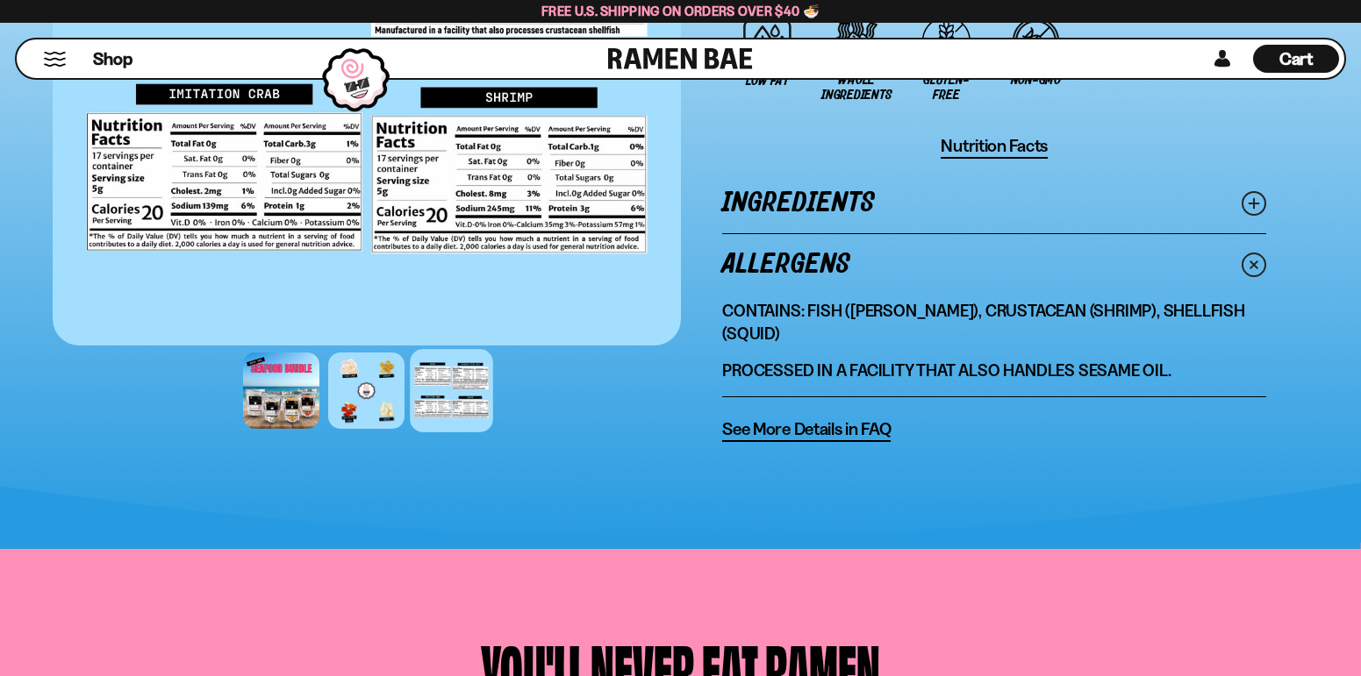
click at [999, 200] on link "Ingredients" at bounding box center [994, 203] width 544 height 61
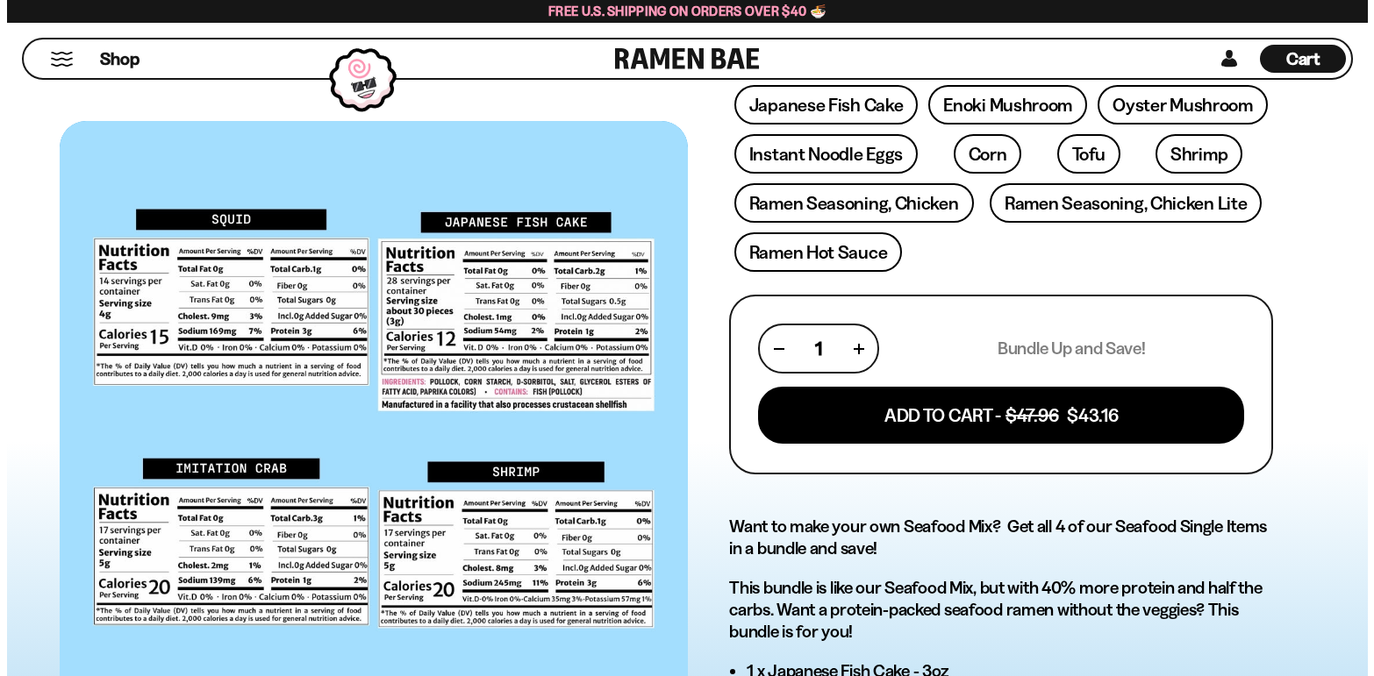
scroll to position [439, 0]
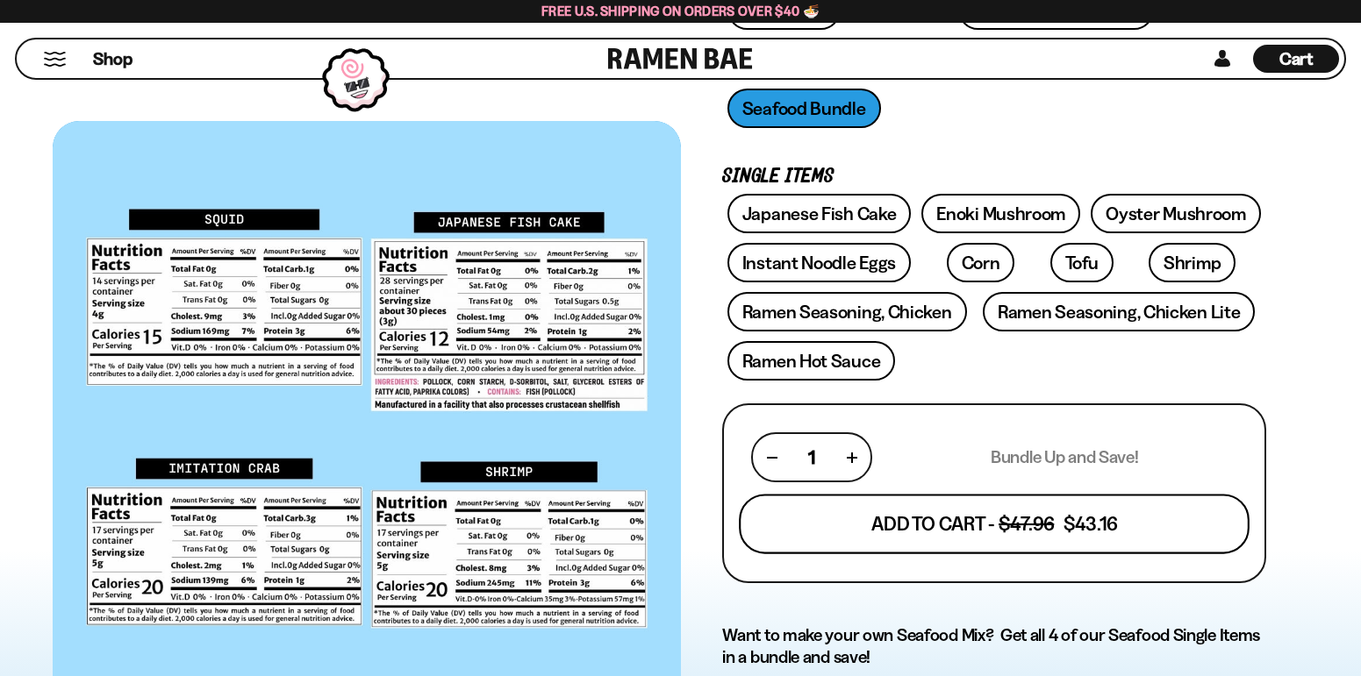
click at [887, 511] on button "Add To Cart - $47.96 $43.16" at bounding box center [994, 524] width 511 height 60
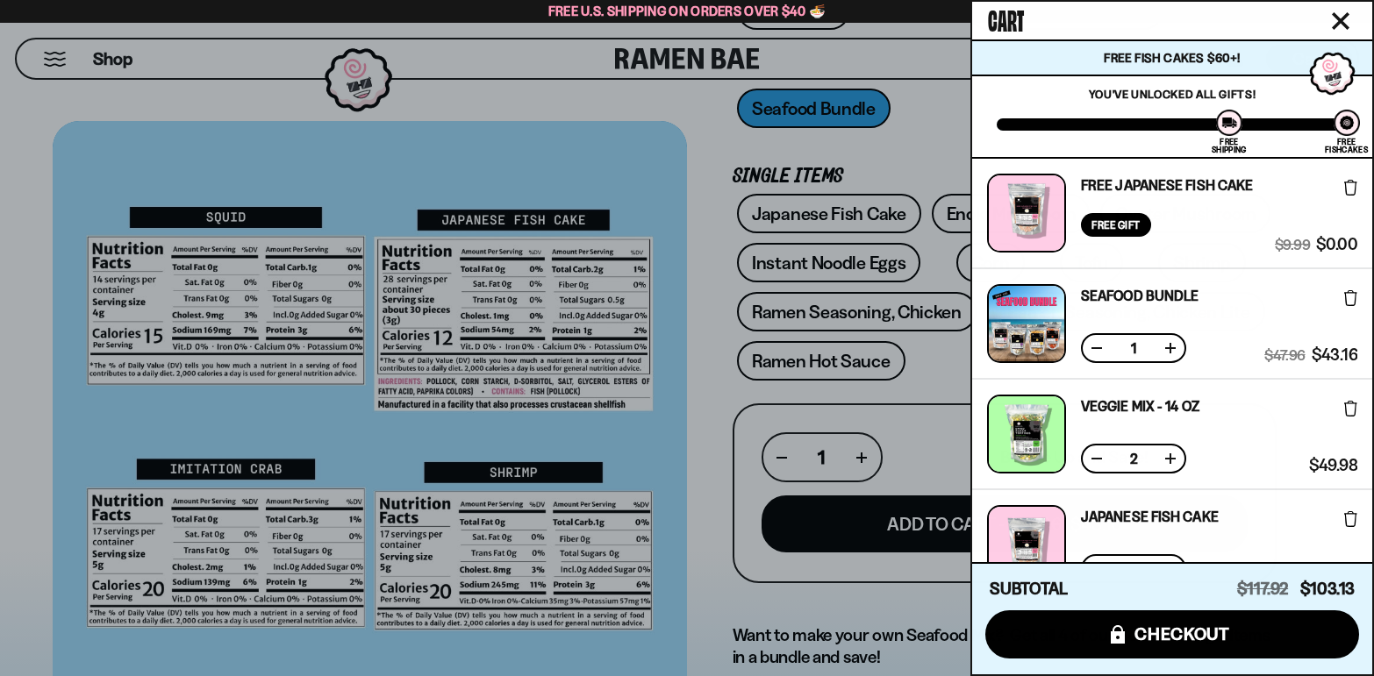
click at [1094, 463] on button at bounding box center [1097, 459] width 18 height 18
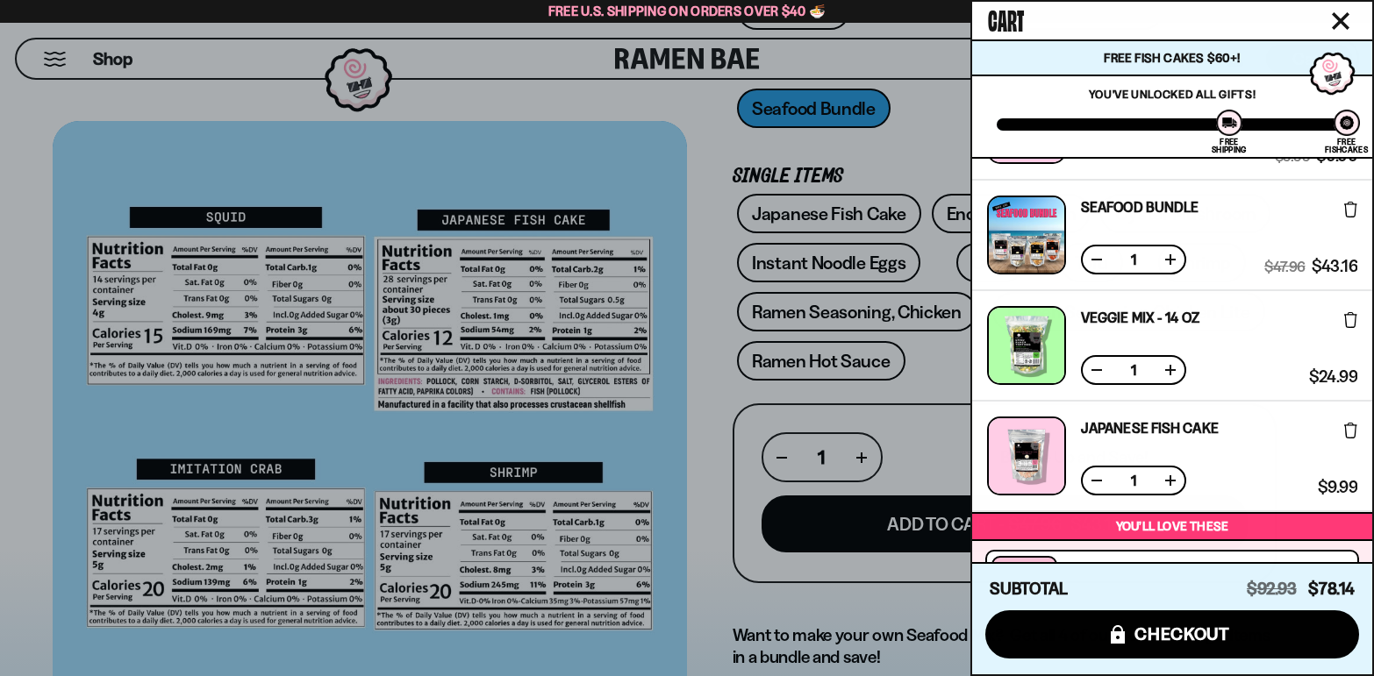
click at [1346, 435] on icon at bounding box center [1350, 431] width 13 height 16
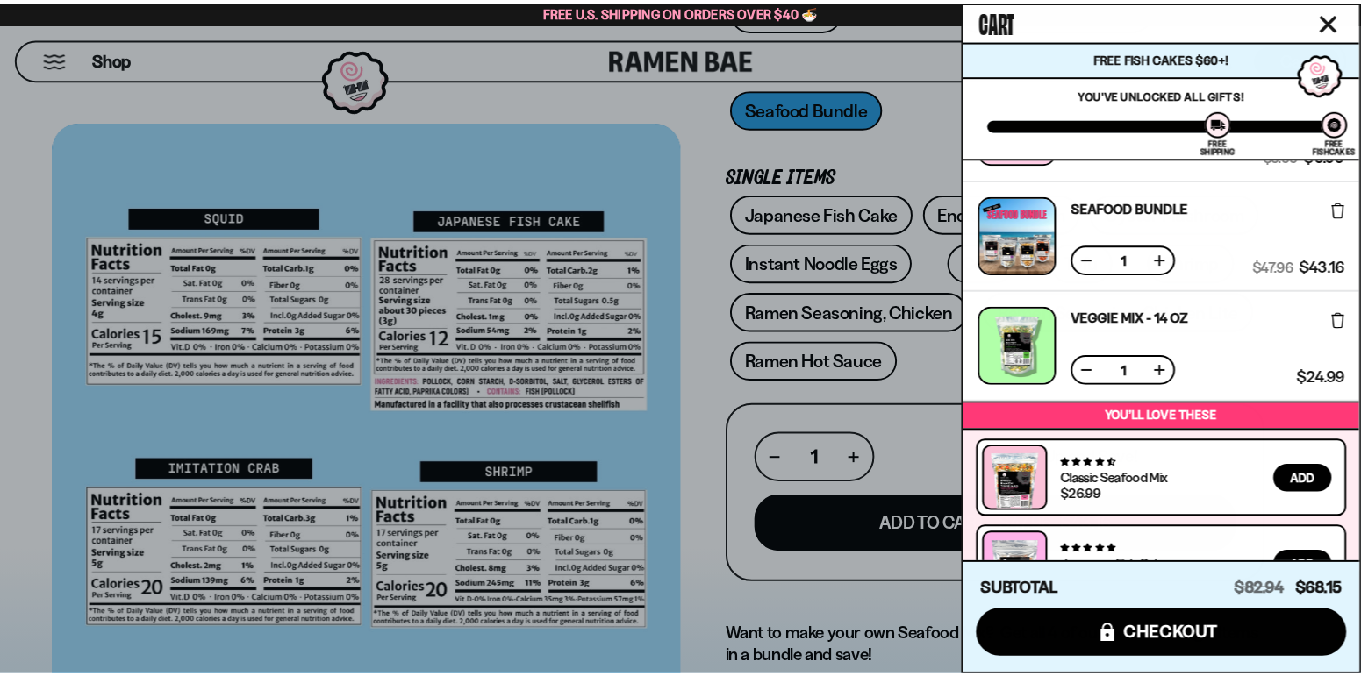
scroll to position [0, 0]
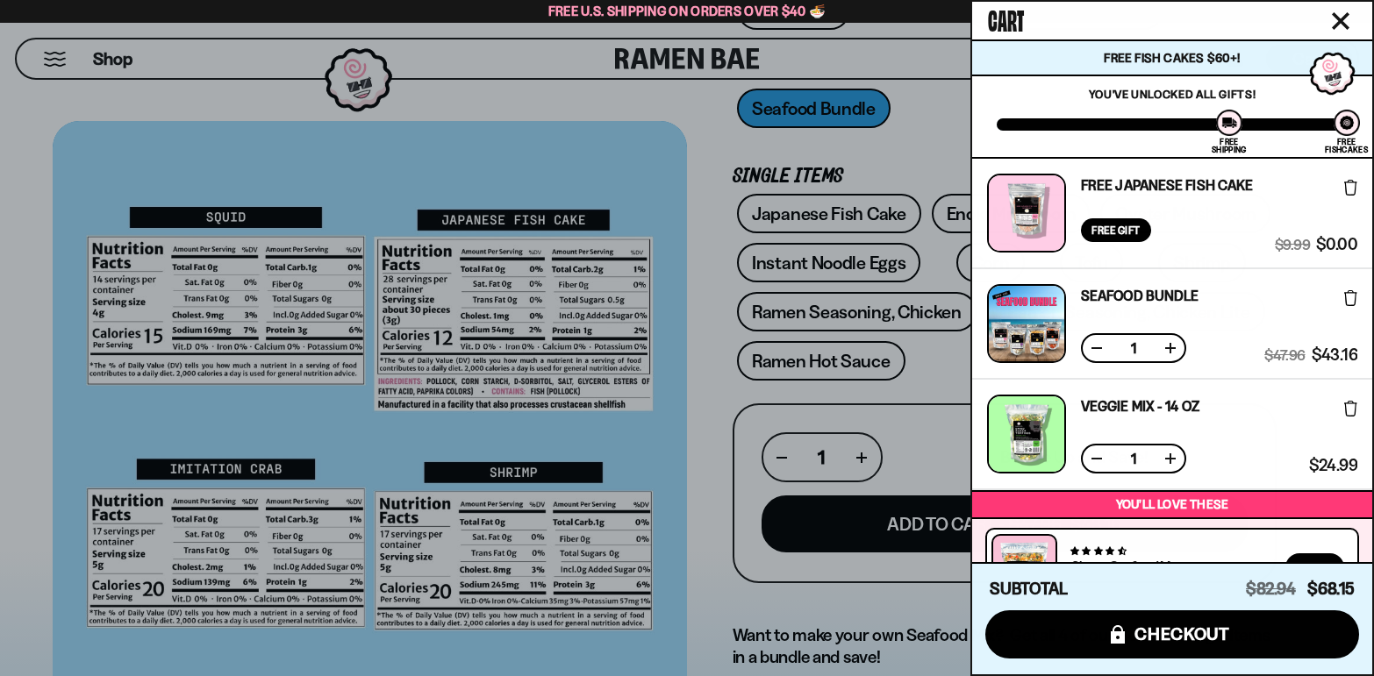
click at [273, 276] on div at bounding box center [687, 338] width 1374 height 676
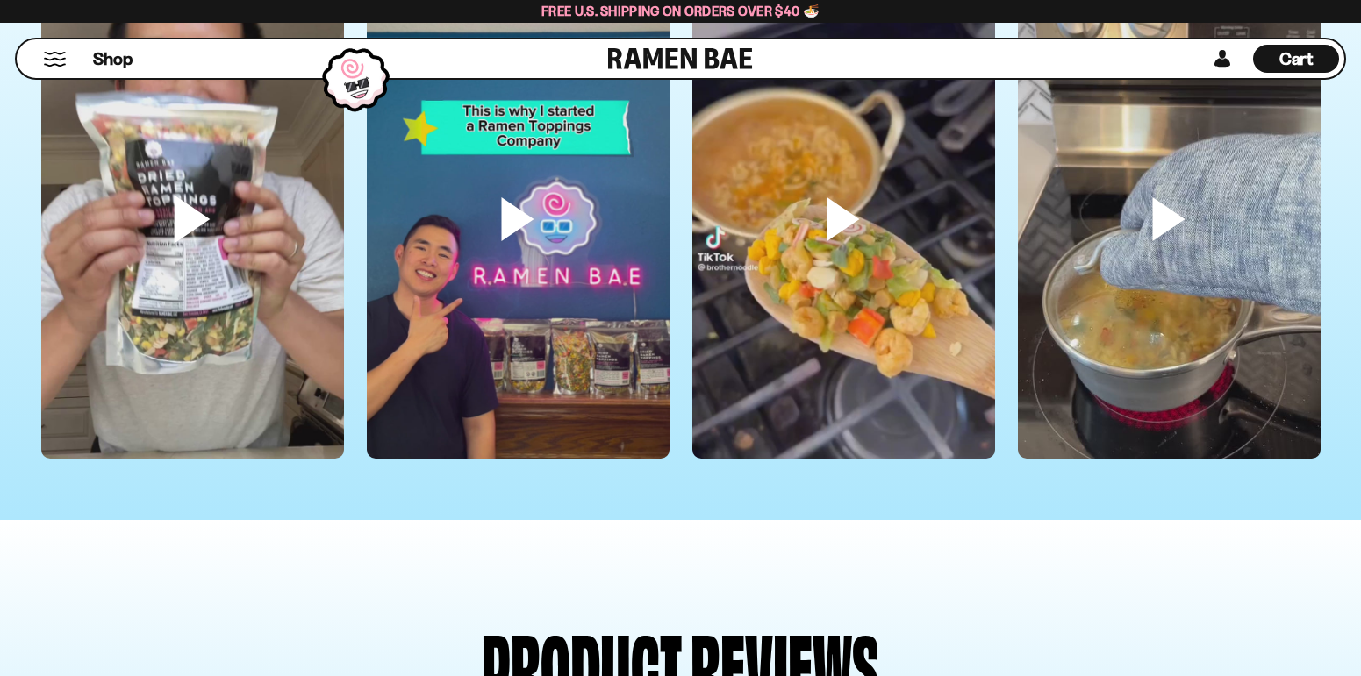
scroll to position [5177, 0]
